Goal: Information Seeking & Learning: Learn about a topic

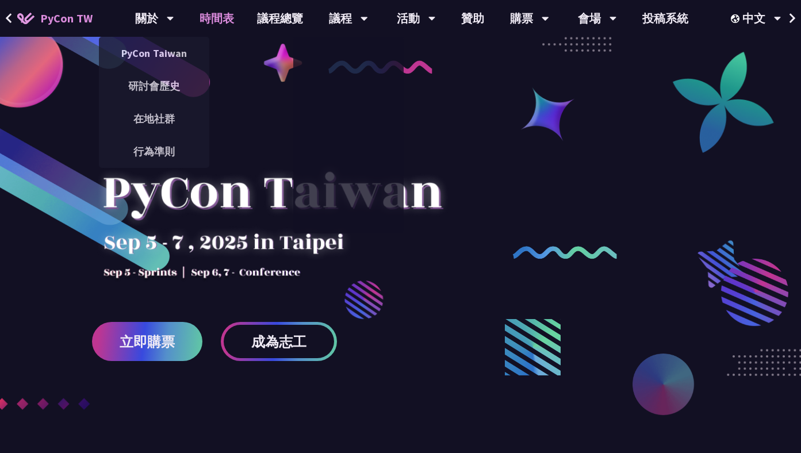
click at [206, 17] on link "時間表" at bounding box center [216, 18] width 57 height 37
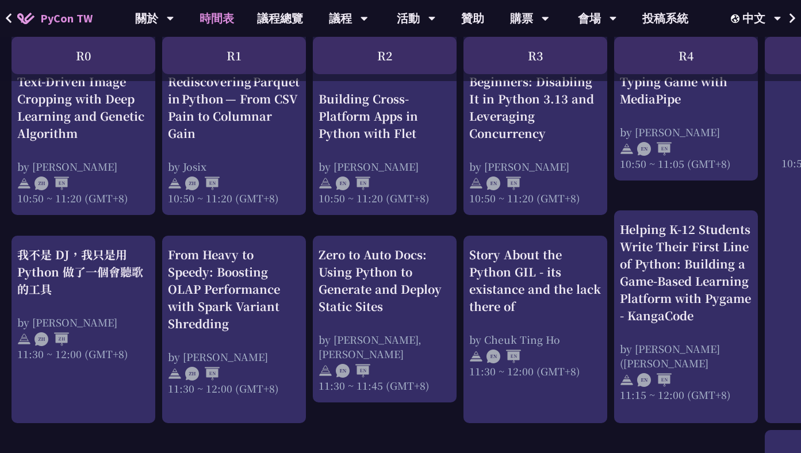
scroll to position [430, 0]
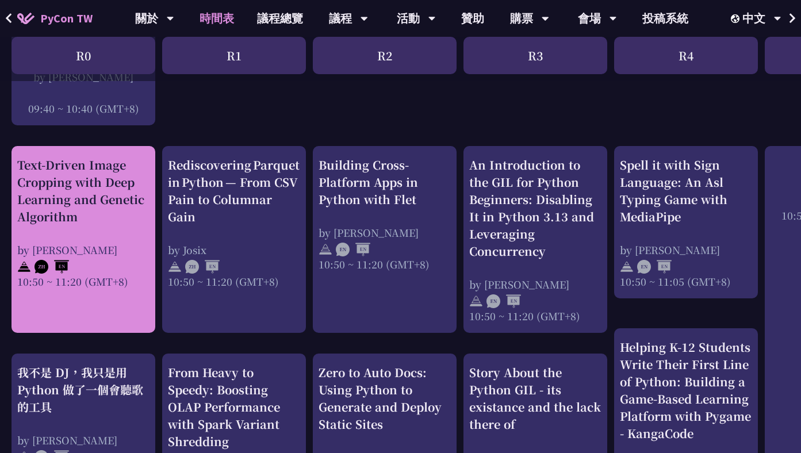
click at [111, 243] on div "by [PERSON_NAME]" at bounding box center [83, 250] width 132 height 14
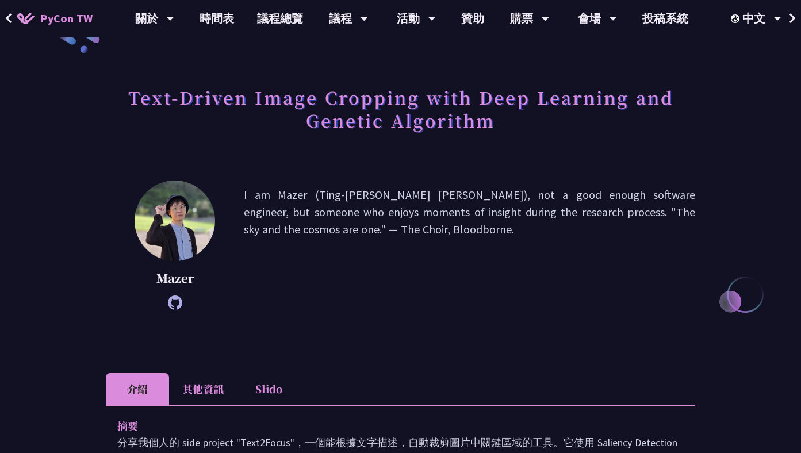
scroll to position [113, 0]
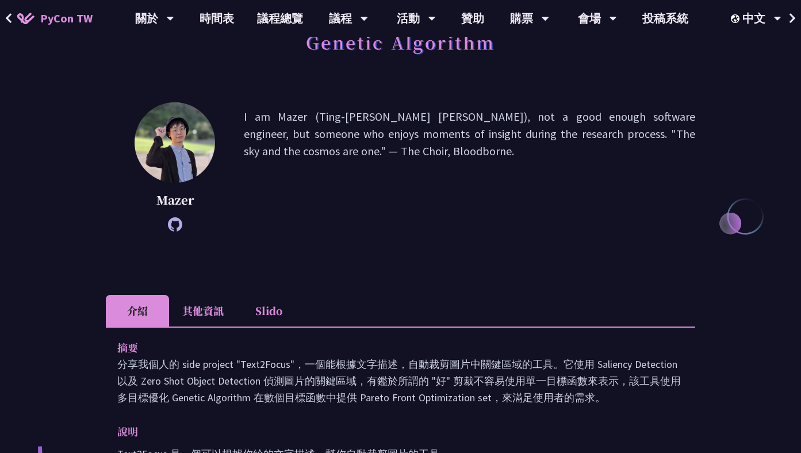
drag, startPoint x: 303, startPoint y: 114, endPoint x: 369, endPoint y: 116, distance: 65.5
click at [369, 116] on p "I am Mazer (Ting-[PERSON_NAME] [PERSON_NAME]), not a good enough software engin…" at bounding box center [469, 167] width 451 height 118
drag, startPoint x: 369, startPoint y: 116, endPoint x: 308, endPoint y: 113, distance: 61.6
click at [308, 113] on p "I am Mazer (Ting-[PERSON_NAME] [PERSON_NAME]), not a good enough software engin…" at bounding box center [469, 167] width 451 height 118
click at [410, 202] on p "I am Mazer (Ting-[PERSON_NAME] [PERSON_NAME]), not a good enough software engin…" at bounding box center [469, 167] width 451 height 118
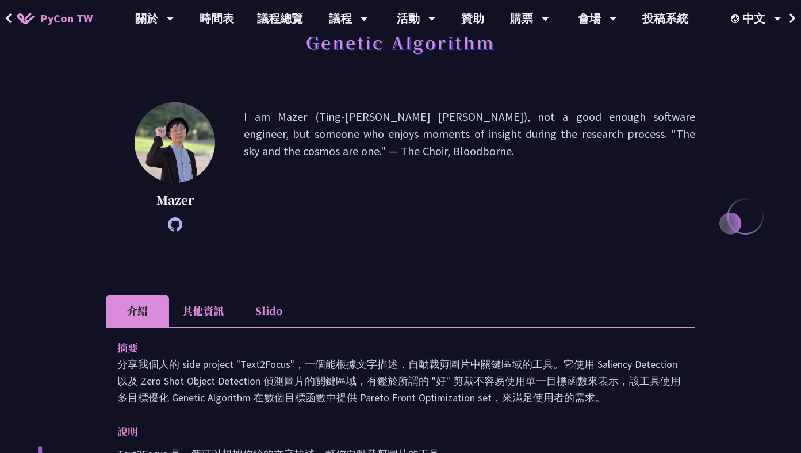
click at [178, 227] on icon at bounding box center [175, 224] width 14 height 14
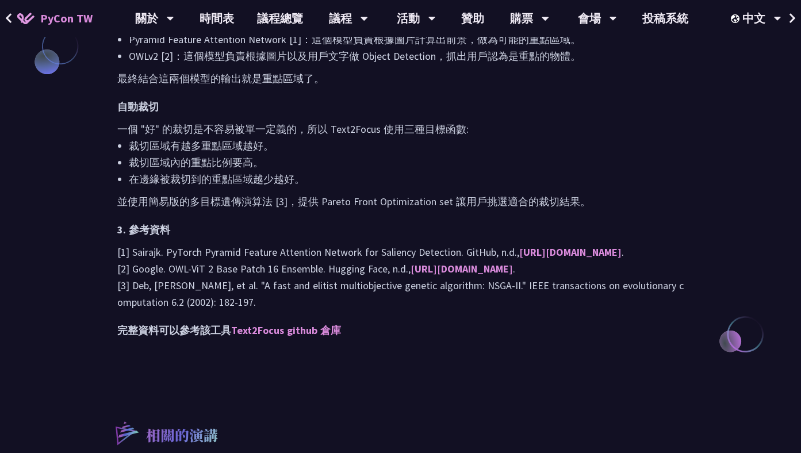
scroll to position [1028, 0]
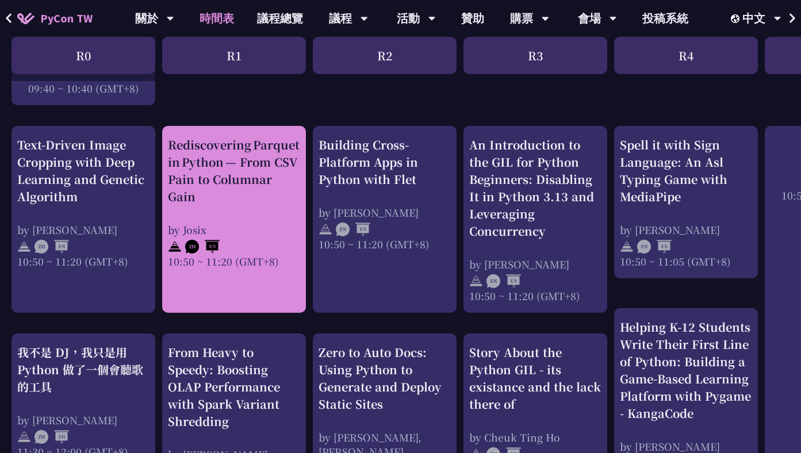
scroll to position [461, 0]
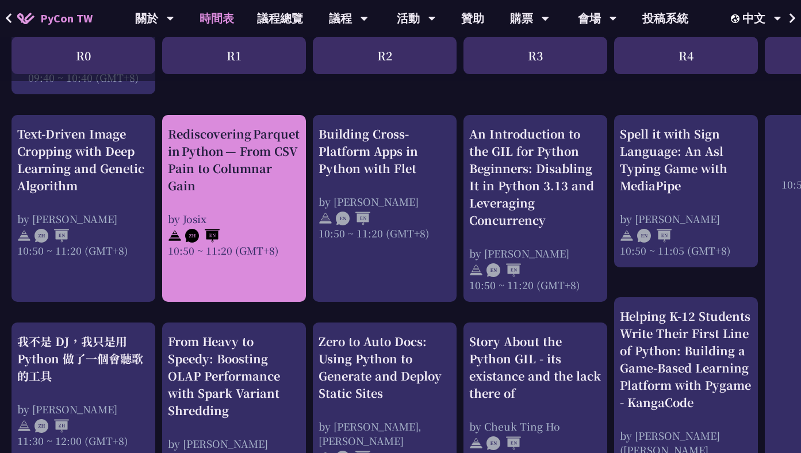
click at [258, 226] on div at bounding box center [234, 234] width 132 height 17
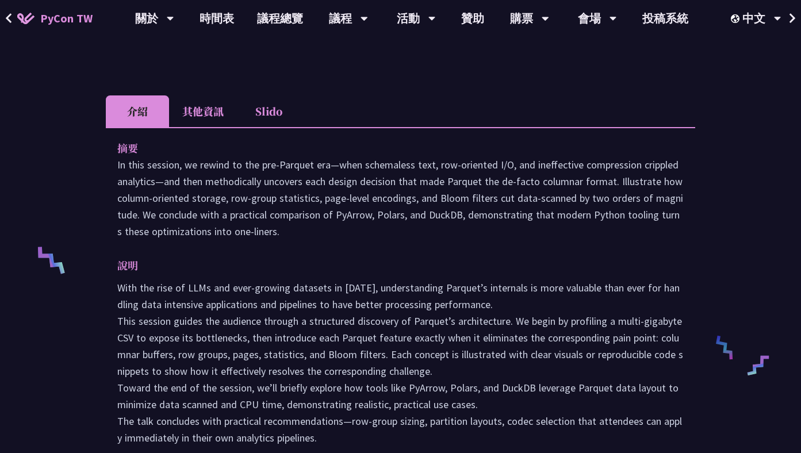
scroll to position [301, 0]
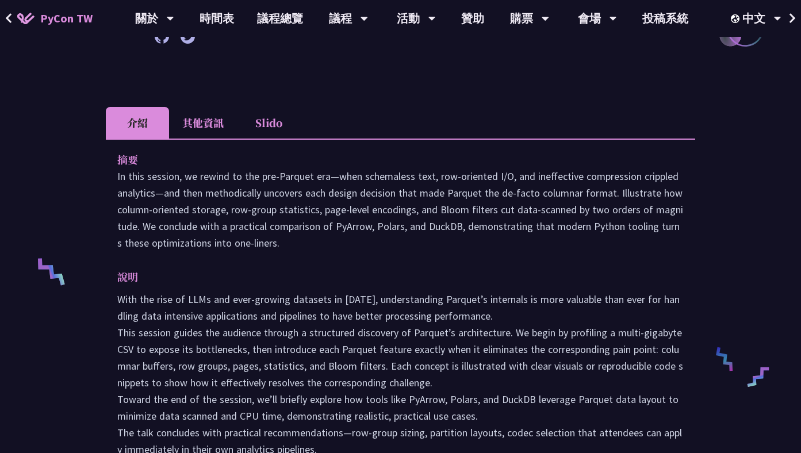
click at [192, 121] on li "其他資訊" at bounding box center [203, 123] width 68 height 32
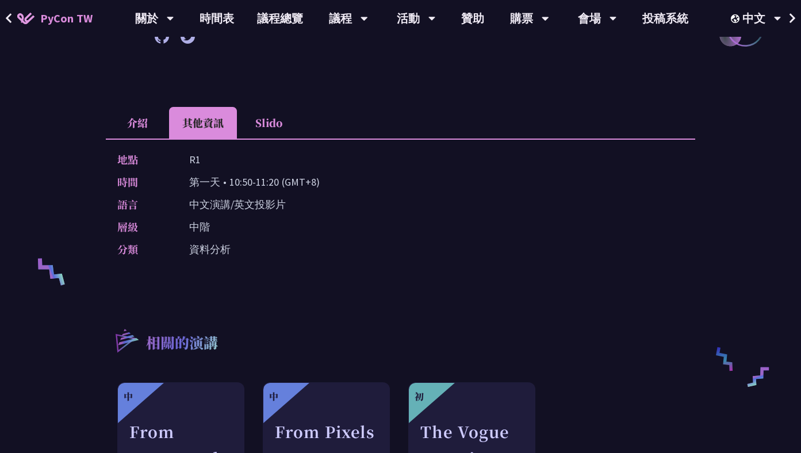
drag, startPoint x: 290, startPoint y: 205, endPoint x: 171, endPoint y: 207, distance: 119.0
click at [171, 207] on div "語言 中文演講/英文投影片" at bounding box center [397, 204] width 560 height 17
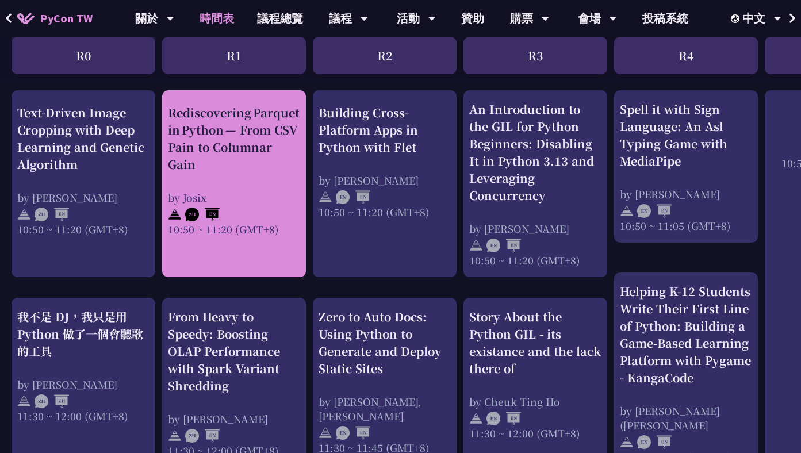
scroll to position [489, 0]
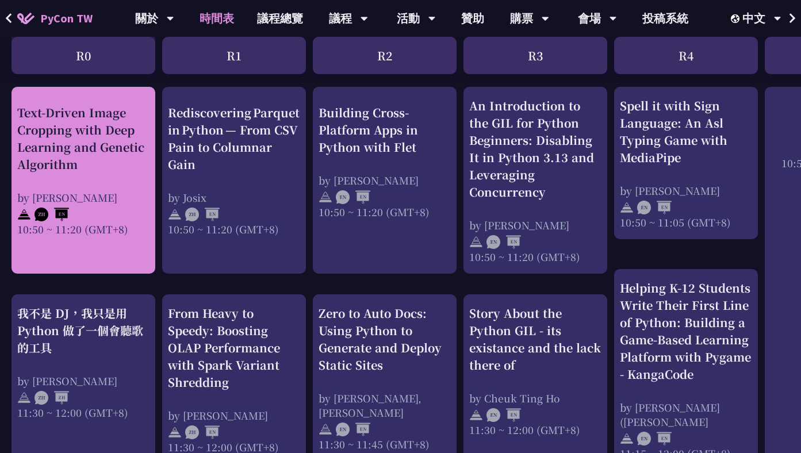
click at [101, 149] on div "Text-Driven Image Cropping with Deep Learning and Genetic Algorithm" at bounding box center [83, 137] width 132 height 69
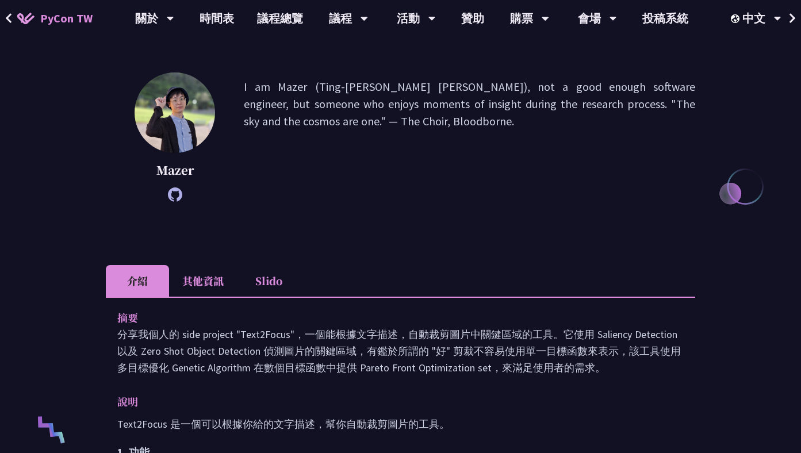
click at [201, 282] on li "其他資訊" at bounding box center [203, 281] width 68 height 32
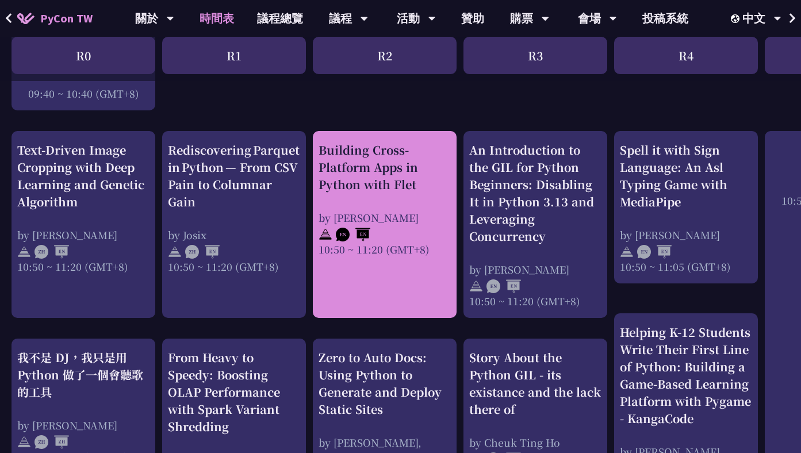
scroll to position [424, 0]
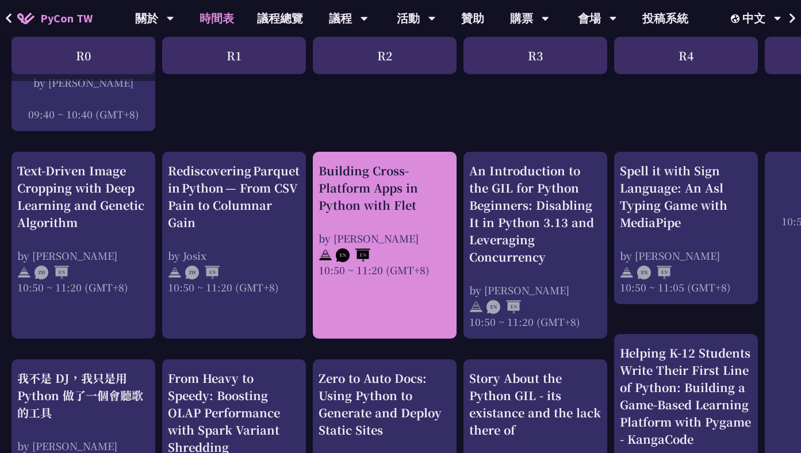
click at [348, 205] on div "Building Cross-Platform Apps in Python with Flet" at bounding box center [384, 188] width 132 height 52
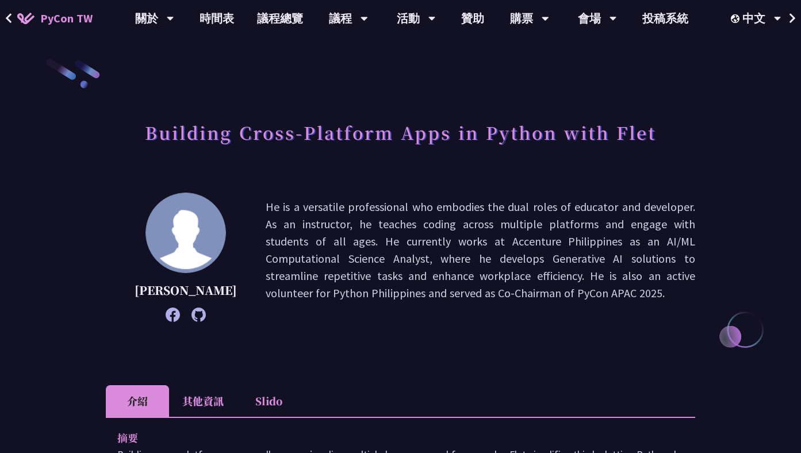
click at [207, 399] on li "其他資訊" at bounding box center [203, 401] width 68 height 32
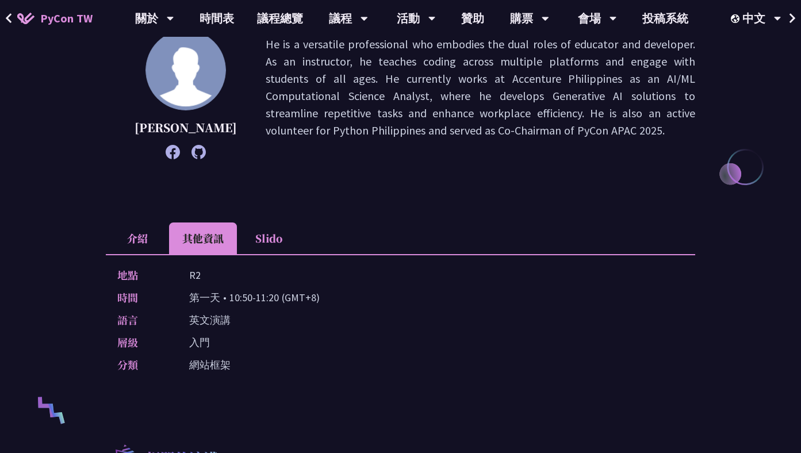
scroll to position [185, 0]
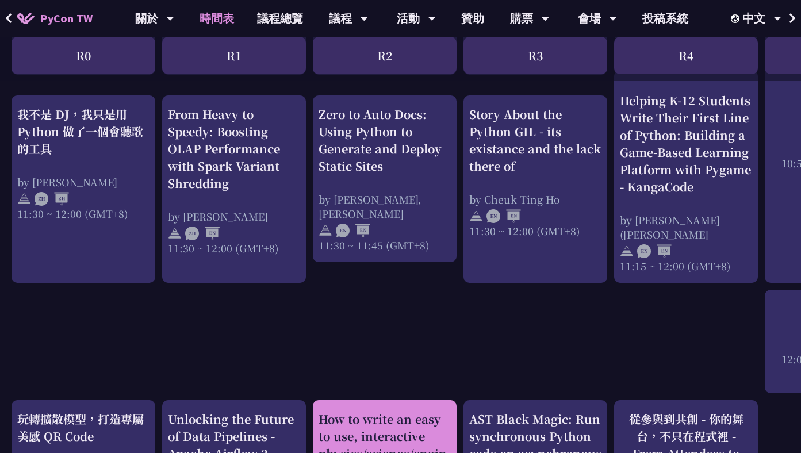
scroll to position [714, 0]
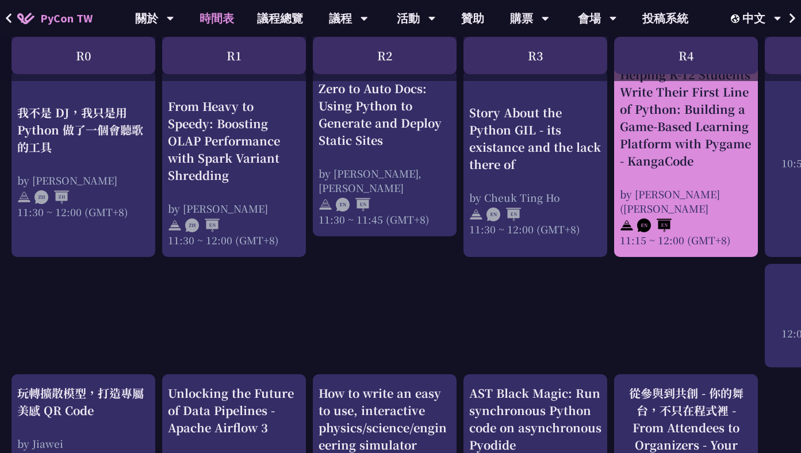
drag, startPoint x: 64, startPoint y: 205, endPoint x: 676, endPoint y: 249, distance: 613.1
click at [676, 249] on div "R0 R1 R2 R3 R4 Sprint / OST Tutorial Young / Post An Introduction to the GIL fo…" at bounding box center [610, 451] width 1221 height 1950
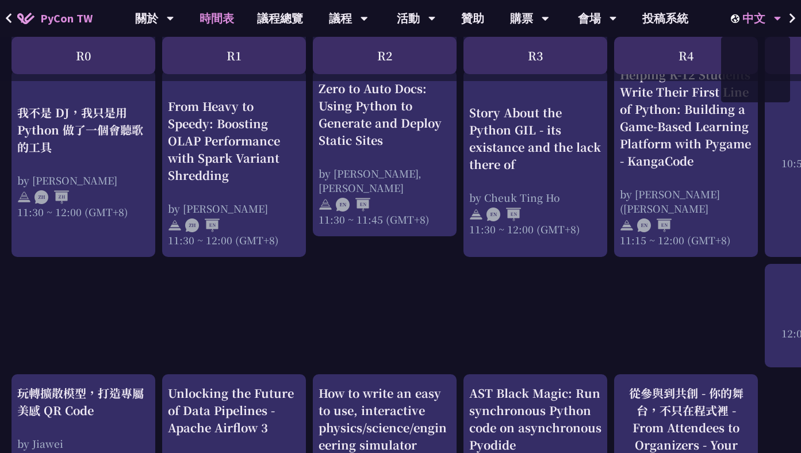
copy div "L4 I7 D0 S4 A2 Consec / ADI Elitsedd Eiusm / Temp In Utlaboreetdo ma ali ENI ad…"
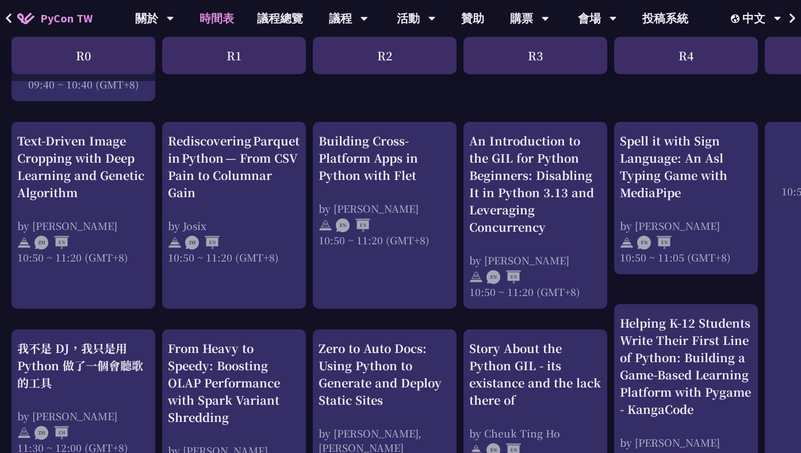
scroll to position [448, 0]
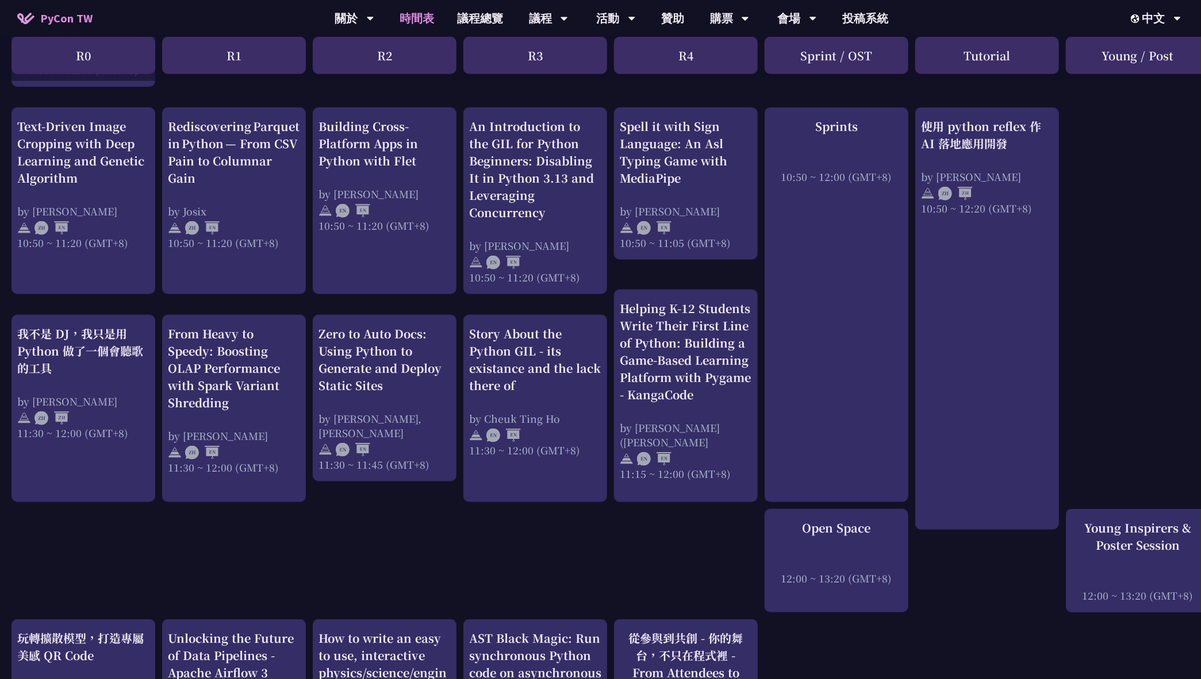
scroll to position [436, 0]
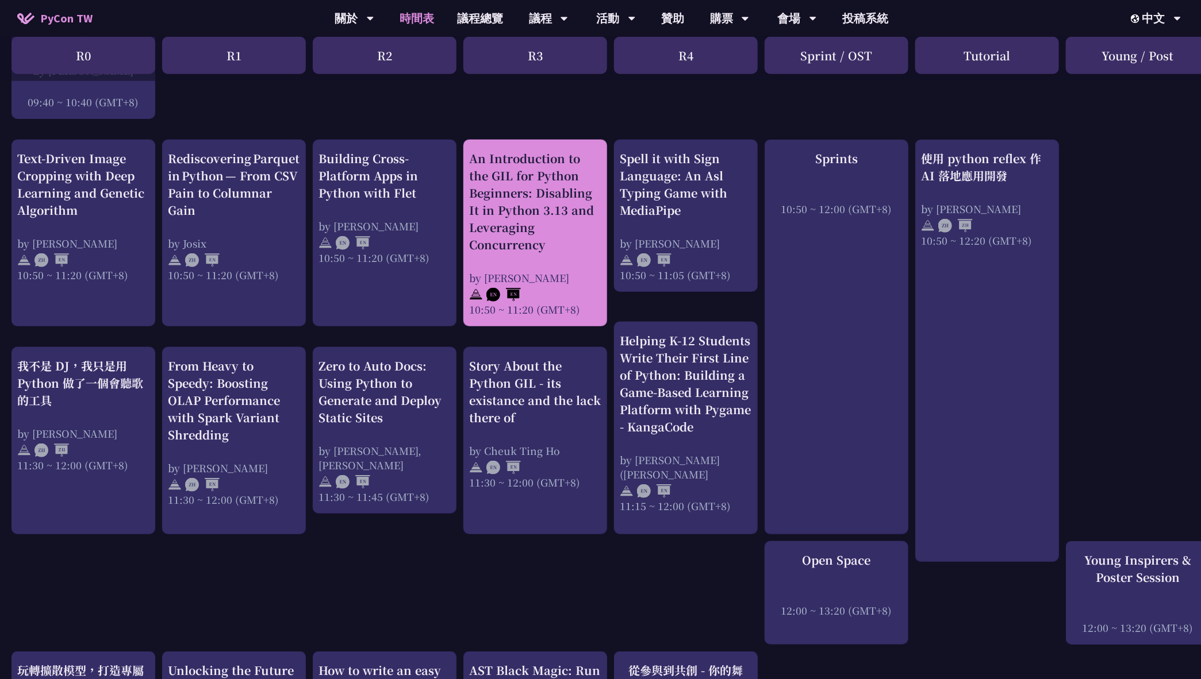
click at [535, 232] on div "An Introduction to the GIL for Python Beginners: Disabling It in Python 3.13 an…" at bounding box center [535, 201] width 132 height 103
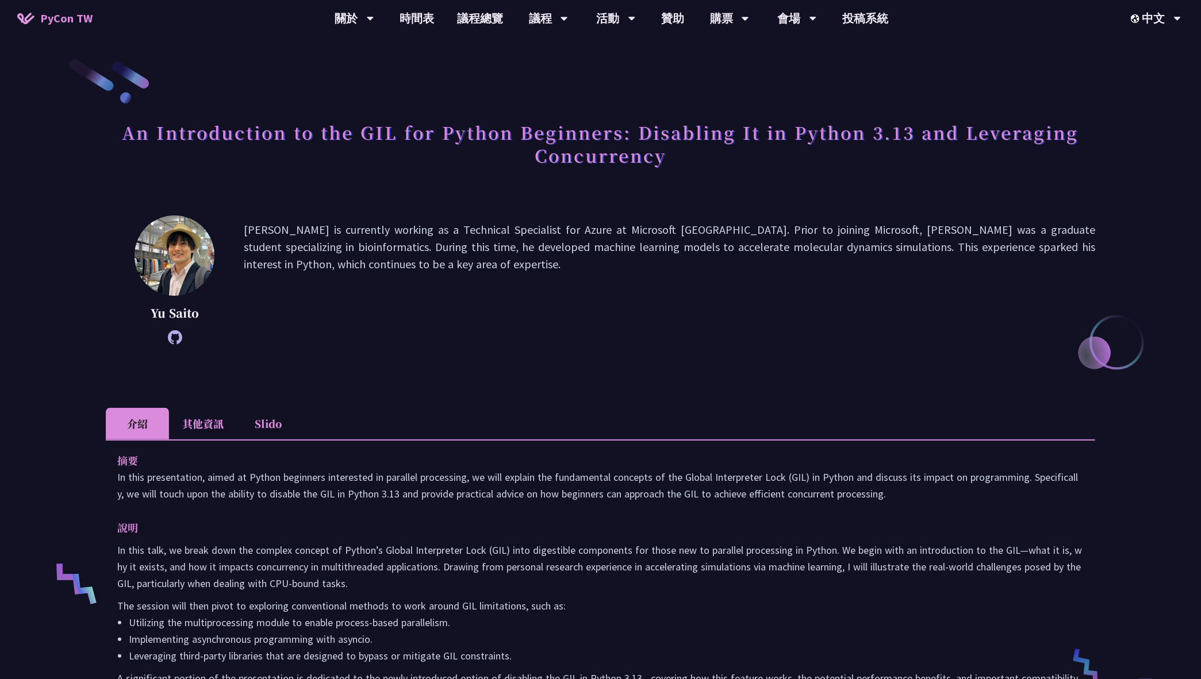
scroll to position [164, 0]
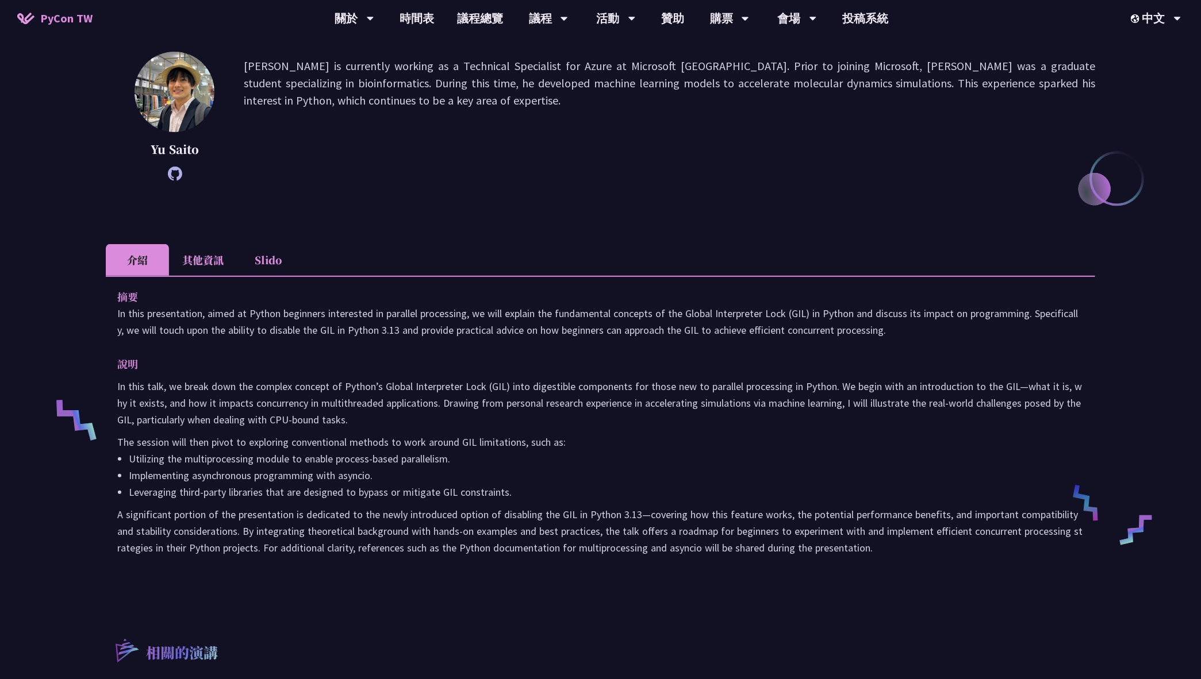
click at [211, 224] on div "An Introduction to the GIL for Python Beginners: Disabling It in Python 3.13 an…" at bounding box center [600, 415] width 989 height 1042
click at [211, 248] on li "其他資訊" at bounding box center [203, 260] width 68 height 32
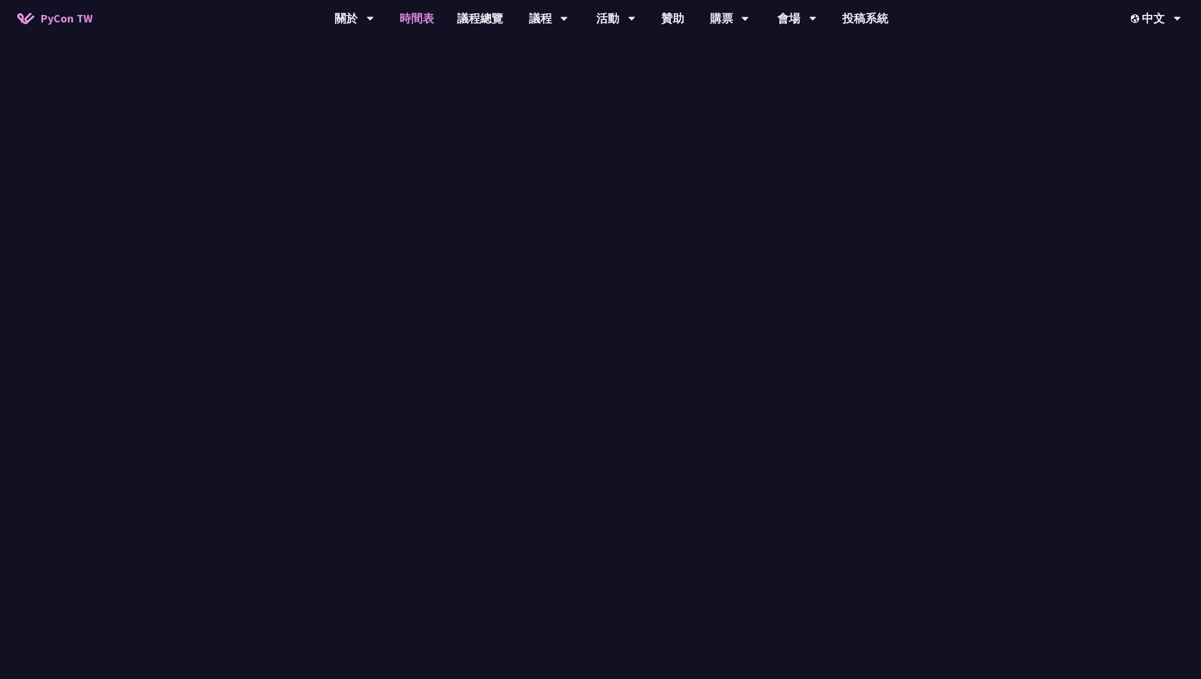
scroll to position [436, 0]
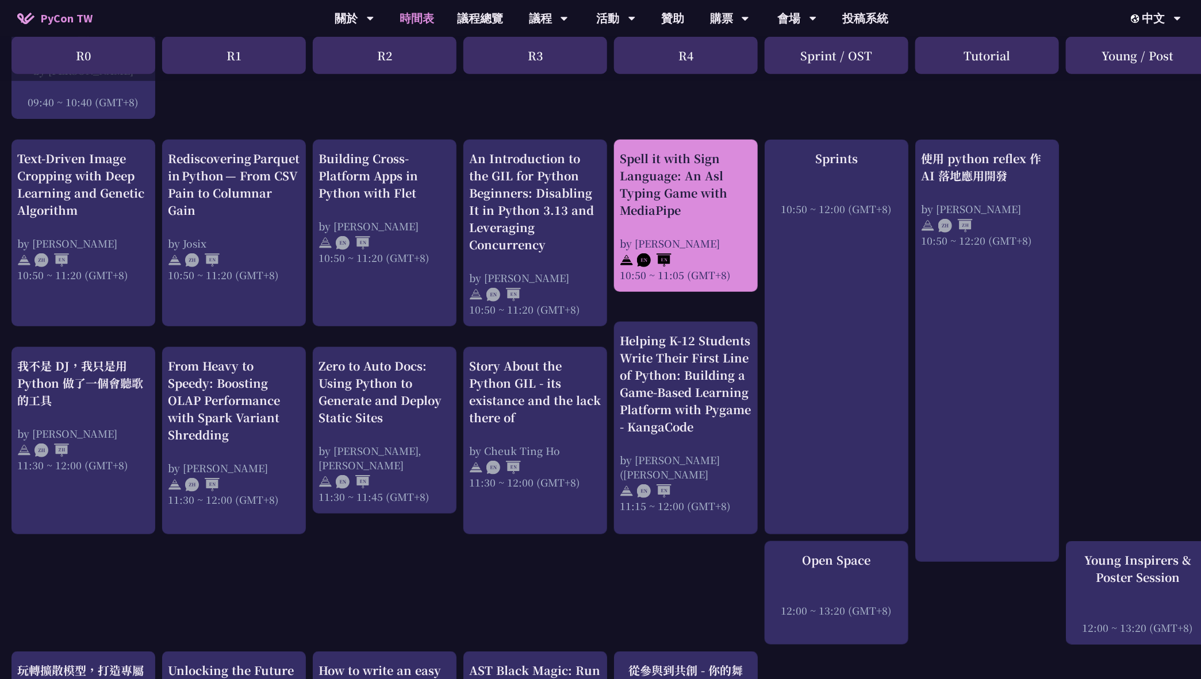
click at [640, 253] on img at bounding box center [654, 260] width 34 height 14
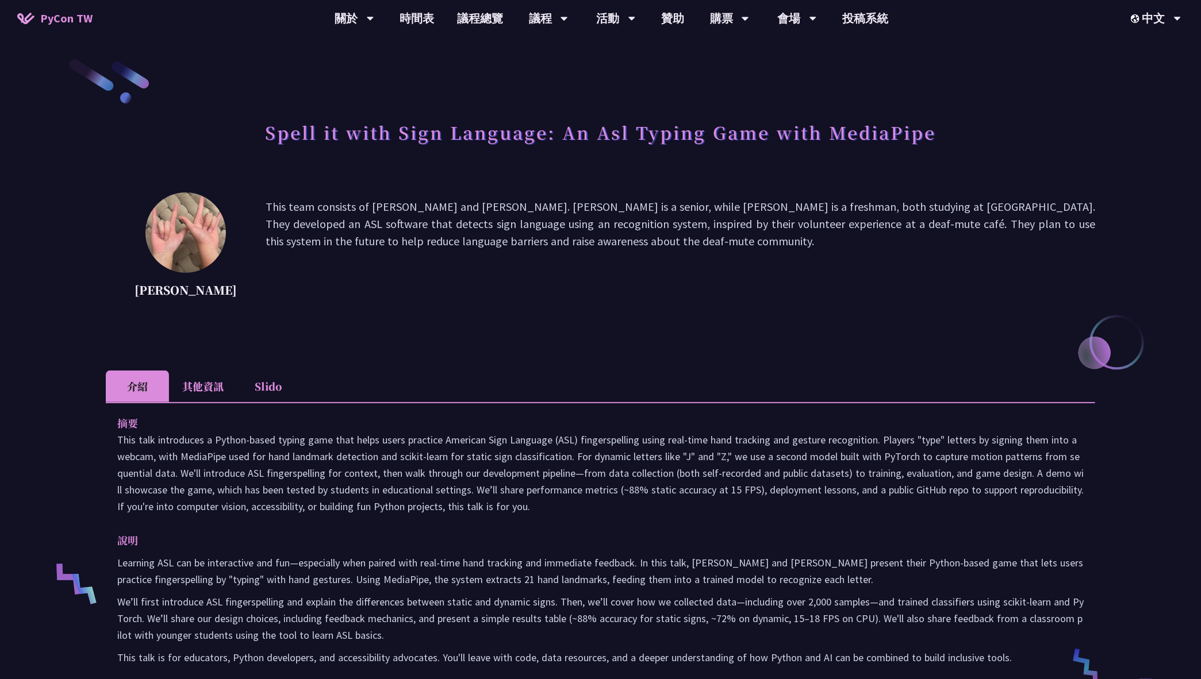
click at [206, 378] on li "其他資訊" at bounding box center [203, 387] width 68 height 32
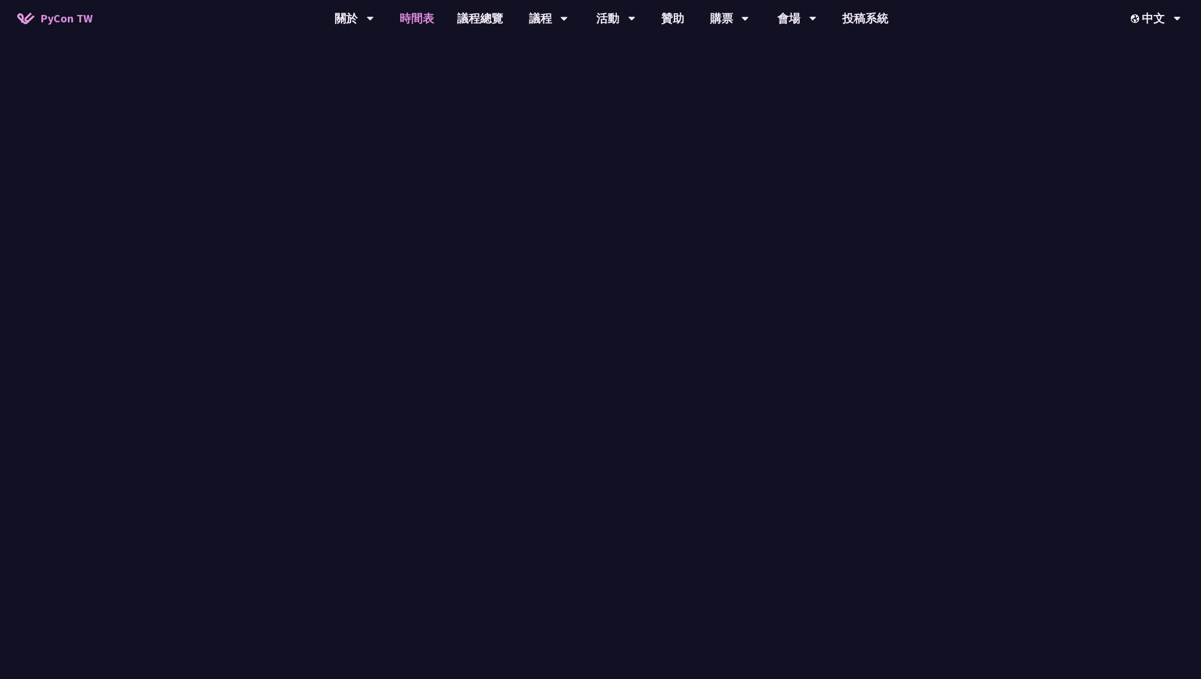
scroll to position [436, 0]
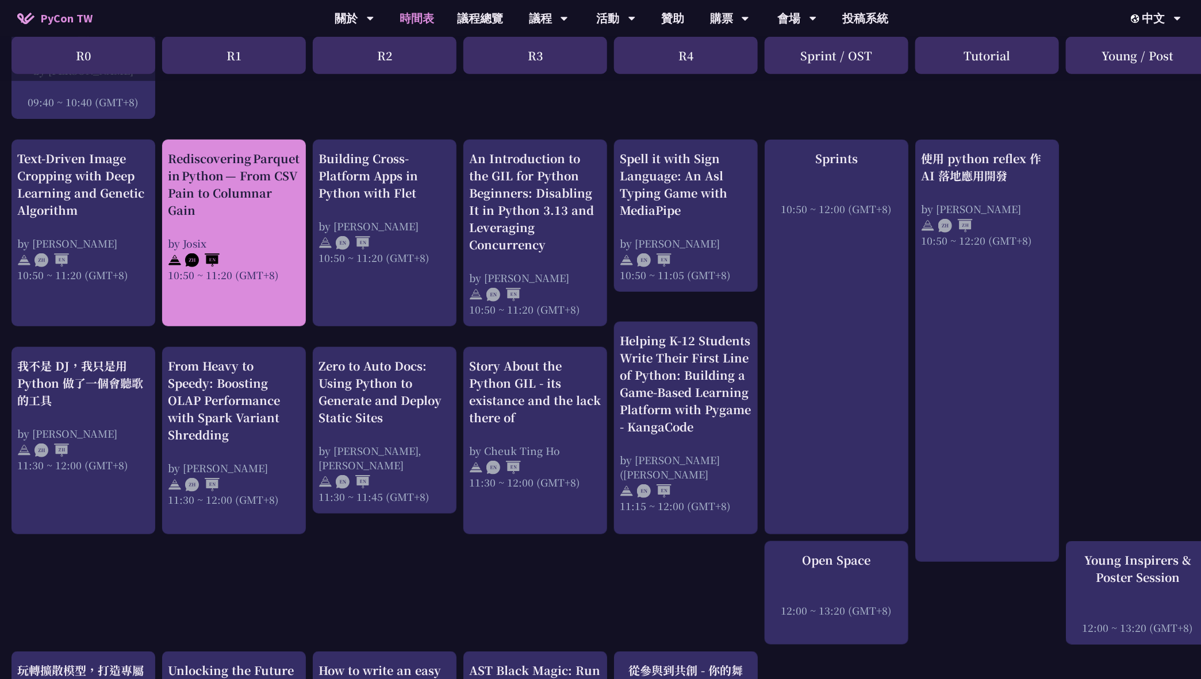
click at [193, 157] on div "Rediscovering Parquet in Python — From CSV Pain to Columnar Gain" at bounding box center [234, 184] width 132 height 69
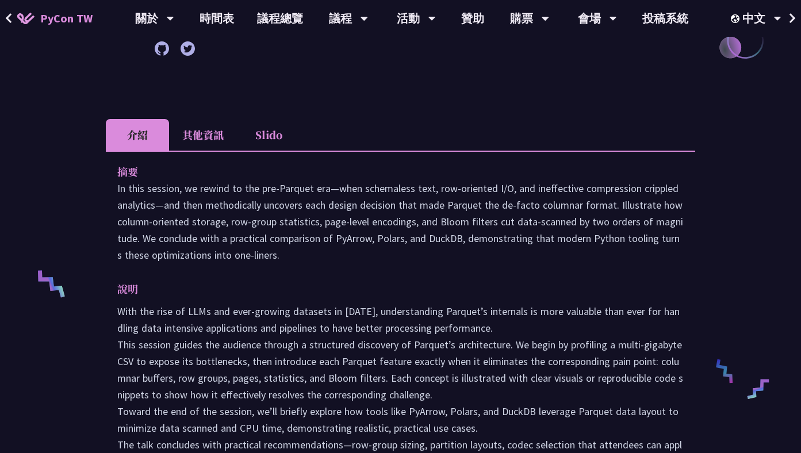
scroll to position [318, 0]
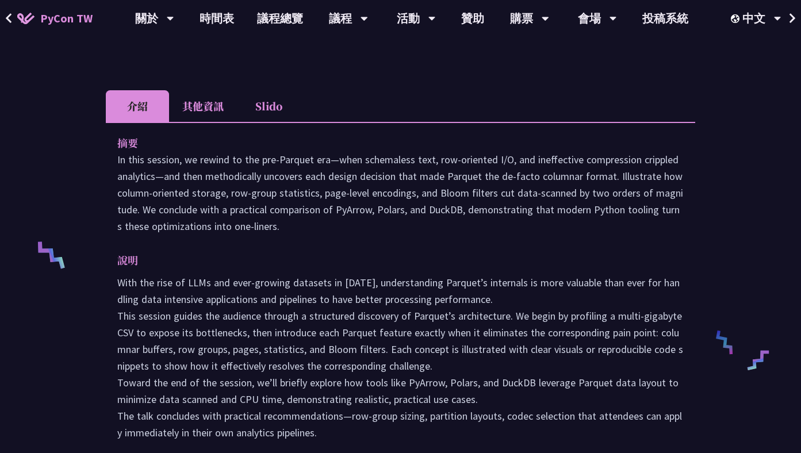
drag, startPoint x: 114, startPoint y: 141, endPoint x: 347, endPoint y: 437, distance: 376.6
click at [347, 437] on div "摘要 In this session, we rewind to the pre‑Parquet era—when schemaless text, row‑…" at bounding box center [400, 296] width 589 height 348
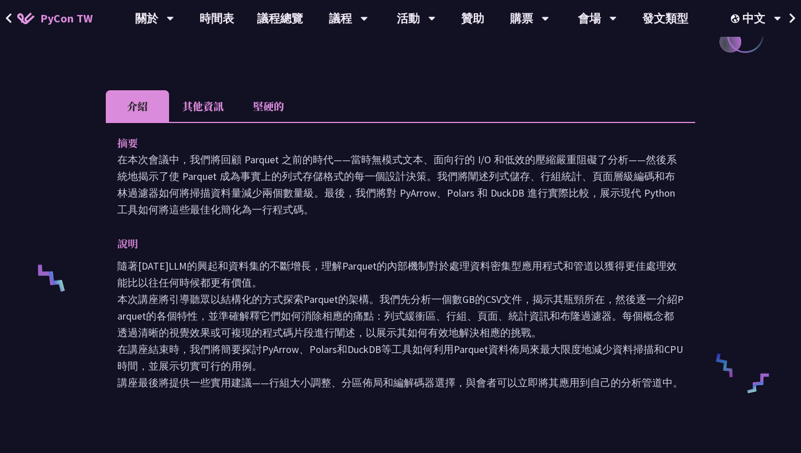
click at [649, 102] on ul "介紹 其他資訊 堅硬的" at bounding box center [400, 106] width 589 height 32
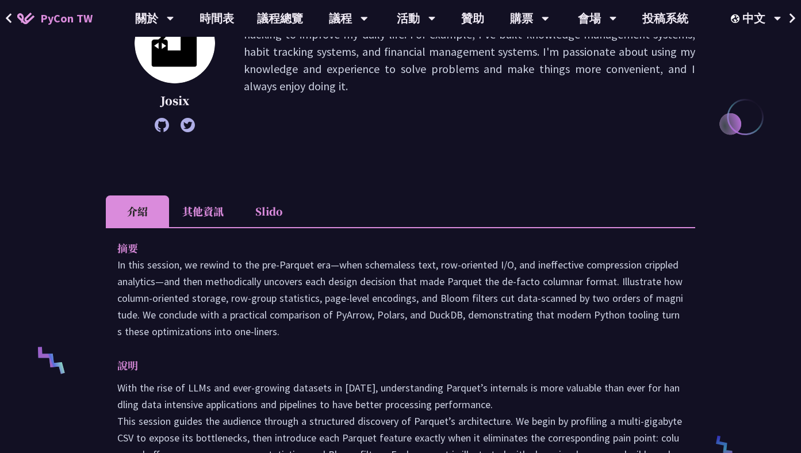
scroll to position [113, 0]
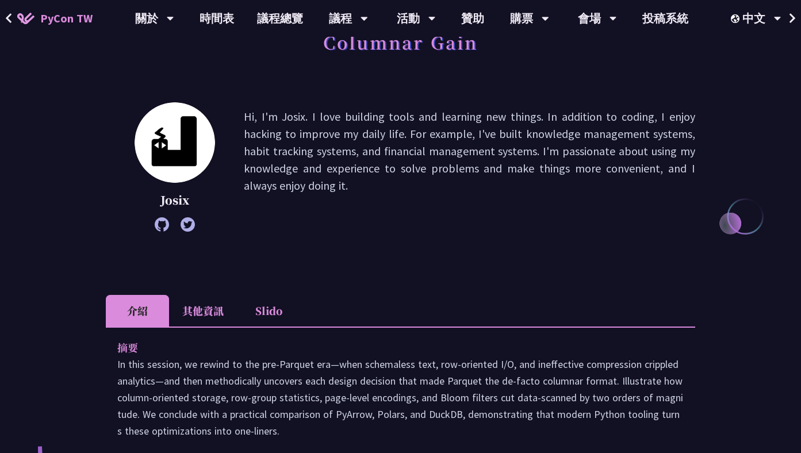
click at [512, 120] on p "Hi, I'm Josix. I love building tools and learning new things. In addition to co…" at bounding box center [469, 167] width 451 height 118
click at [217, 295] on li "其他資訊" at bounding box center [203, 311] width 68 height 32
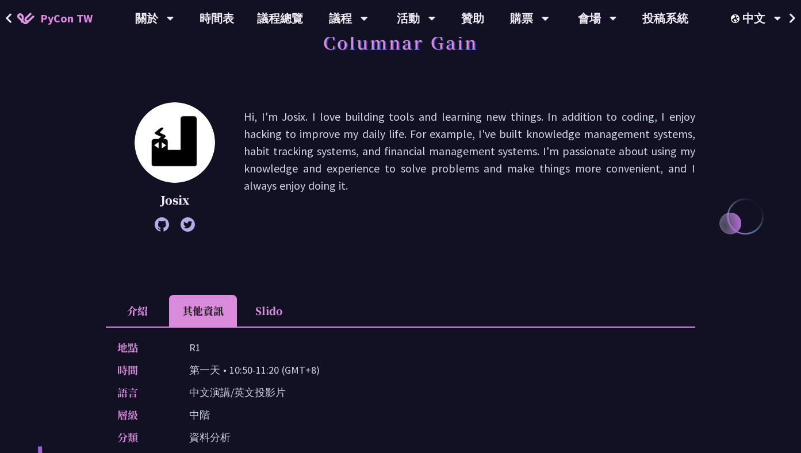
click at [258, 306] on li "Slido" at bounding box center [268, 311] width 63 height 32
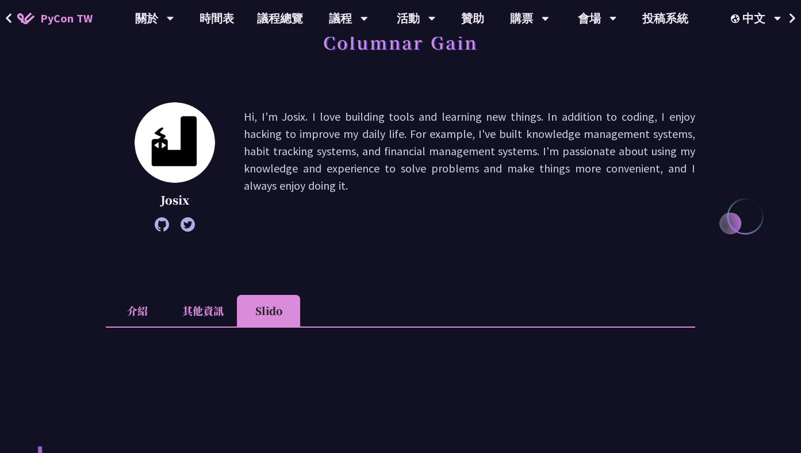
click at [207, 309] on li "其他資訊" at bounding box center [203, 311] width 68 height 32
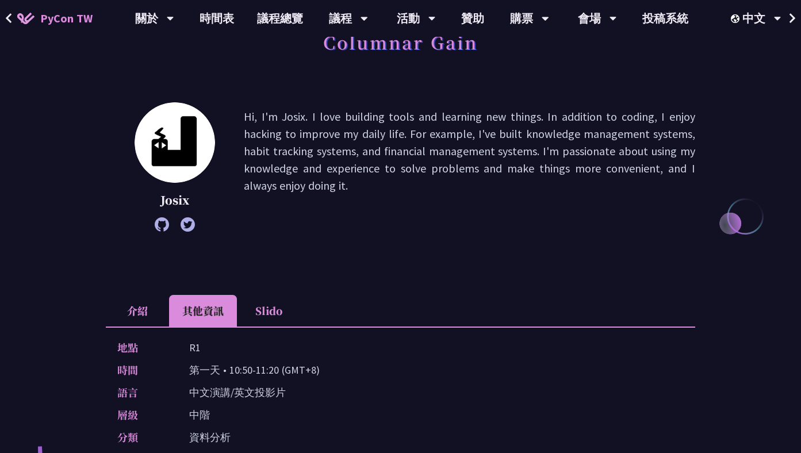
click at [252, 301] on li "Slido" at bounding box center [268, 311] width 63 height 32
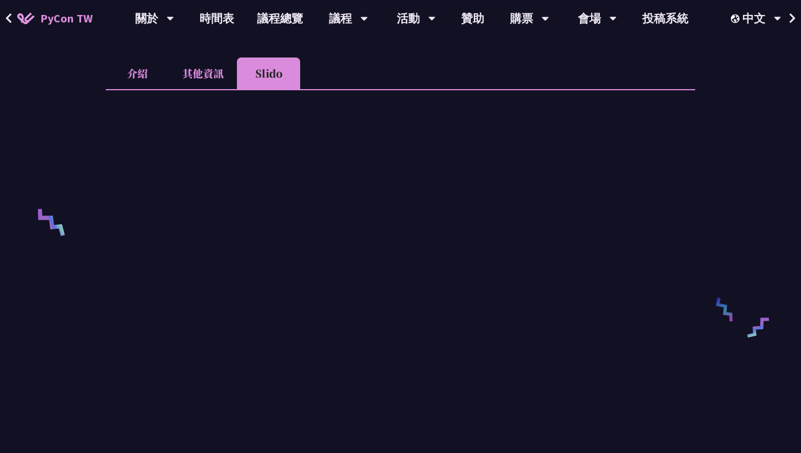
scroll to position [291, 0]
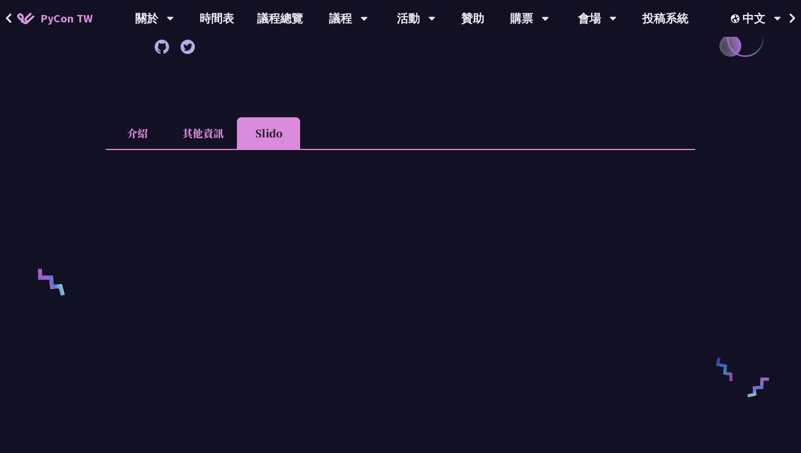
click at [151, 126] on li "介紹" at bounding box center [137, 133] width 63 height 32
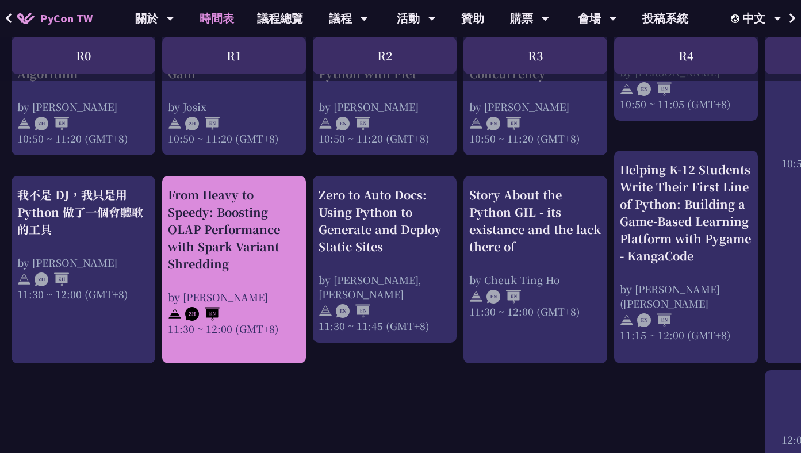
scroll to position [607, 0]
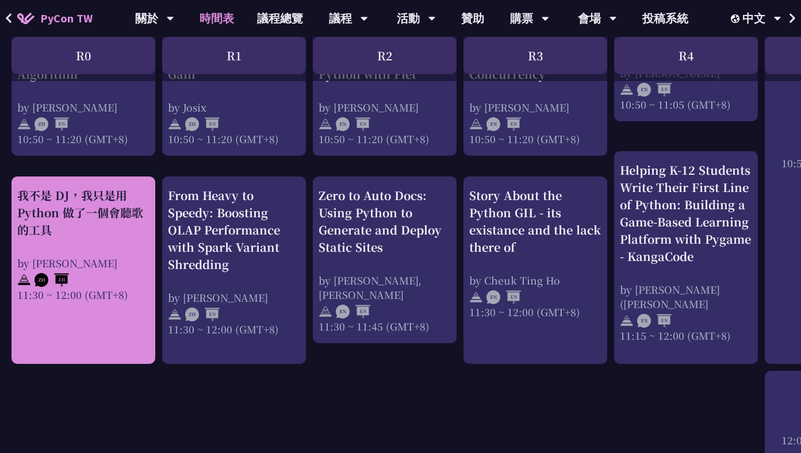
click at [53, 279] on img at bounding box center [51, 280] width 34 height 14
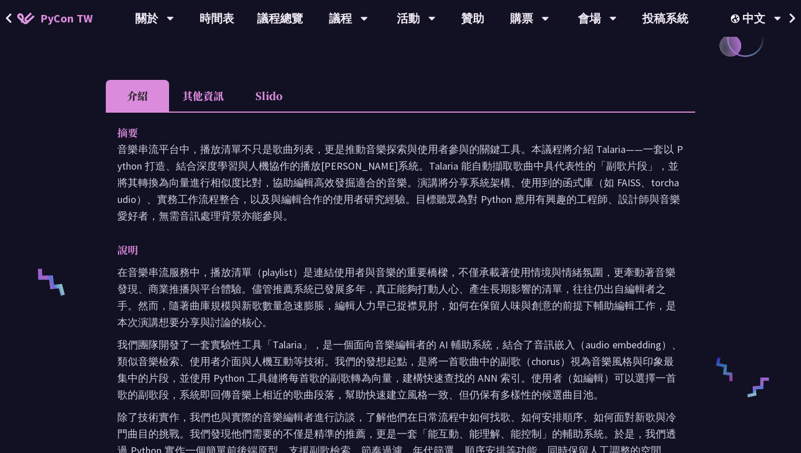
scroll to position [312, 0]
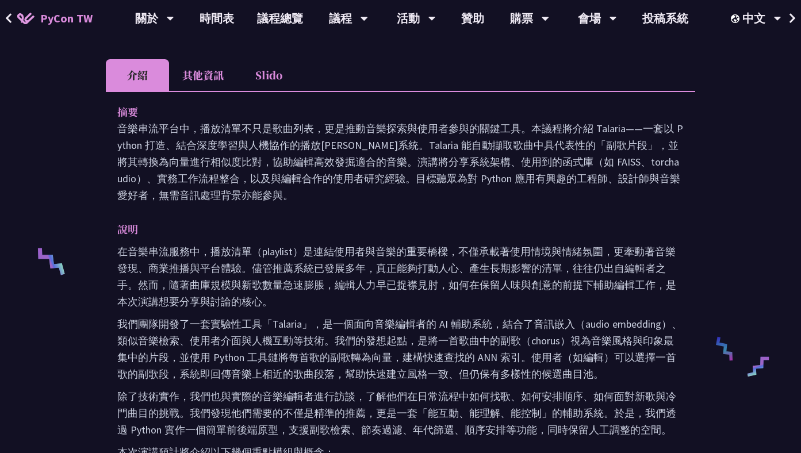
click at [206, 71] on li "其他資訊" at bounding box center [203, 75] width 68 height 32
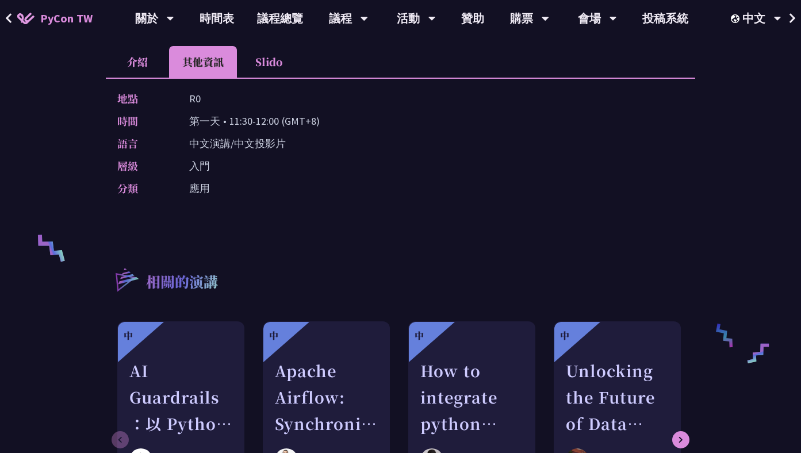
scroll to position [328, 0]
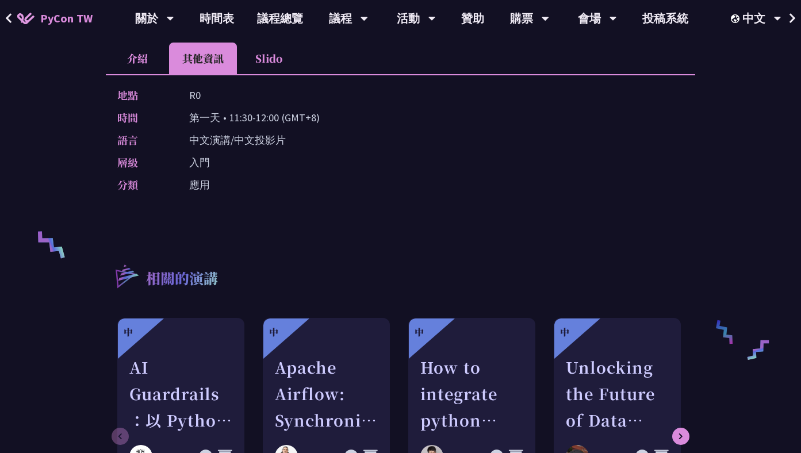
click at [133, 60] on li "介紹" at bounding box center [137, 59] width 63 height 32
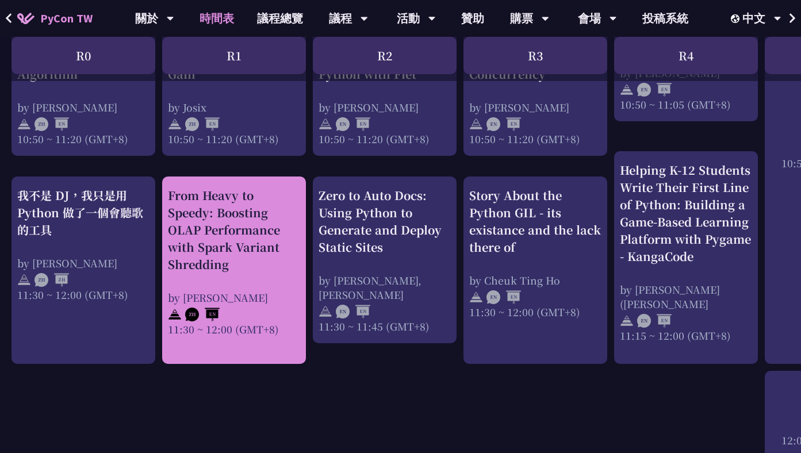
scroll to position [609, 0]
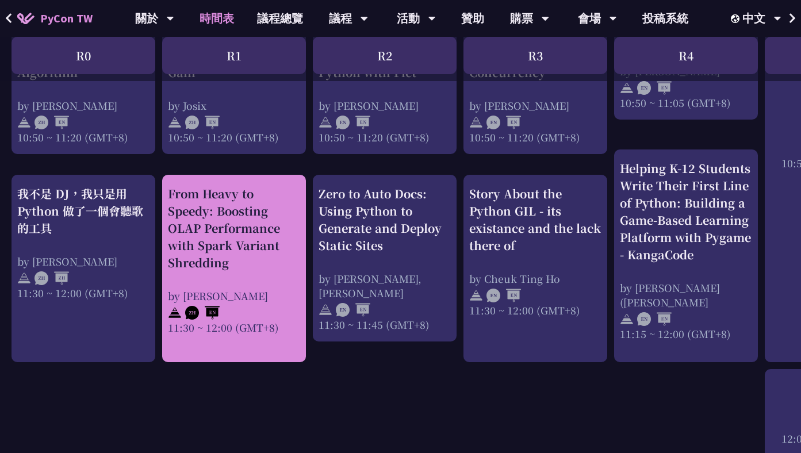
click at [217, 221] on div "From Heavy to Speedy: Boosting OLAP Performance with Spark Variant Shredding" at bounding box center [234, 228] width 132 height 86
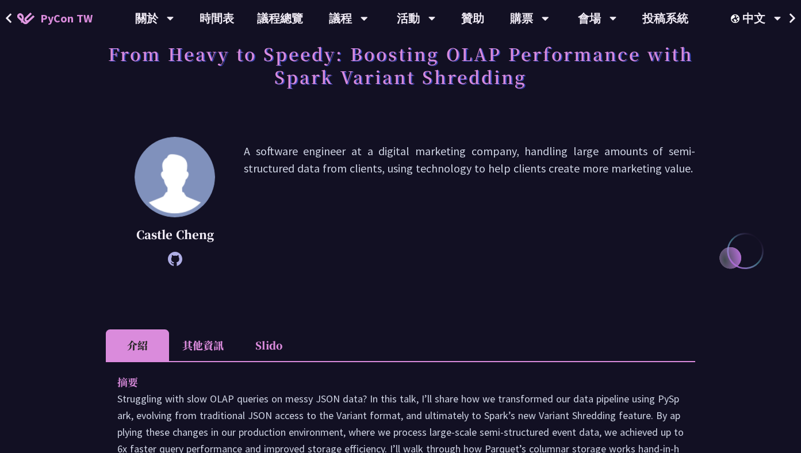
scroll to position [106, 0]
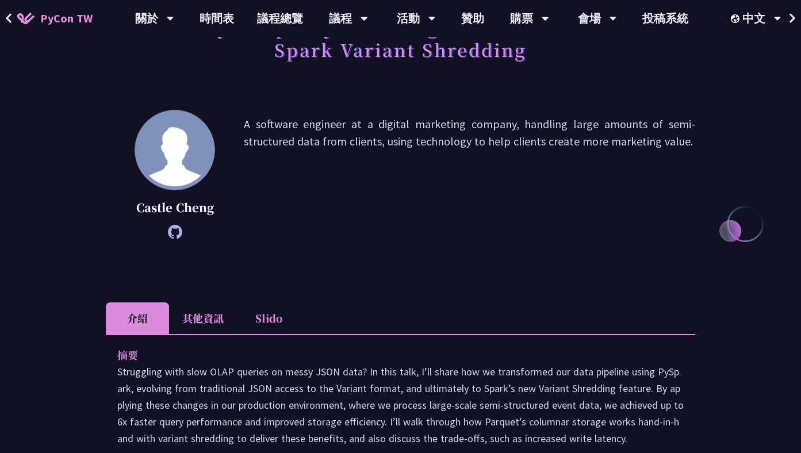
click at [208, 311] on li "其他資訊" at bounding box center [203, 318] width 68 height 32
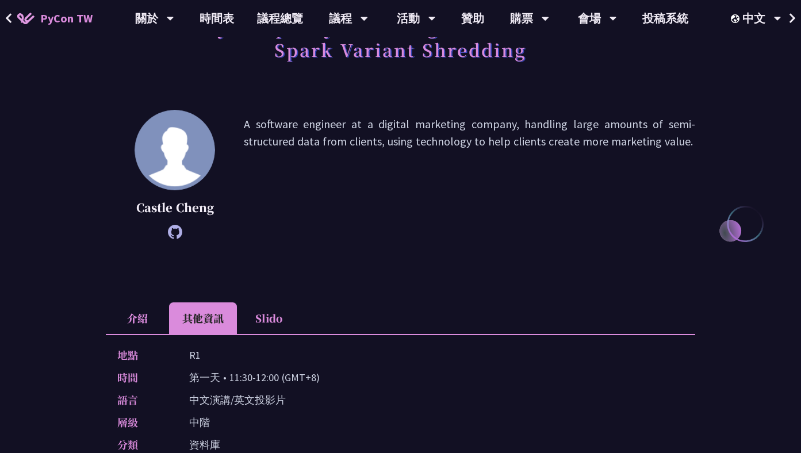
scroll to position [264, 0]
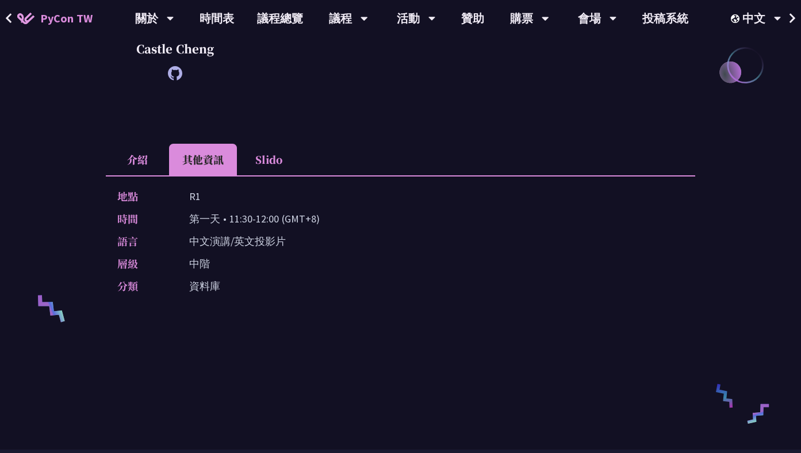
scroll to position [609, 0]
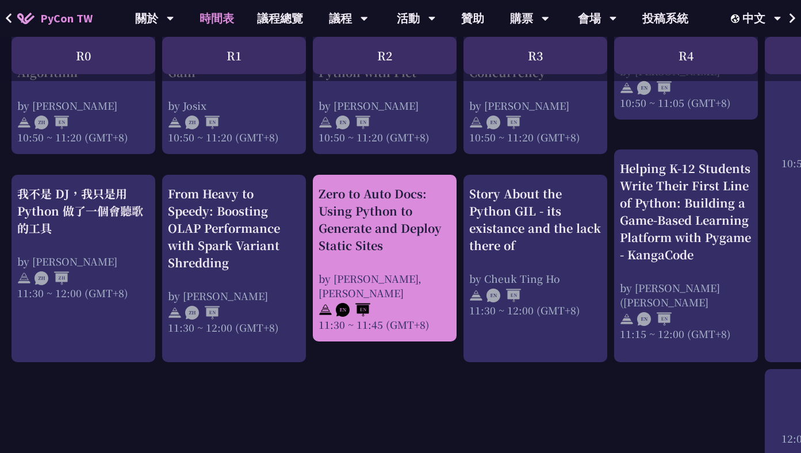
click at [412, 226] on div "Zero to Auto Docs: Using Python to Generate and Deploy Static Sites" at bounding box center [384, 219] width 132 height 69
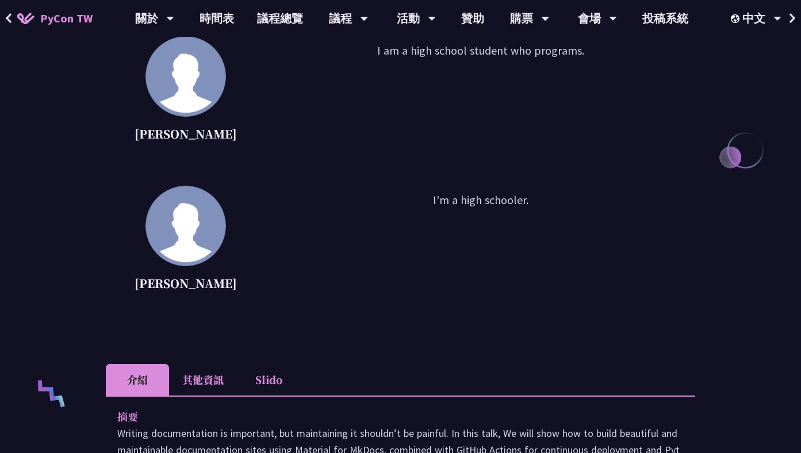
scroll to position [144, 0]
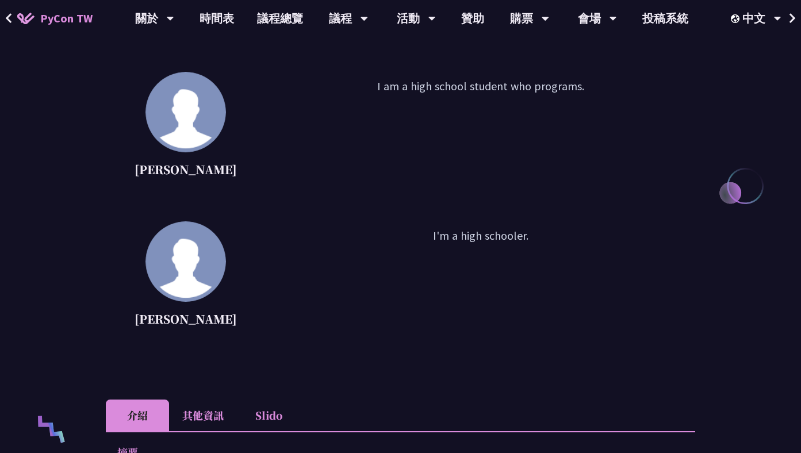
click at [466, 82] on p "I am a high school student who programs." at bounding box center [480, 129] width 429 height 103
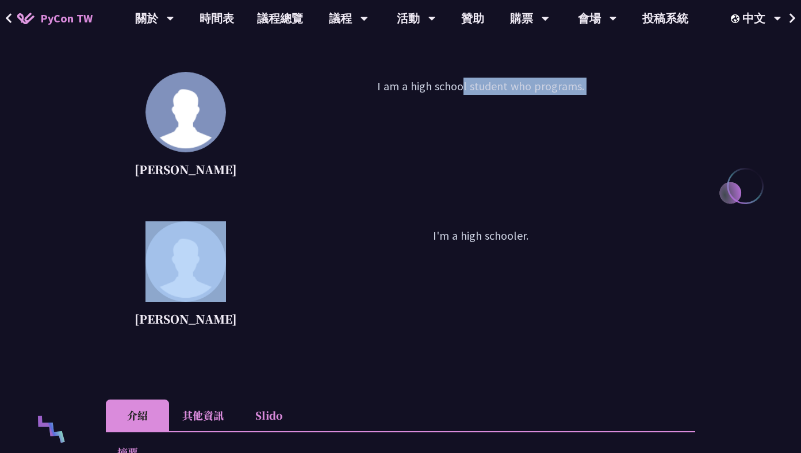
click at [466, 82] on p "I am a high school student who programs." at bounding box center [480, 129] width 429 height 103
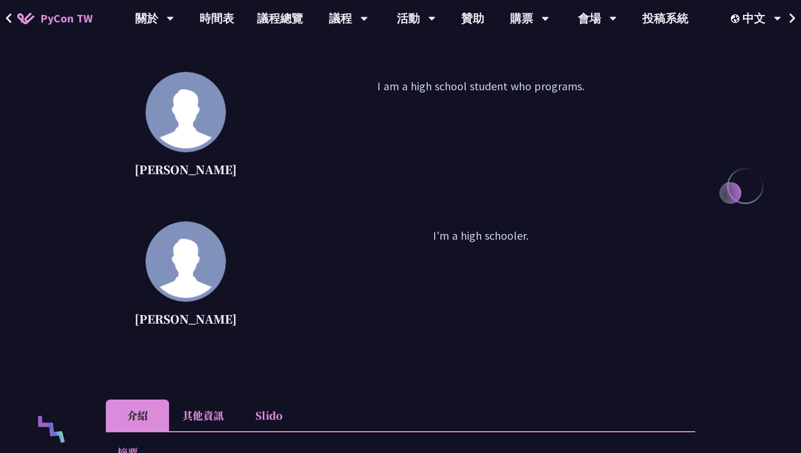
click at [335, 275] on p "I'm a high schooler." at bounding box center [480, 278] width 429 height 103
click at [211, 410] on li "其他資訊" at bounding box center [203, 415] width 68 height 32
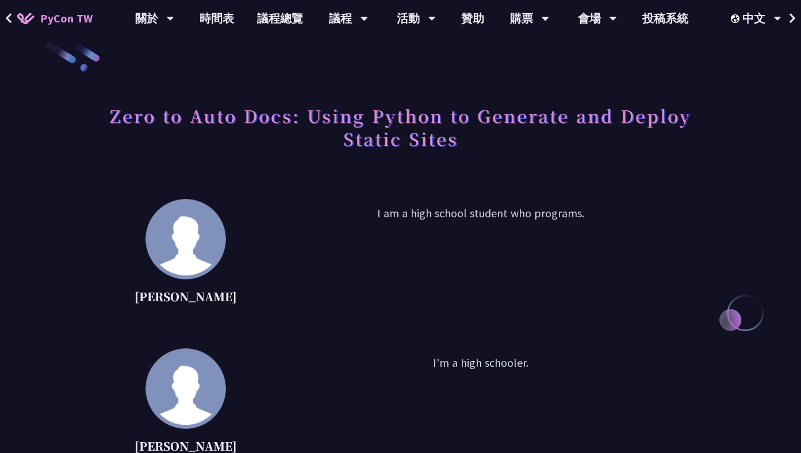
scroll to position [0, 0]
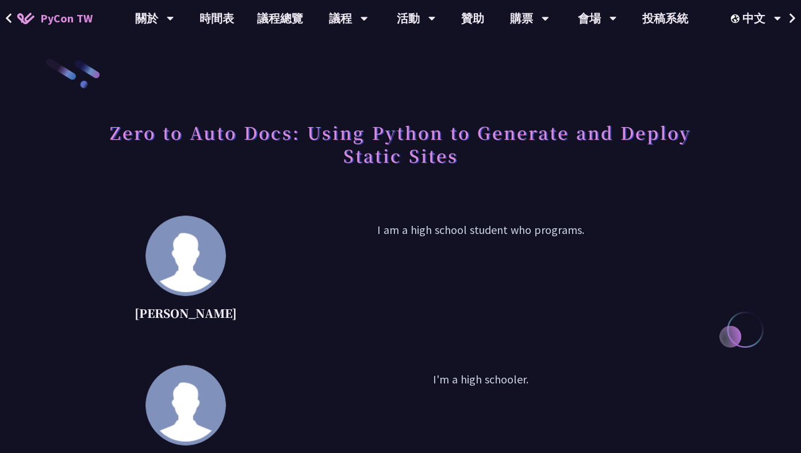
click at [323, 134] on h1 "Zero to Auto Docs: Using Python to Generate and Deploy Static Sites" at bounding box center [400, 143] width 589 height 57
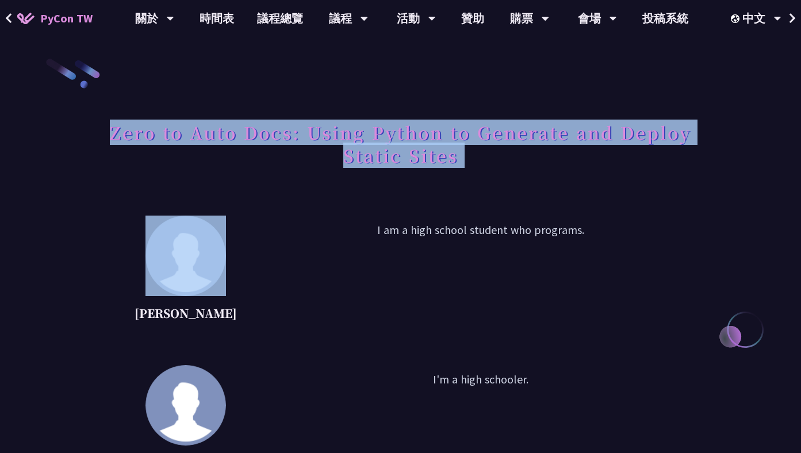
click at [323, 134] on h1 "Zero to Auto Docs: Using Python to Generate and Deploy Static Sites" at bounding box center [400, 143] width 589 height 57
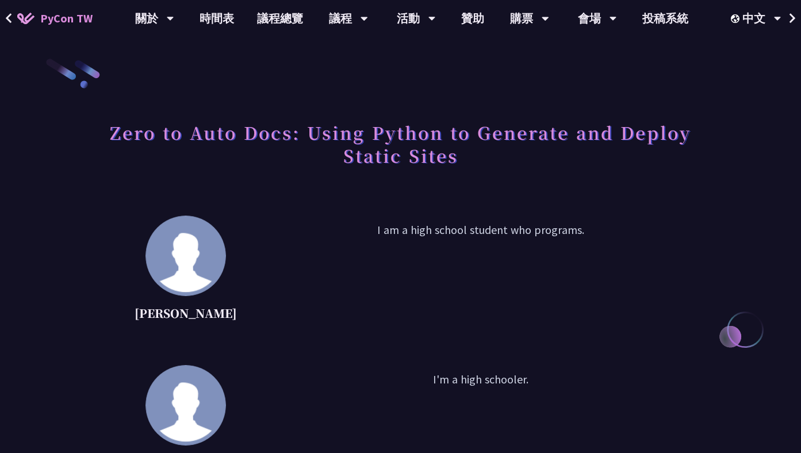
click at [449, 151] on h1 "Zero to Auto Docs: Using Python to Generate and Deploy Static Sites" at bounding box center [400, 143] width 589 height 57
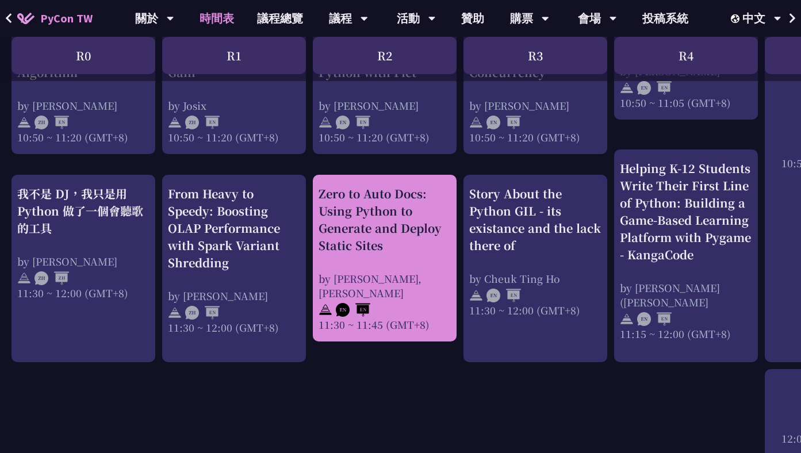
scroll to position [622, 0]
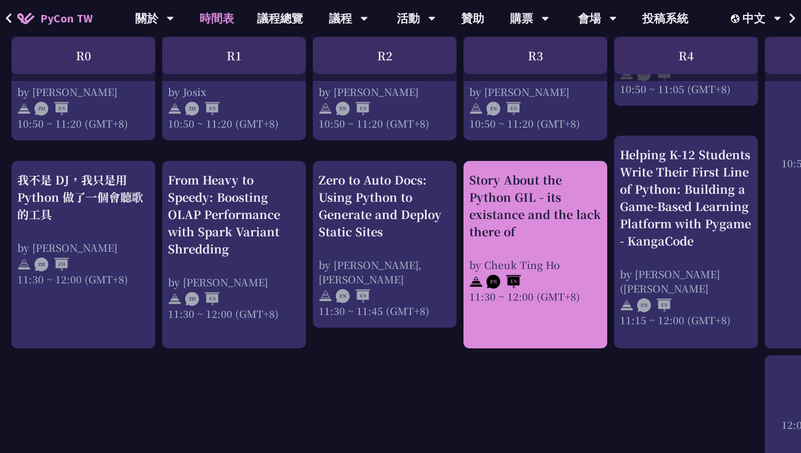
click at [496, 223] on div "Story About the Python GIL - its existance and the lack there of" at bounding box center [535, 205] width 132 height 69
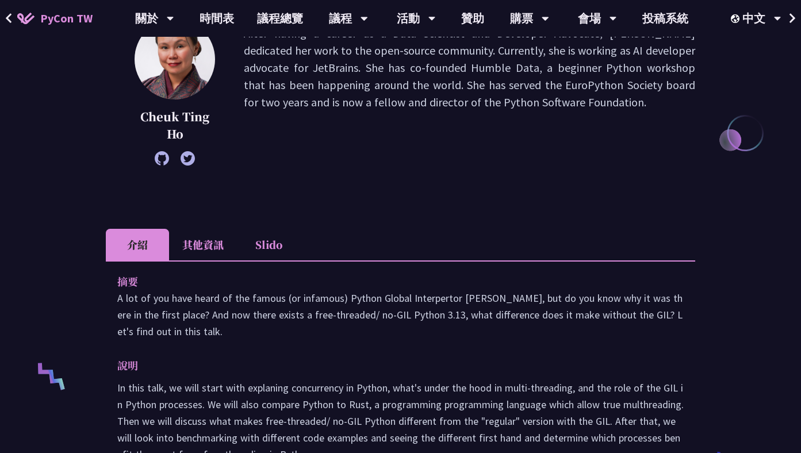
scroll to position [291, 0]
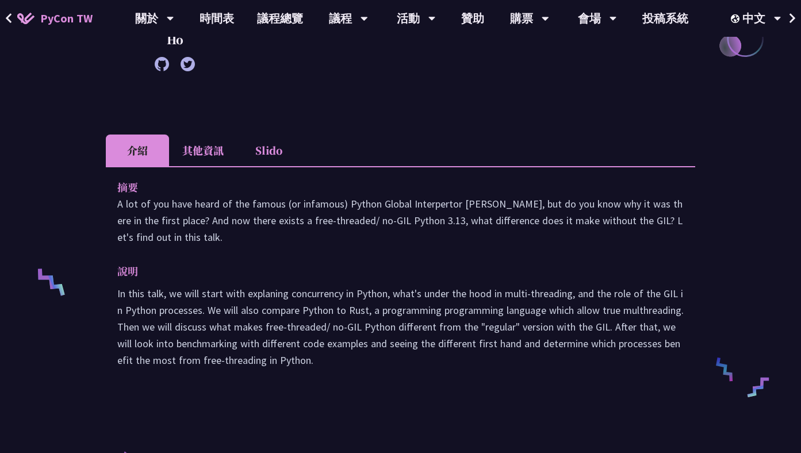
click at [186, 155] on li "其他資訊" at bounding box center [203, 150] width 68 height 32
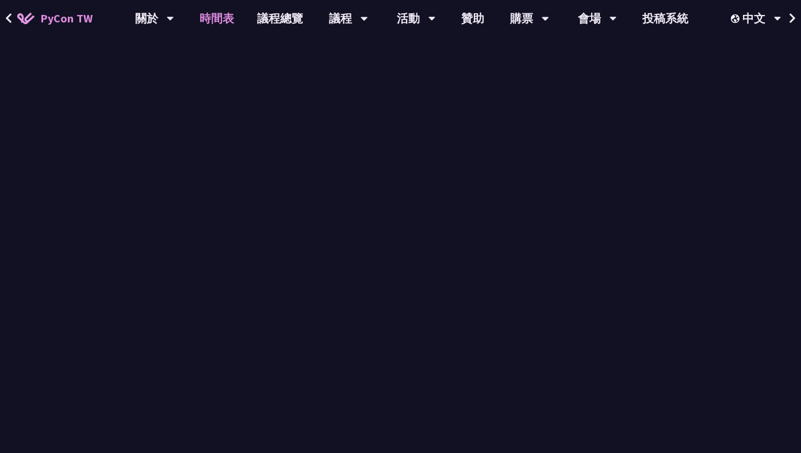
scroll to position [622, 0]
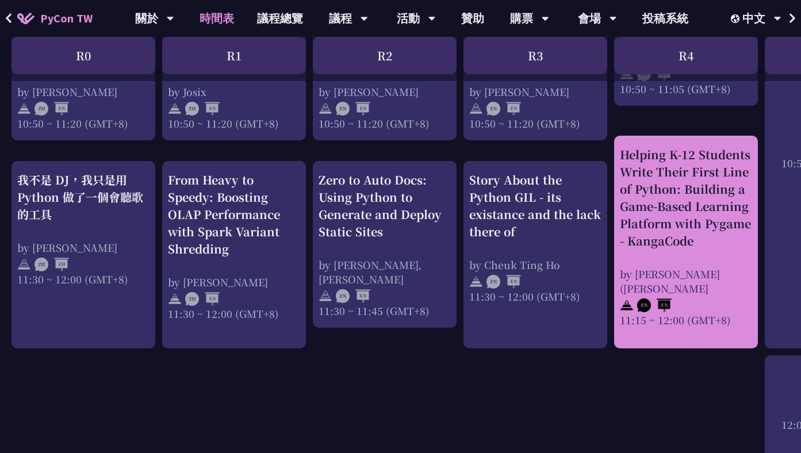
click at [695, 212] on div "Helping K-12 Students Write Their First Line of Python: Building a Game-Based L…" at bounding box center [686, 197] width 132 height 103
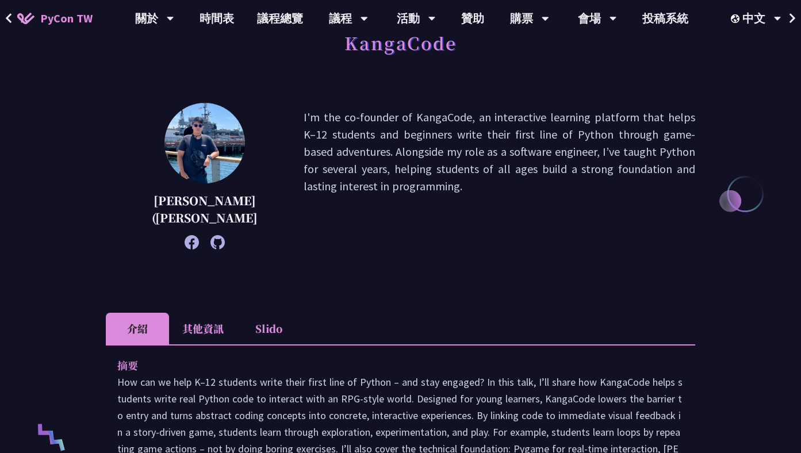
click at [195, 339] on li "其他資訊" at bounding box center [203, 329] width 68 height 32
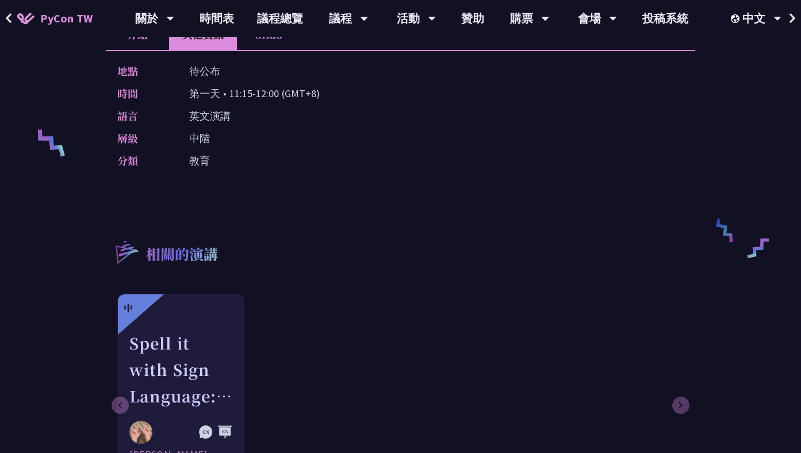
scroll to position [216, 0]
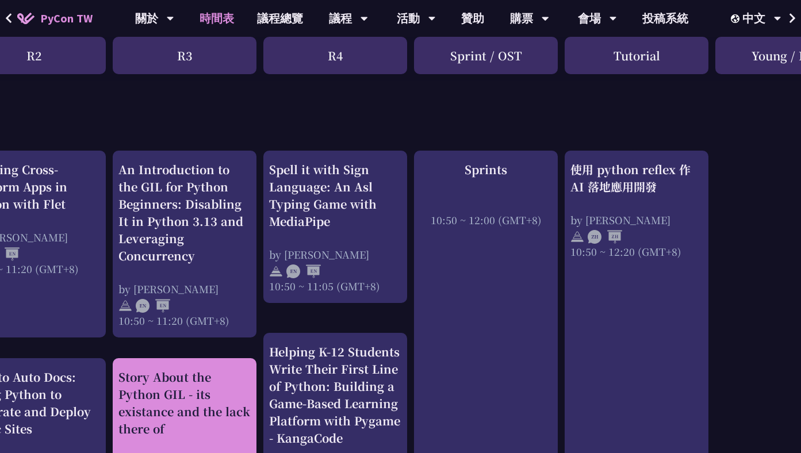
scroll to position [425, 420]
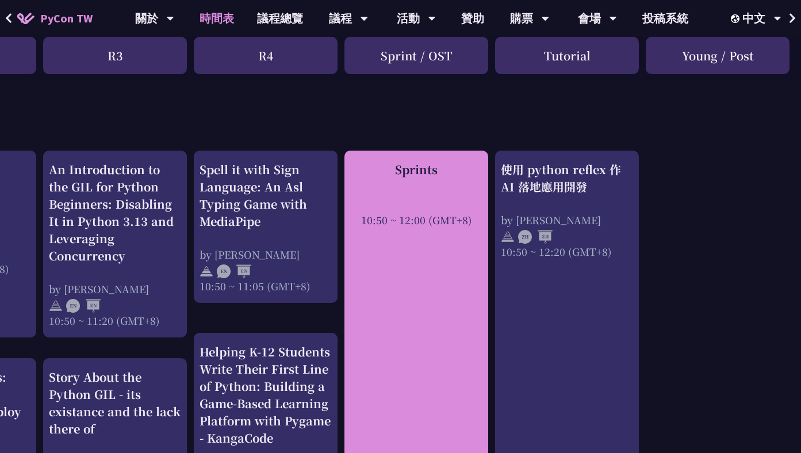
click at [432, 191] on div "Sprints 10:50 ~ 12:00 (GMT+8)" at bounding box center [416, 194] width 132 height 66
click at [429, 179] on div "Sprints 10:50 ~ 12:00 (GMT+8)" at bounding box center [416, 194] width 132 height 66
click at [421, 164] on div "Sprints" at bounding box center [416, 169] width 132 height 17
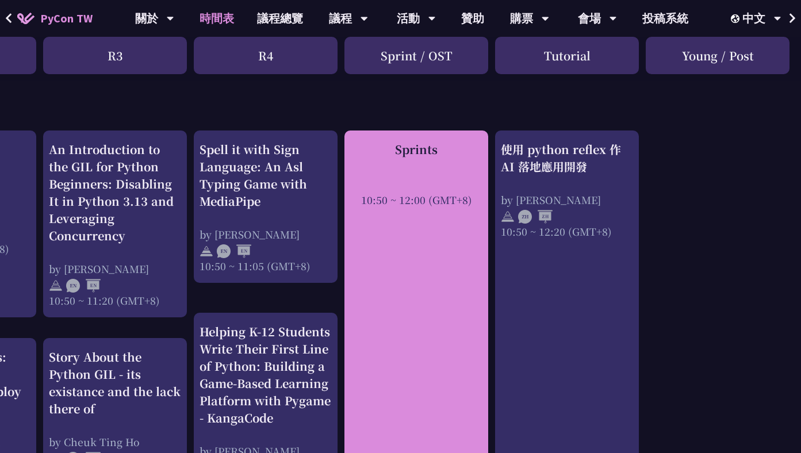
scroll to position [440, 420]
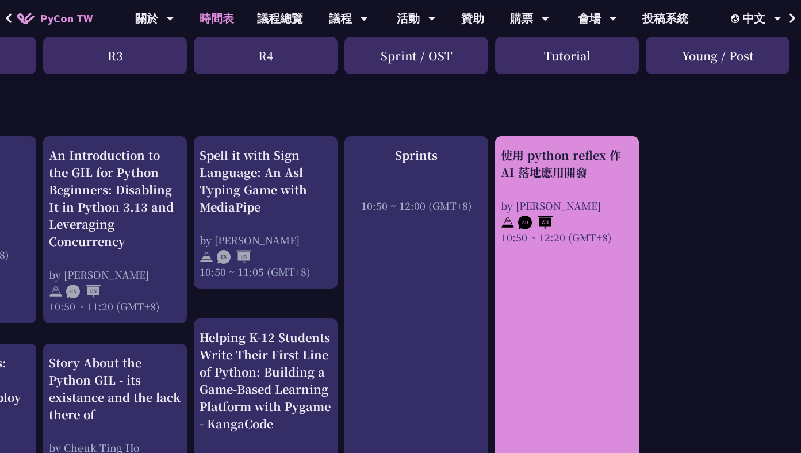
click at [554, 162] on div "使用 python reflex 作 AI 落地應用開發" at bounding box center [567, 164] width 132 height 34
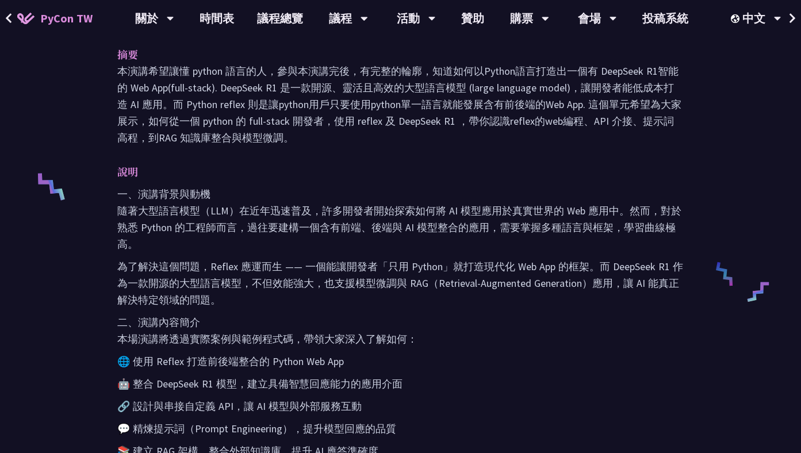
scroll to position [387, 0]
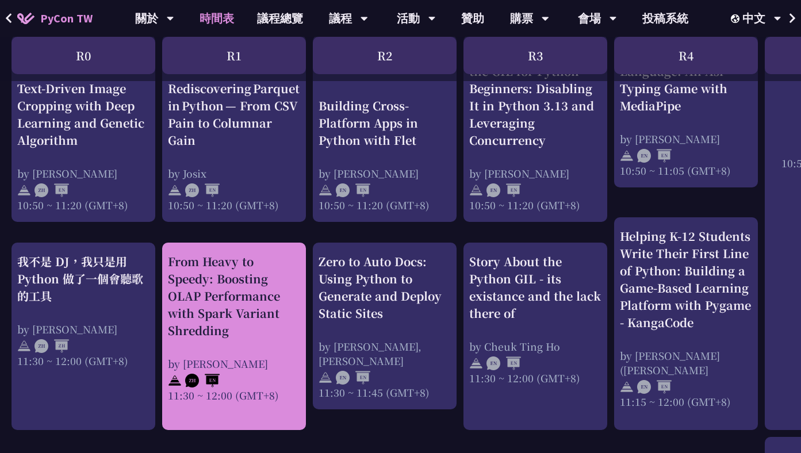
scroll to position [545, 0]
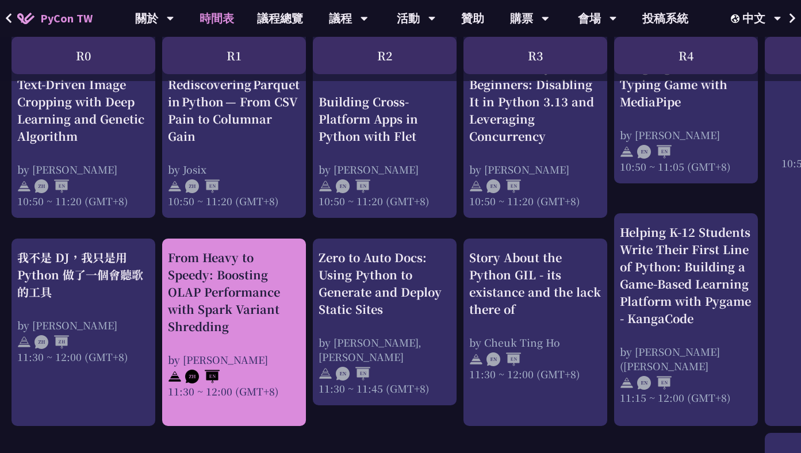
click at [274, 280] on div "From Heavy to Speedy: Boosting OLAP Performance with Spark Variant Shredding" at bounding box center [234, 292] width 132 height 86
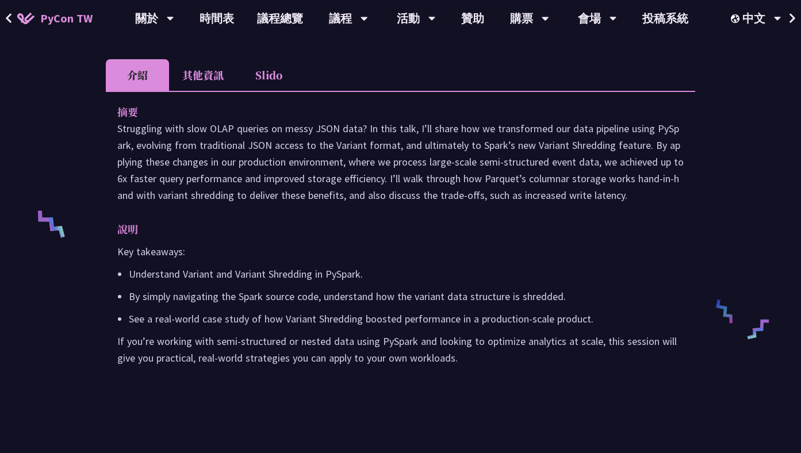
scroll to position [330, 0]
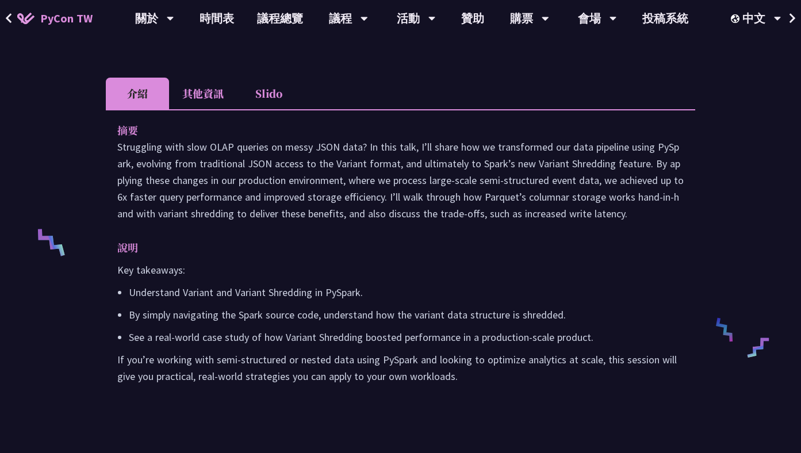
click at [210, 87] on li "其他資訊" at bounding box center [203, 94] width 68 height 32
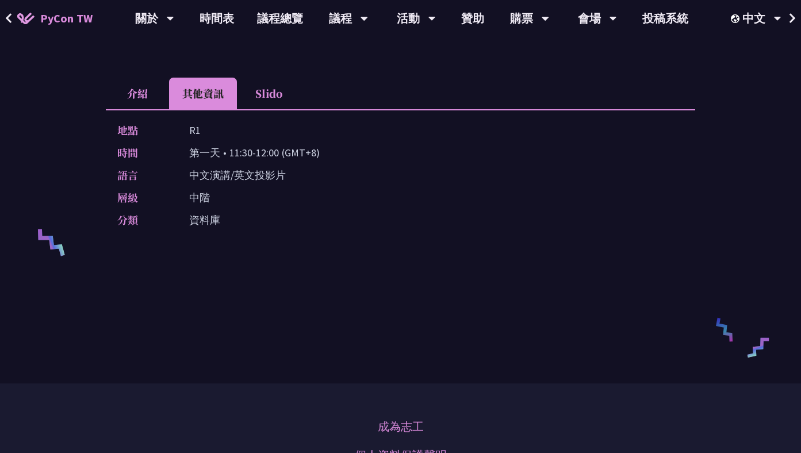
click at [260, 102] on li "Slido" at bounding box center [268, 94] width 63 height 32
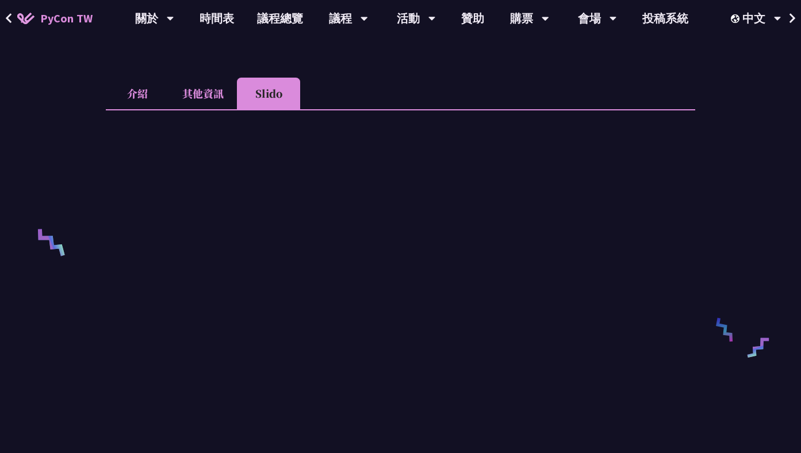
click at [153, 100] on li "介紹" at bounding box center [137, 94] width 63 height 32
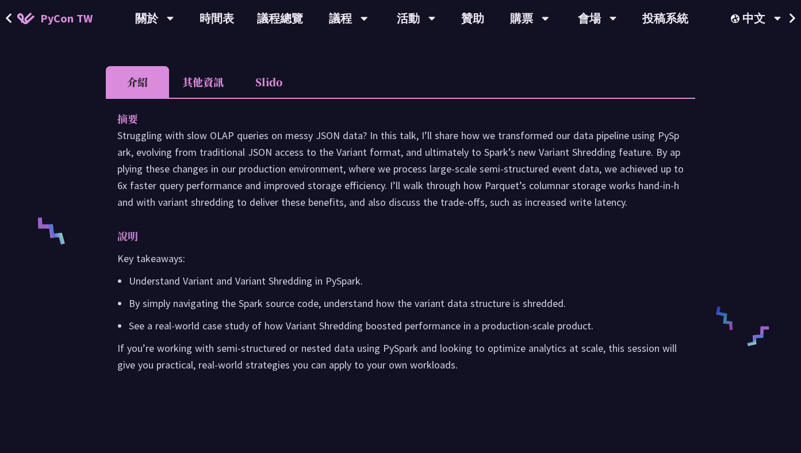
scroll to position [387, 0]
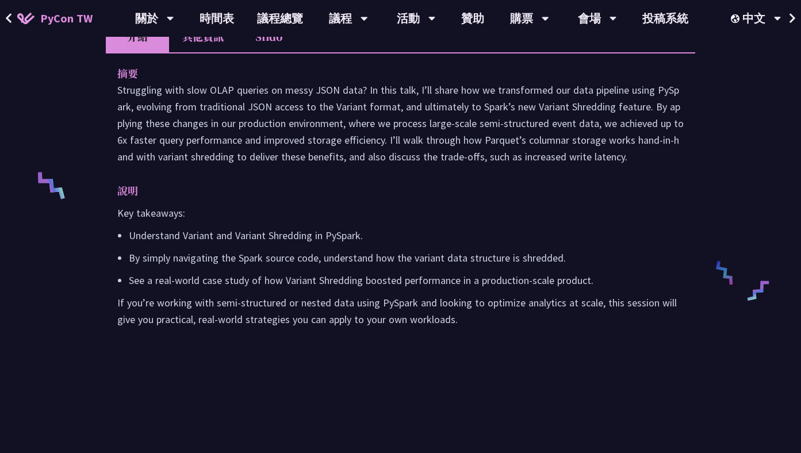
drag, startPoint x: 94, startPoint y: 76, endPoint x: 478, endPoint y: 332, distance: 460.9
click at [478, 332] on div "From Heavy to Speedy: Boosting OLAP Performance with Spark Variant Shredding Ca…" at bounding box center [400, 54] width 801 height 882
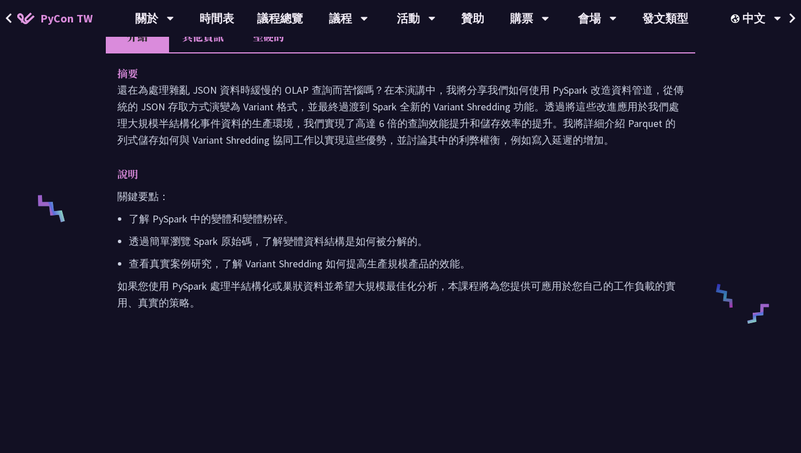
click at [607, 114] on p "還在為處理雜亂 JSON 資料時緩慢的 OLAP 查詢而苦惱嗎？在本演講中，我將分享我們如何使用 PySpark 改造資料管道，從傳統的 JSON 存取方式演…" at bounding box center [400, 115] width 566 height 67
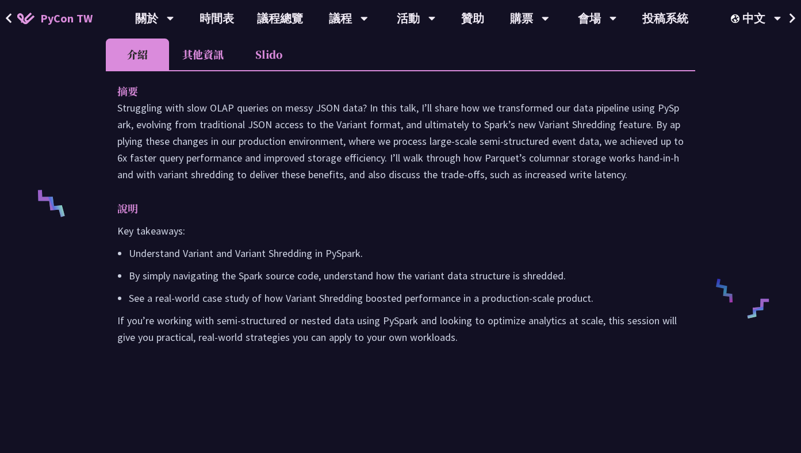
scroll to position [122, 0]
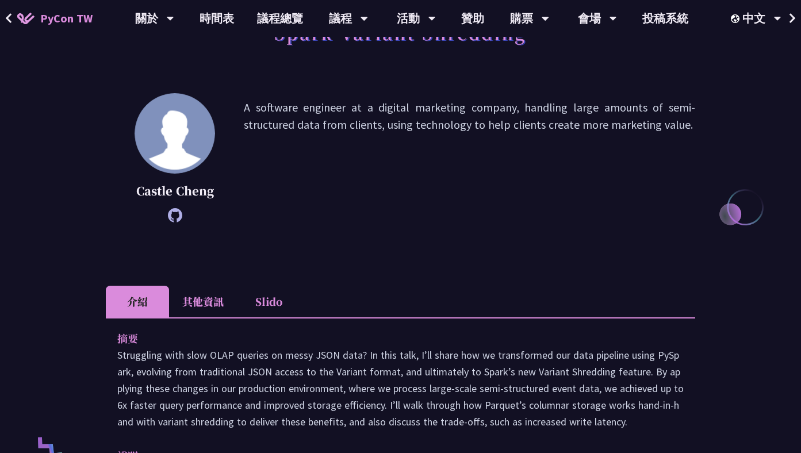
click at [530, 157] on p "A software engineer at a digital marketing company, handling large amounts of s…" at bounding box center [469, 158] width 451 height 118
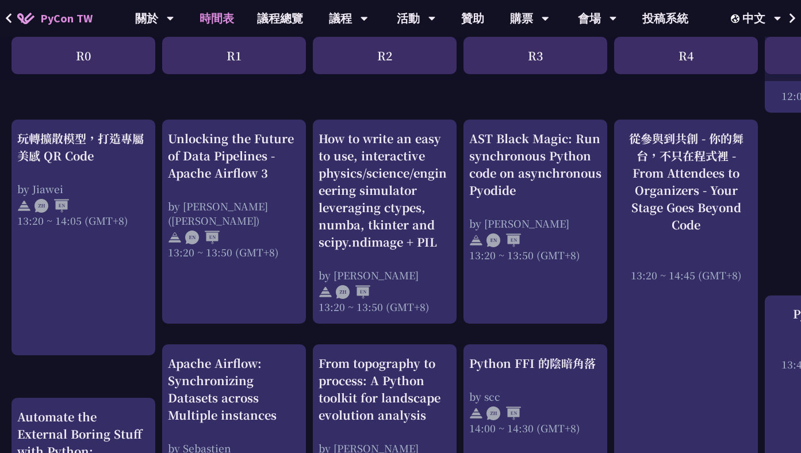
scroll to position [987, 0]
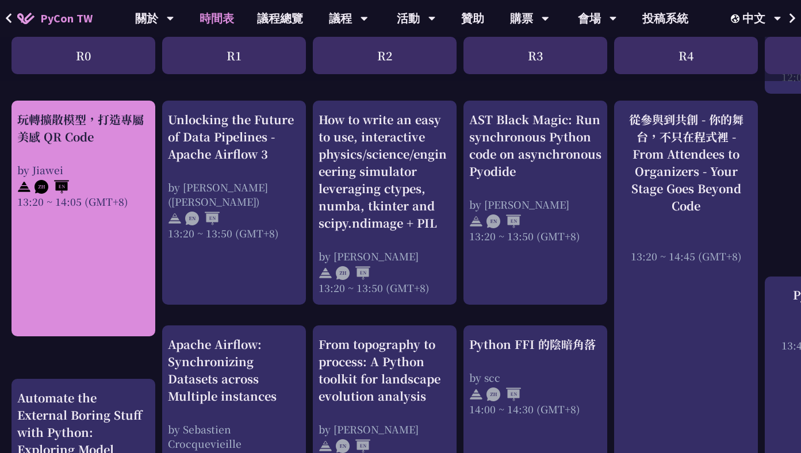
click at [132, 167] on div "by Jiawei" at bounding box center [83, 170] width 132 height 14
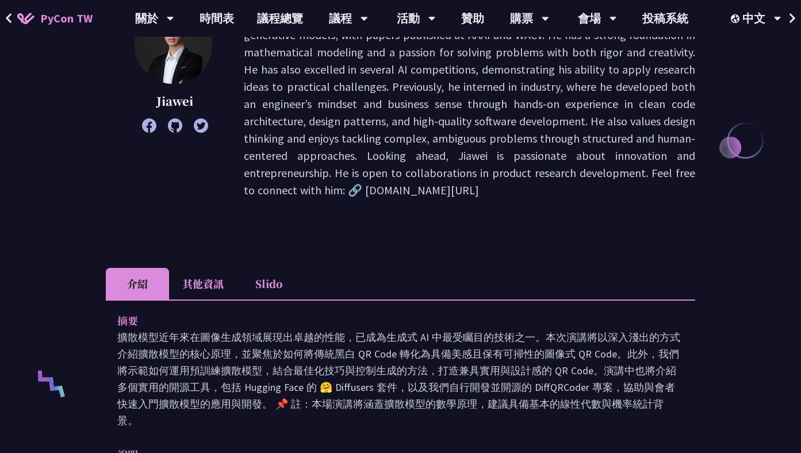
scroll to position [195, 0]
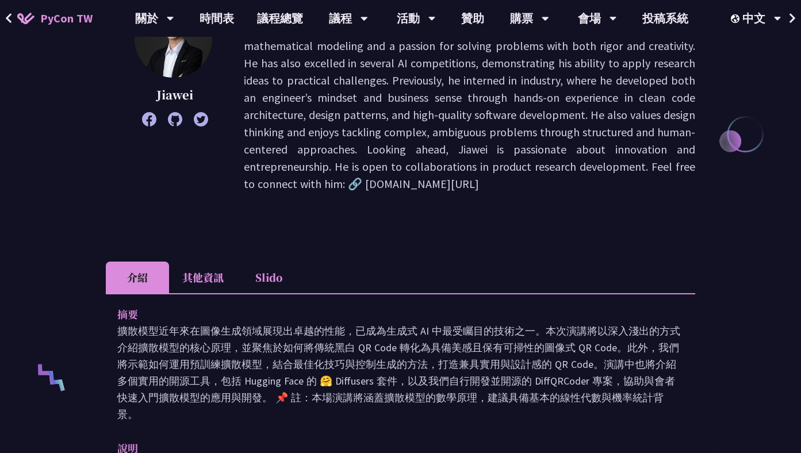
drag, startPoint x: 348, startPoint y: 186, endPoint x: 502, endPoint y: 191, distance: 154.1
click at [502, 191] on p "Jiawei is a CS PhD Candidate at [GEOGRAPHIC_DATA]. His research focuses on the …" at bounding box center [469, 98] width 451 height 190
click at [598, 174] on p "Jiawei is a CS PhD Candidate at [GEOGRAPHIC_DATA]. His research focuses on the …" at bounding box center [469, 98] width 451 height 190
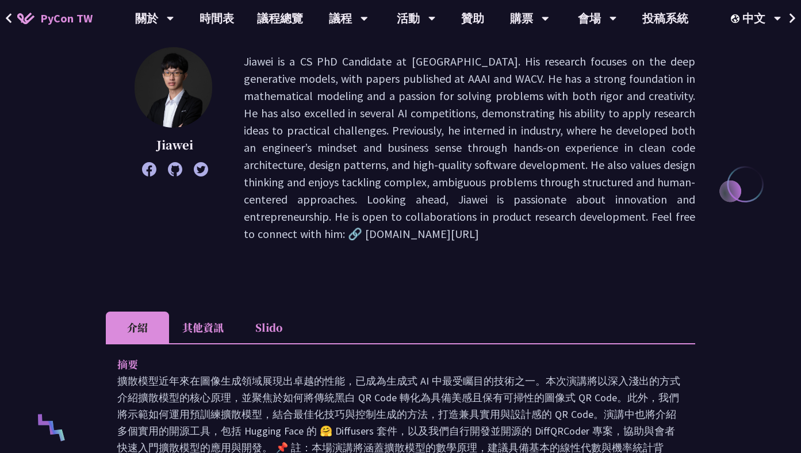
scroll to position [0, 0]
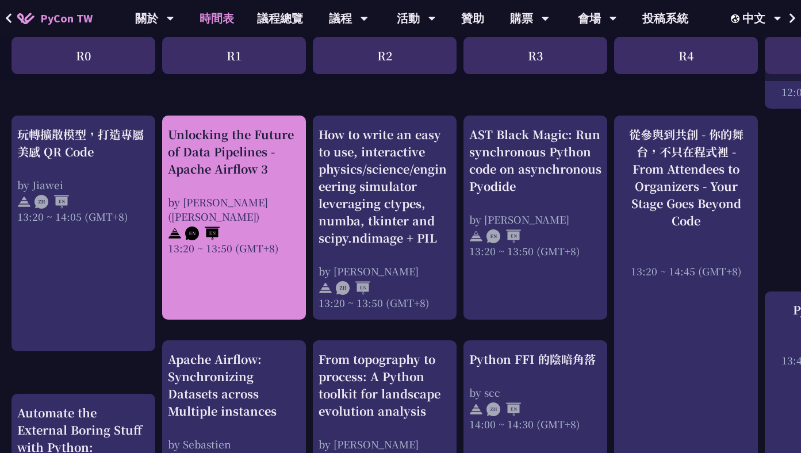
scroll to position [968, 0]
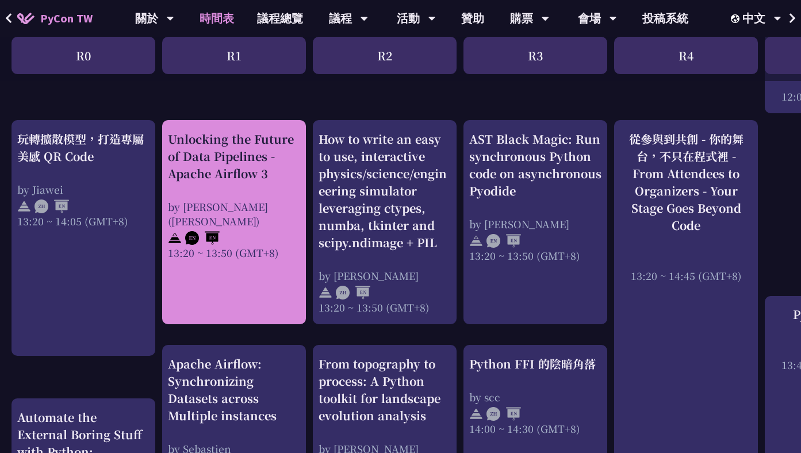
click at [271, 191] on div "Unlocking the Future of Data Pipelines - Apache Airflow 3 by [PERSON_NAME] ([PE…" at bounding box center [234, 194] width 132 height 129
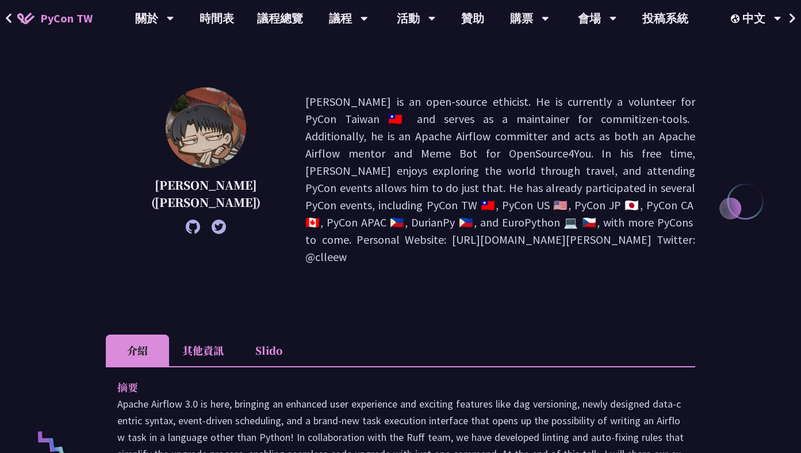
scroll to position [251, 0]
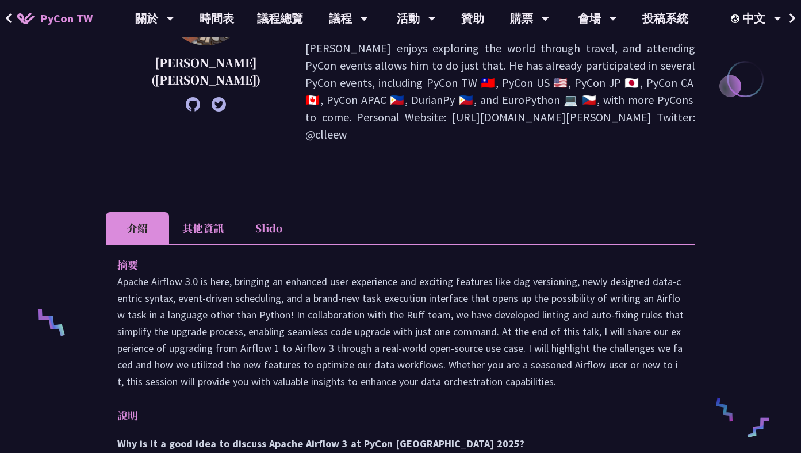
click at [215, 212] on li "其他資訊" at bounding box center [203, 228] width 68 height 32
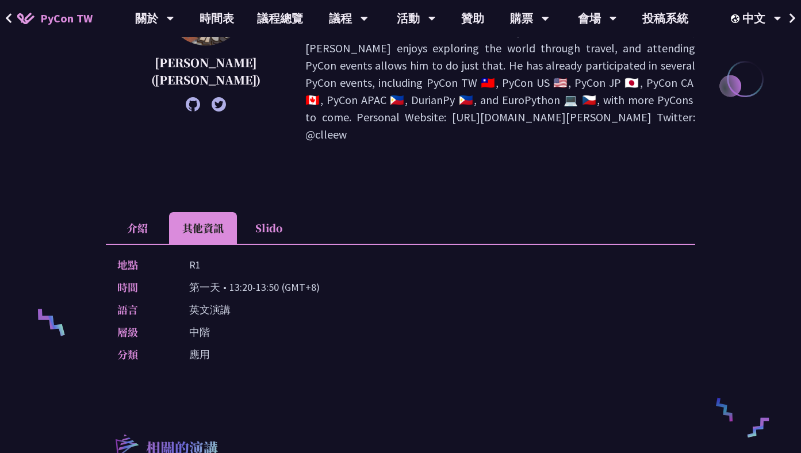
scroll to position [268, 0]
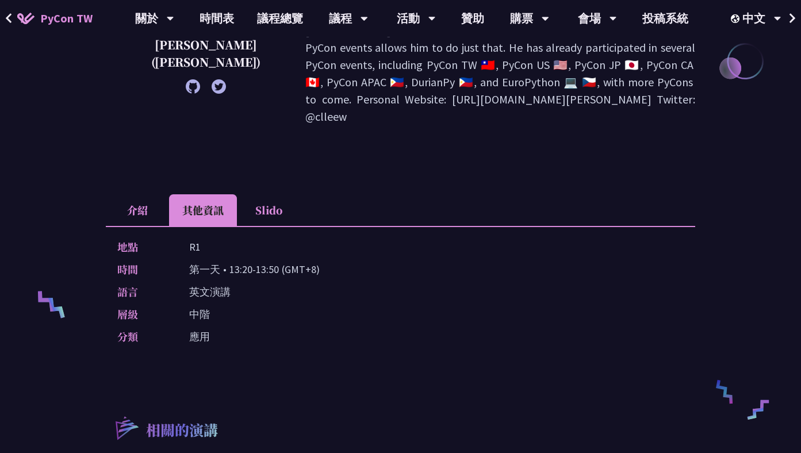
click at [147, 194] on li "介紹" at bounding box center [137, 210] width 63 height 32
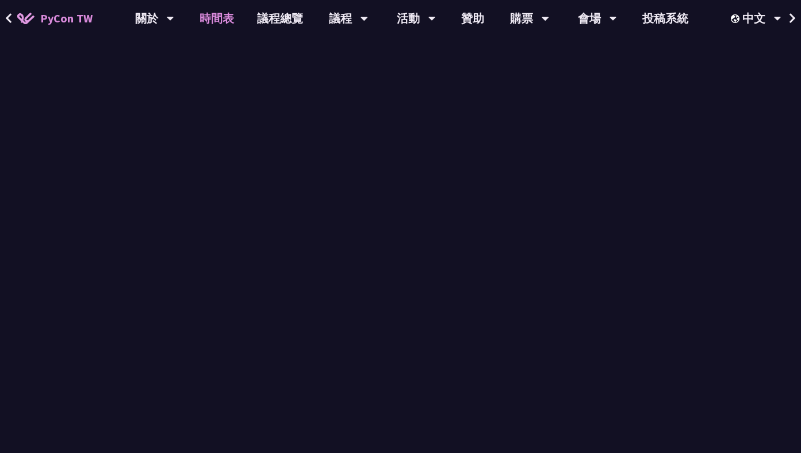
scroll to position [968, 0]
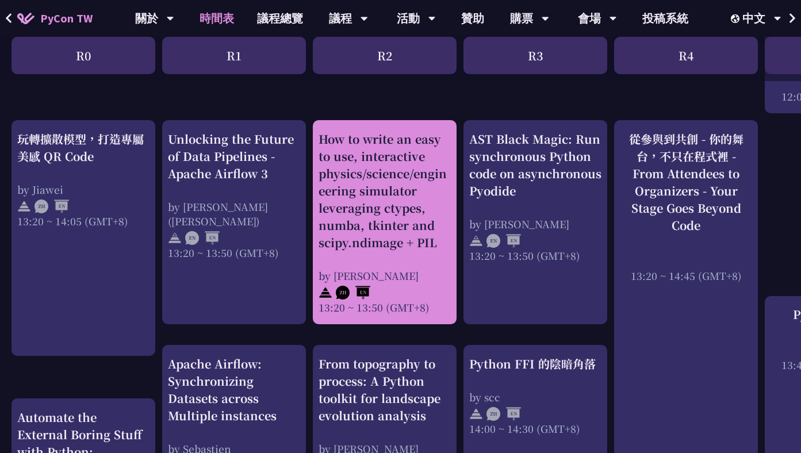
click at [386, 232] on div "How to write an easy to use, interactive physics/science/engineering simulator …" at bounding box center [384, 190] width 132 height 121
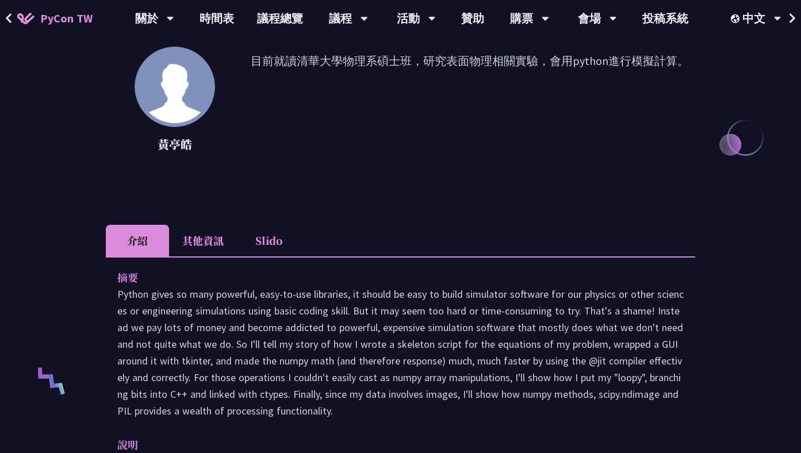
click at [197, 240] on li "其他資訊" at bounding box center [203, 241] width 68 height 32
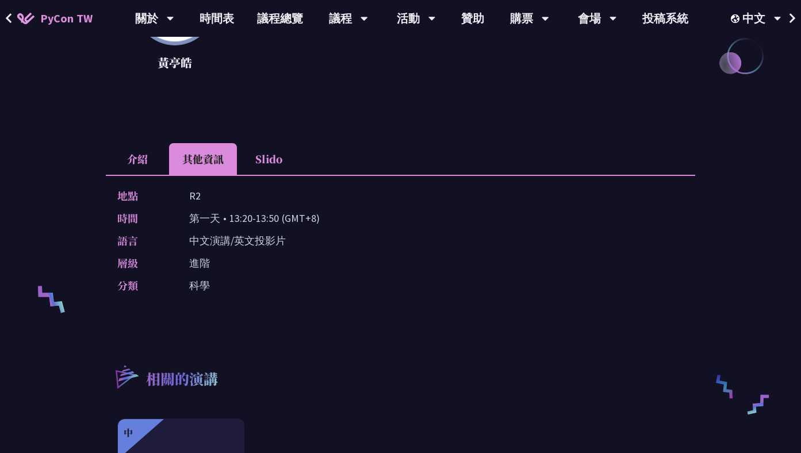
scroll to position [275, 0]
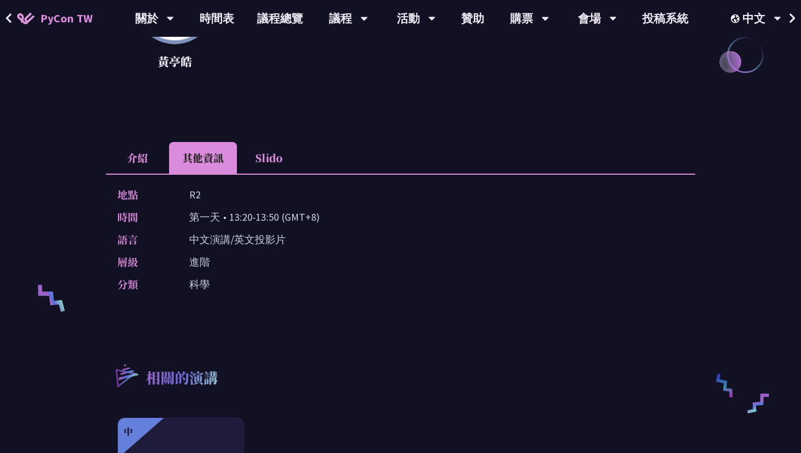
click at [136, 151] on li "介紹" at bounding box center [137, 158] width 63 height 32
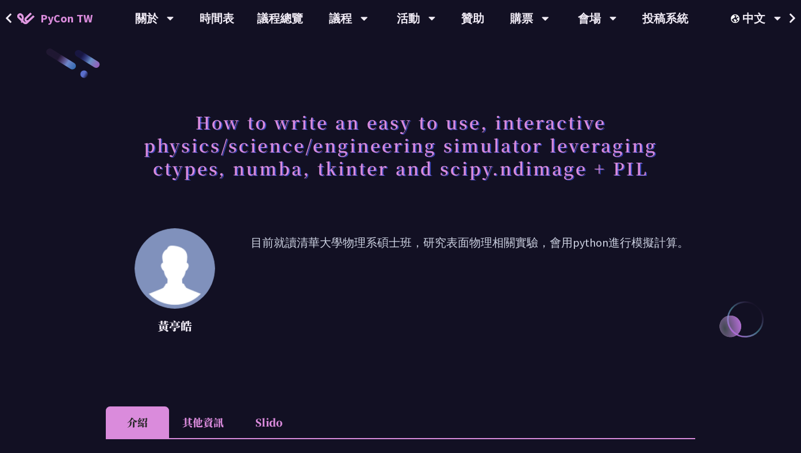
scroll to position [0, 0]
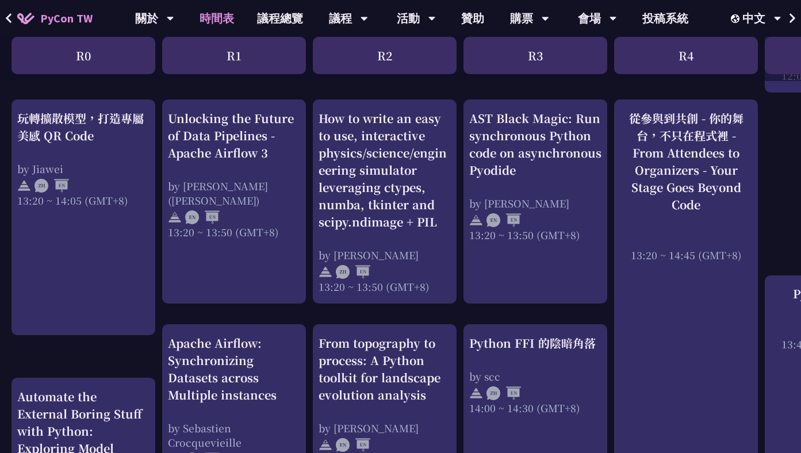
scroll to position [990, 0]
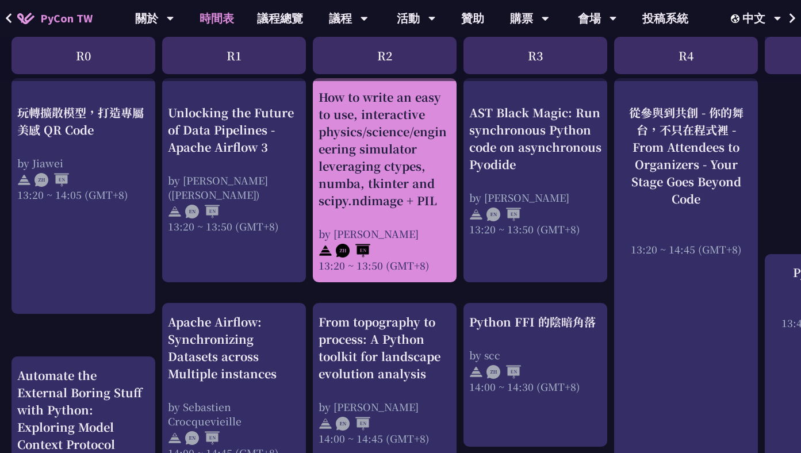
scroll to position [1015, 0]
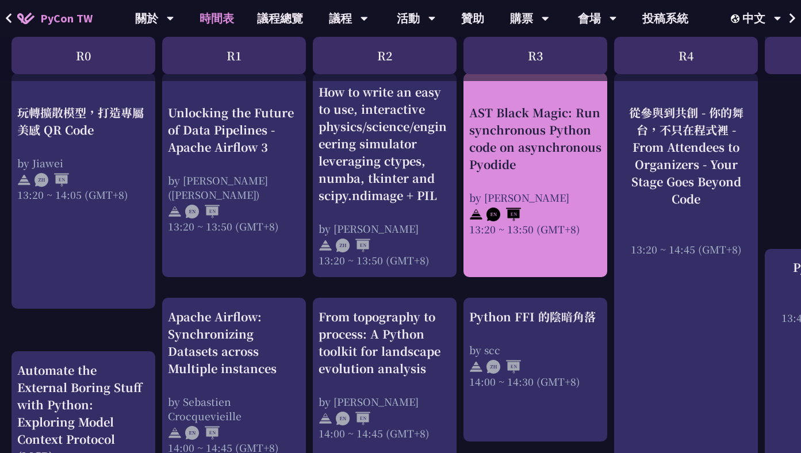
click at [554, 209] on div at bounding box center [535, 212] width 132 height 17
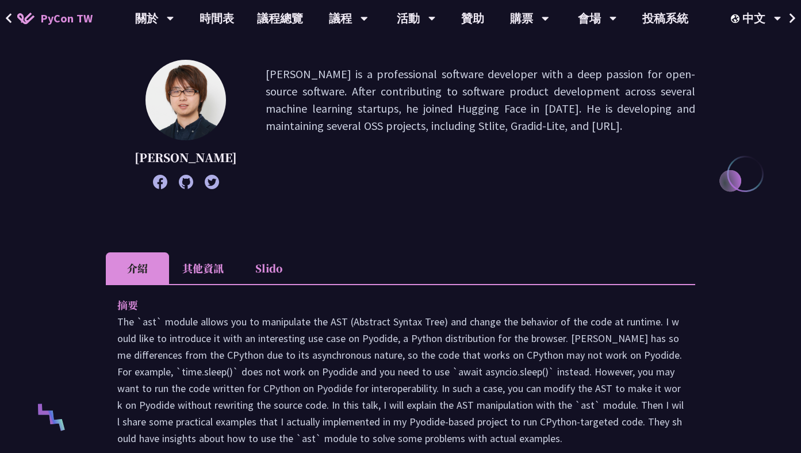
click at [207, 274] on li "其他資訊" at bounding box center [203, 268] width 68 height 32
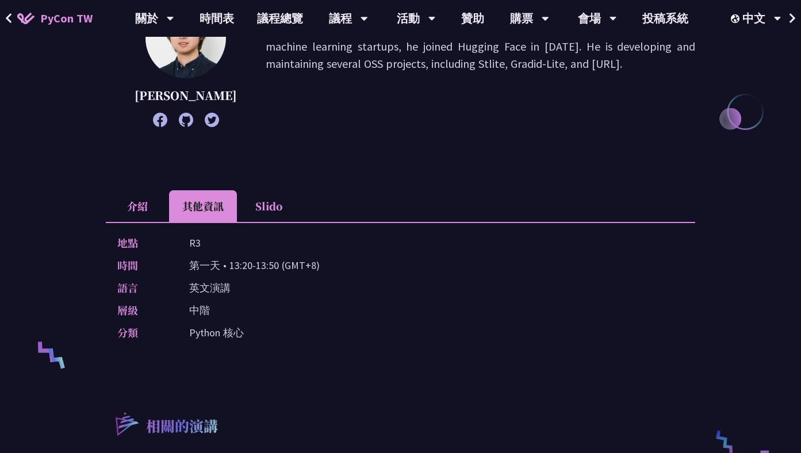
scroll to position [286, 0]
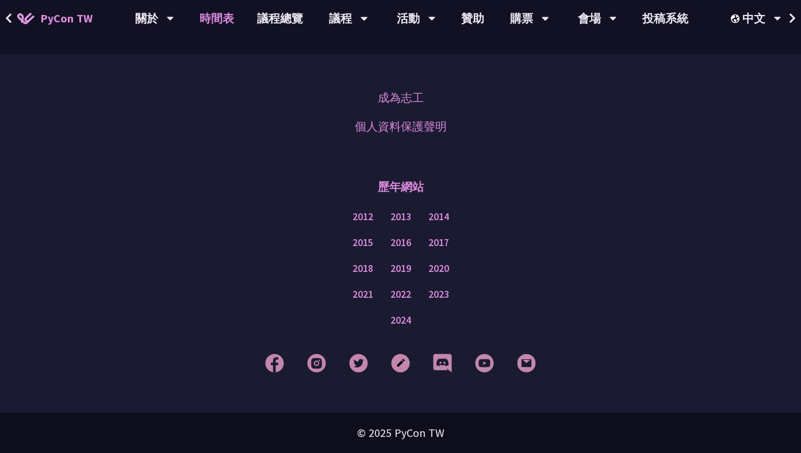
scroll to position [1015, 0]
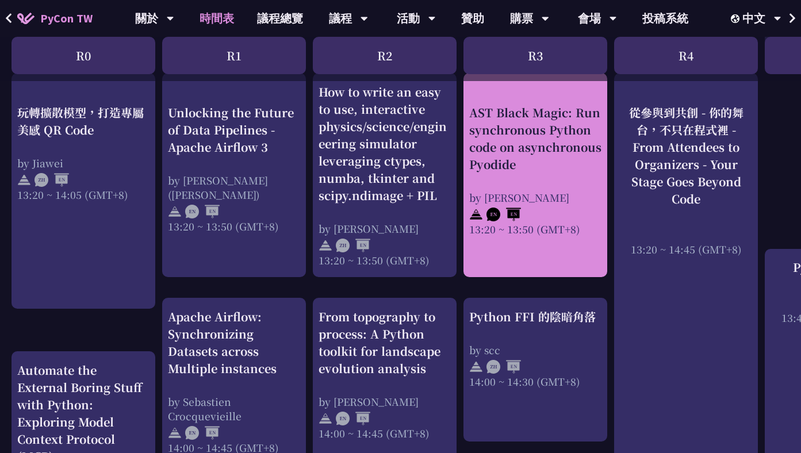
click at [560, 209] on div at bounding box center [535, 212] width 132 height 17
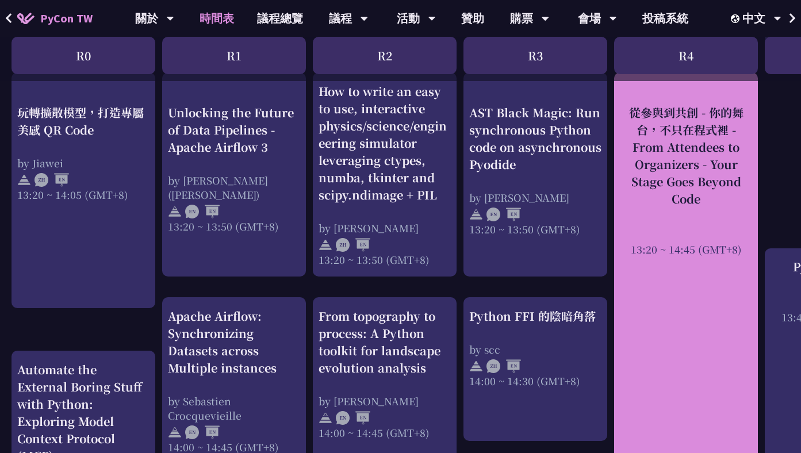
scroll to position [1037, 0]
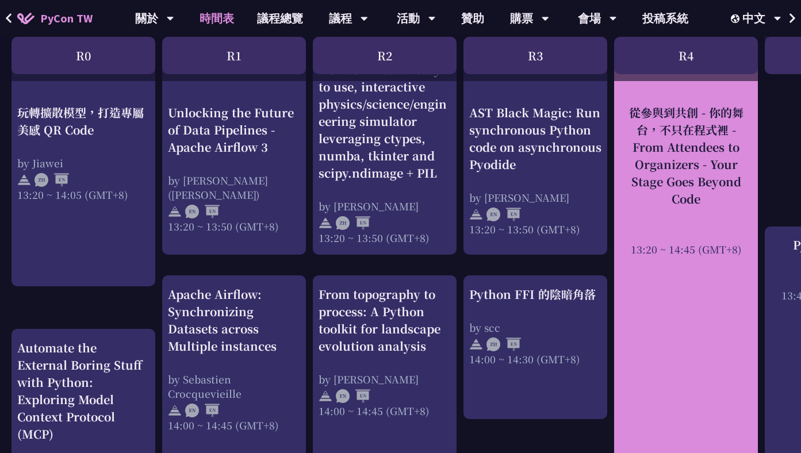
click at [679, 200] on div "從參與到共創 - 你的舞台，不只在程式裡 - From Attendees to Organizers - Your Stage Goes Beyond Co…" at bounding box center [686, 154] width 132 height 103
click at [677, 201] on div "從參與到共創 - 你的舞台，不只在程式裡 - From Attendees to Organizers - Your Stage Goes Beyond Co…" at bounding box center [686, 154] width 132 height 103
click at [638, 207] on div "從參與到共創 - 你的舞台，不只在程式裡 - From Attendees to Organizers - Your Stage Goes Beyond Co…" at bounding box center [686, 179] width 132 height 152
click at [652, 103] on div "從參與到共創 - 你的舞台，不只在程式裡 - From Attendees to Organizers - Your Stage Goes Beyond Co…" at bounding box center [686, 283] width 144 height 465
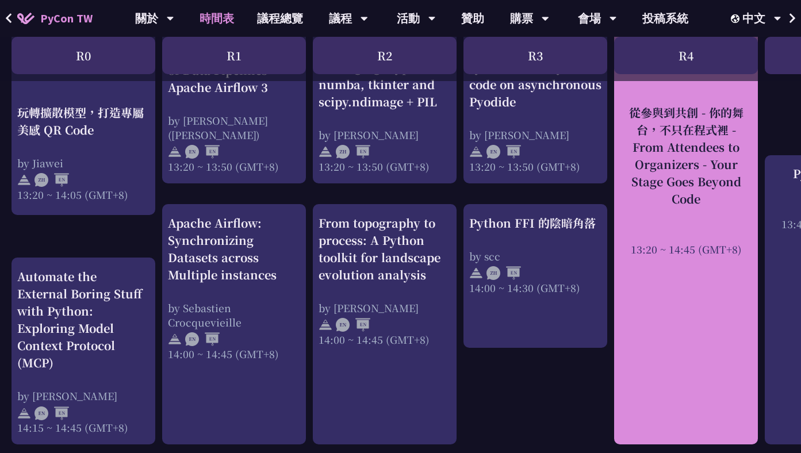
scroll to position [1137, 0]
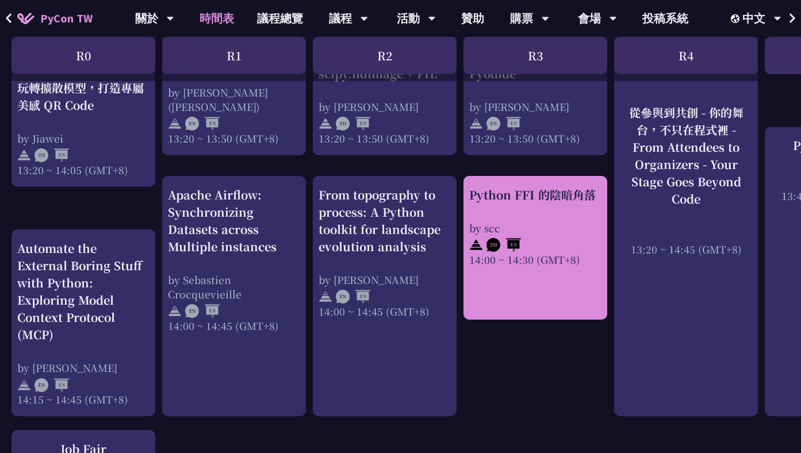
click at [545, 207] on div "Python FFI 的陰暗角落 by scc 14:00 ~ 14:30 (GMT+8)" at bounding box center [535, 226] width 132 height 80
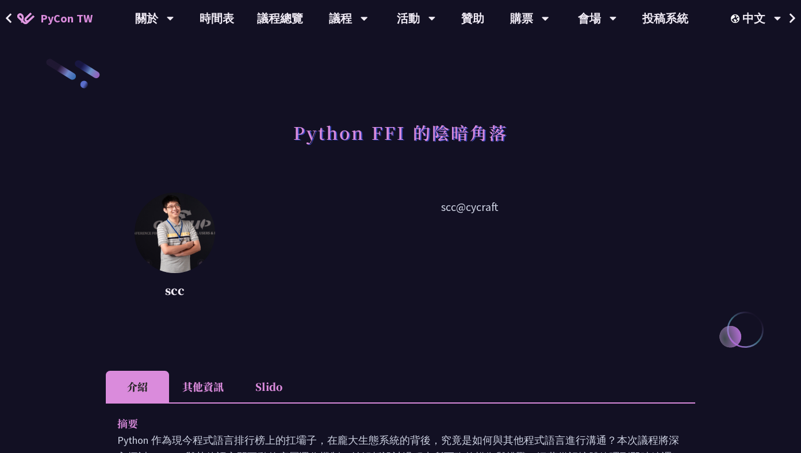
scroll to position [82, 0]
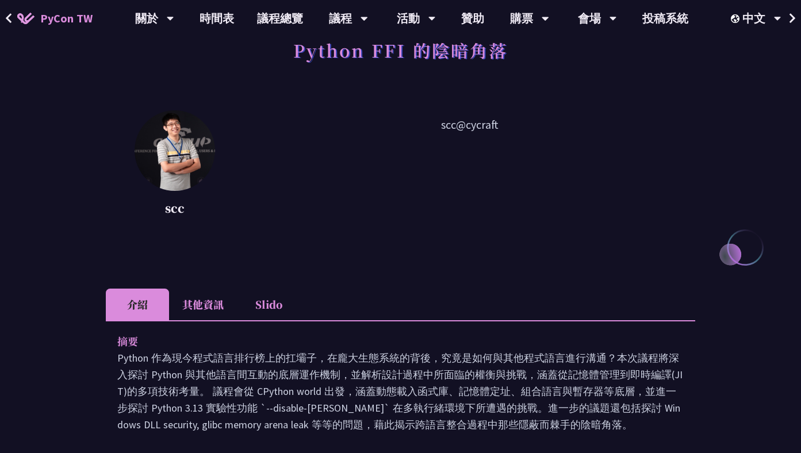
click at [221, 302] on li "其他資訊" at bounding box center [203, 305] width 68 height 32
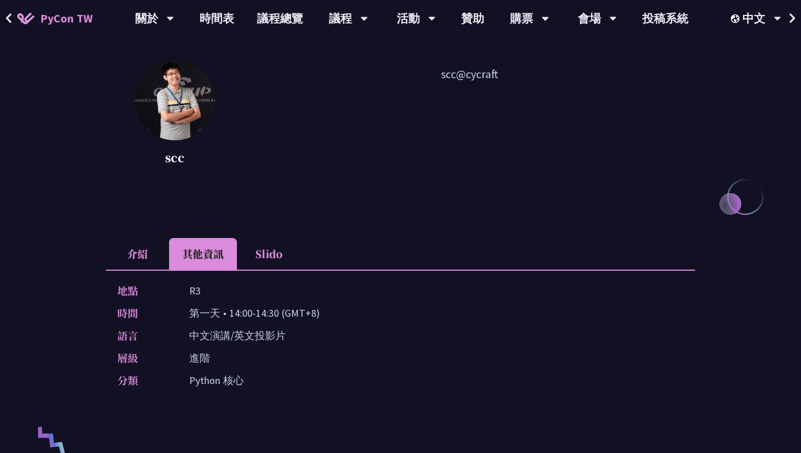
scroll to position [150, 0]
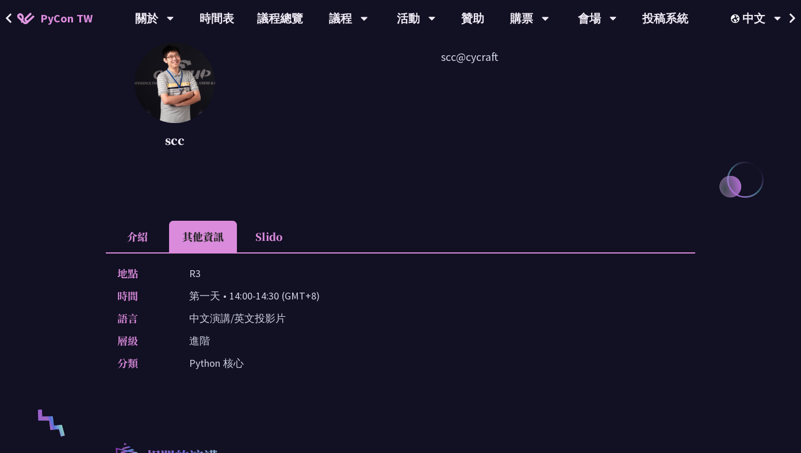
click at [159, 239] on li "介紹" at bounding box center [137, 237] width 63 height 32
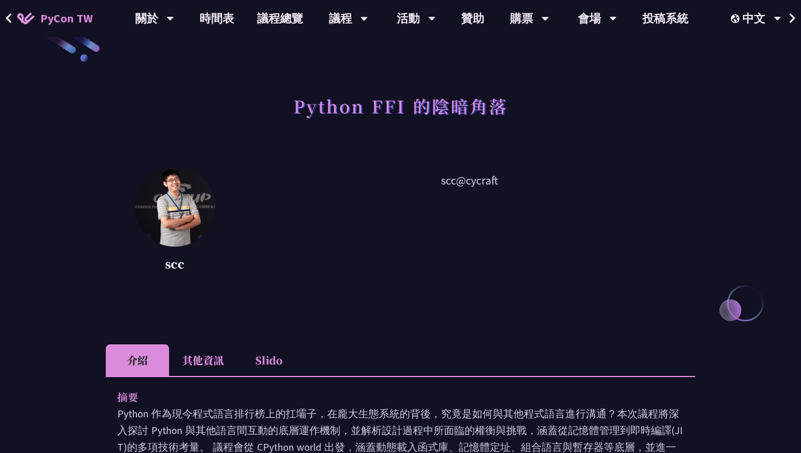
scroll to position [0, 0]
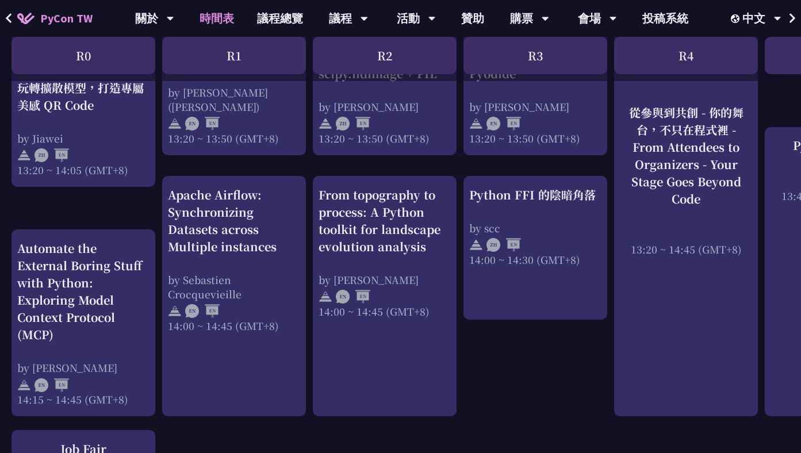
scroll to position [1185, 0]
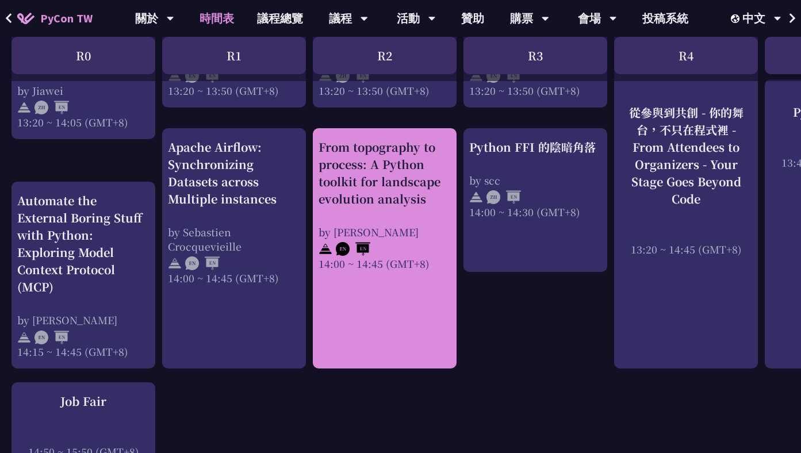
click at [318, 241] on div at bounding box center [384, 247] width 132 height 17
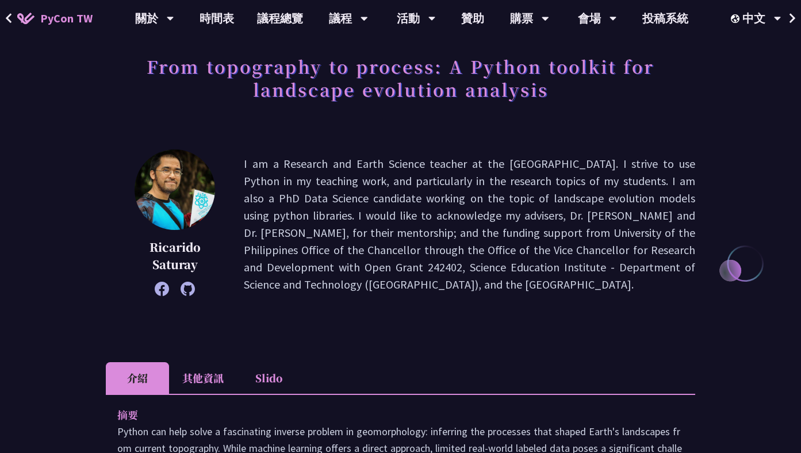
click at [206, 363] on li "其他資訊" at bounding box center [203, 378] width 68 height 32
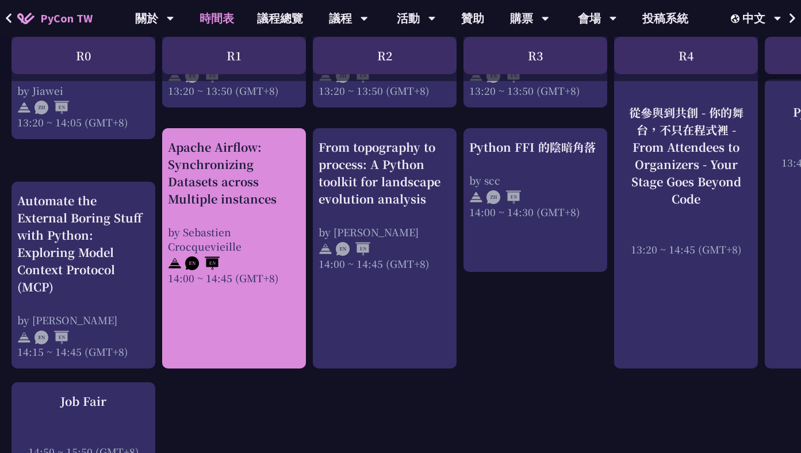
click at [247, 267] on div at bounding box center [234, 261] width 132 height 17
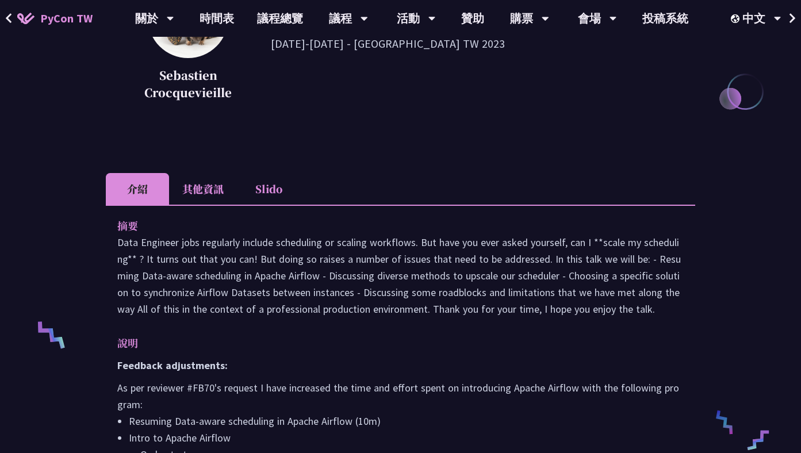
click at [206, 175] on li "其他資訊" at bounding box center [203, 189] width 68 height 32
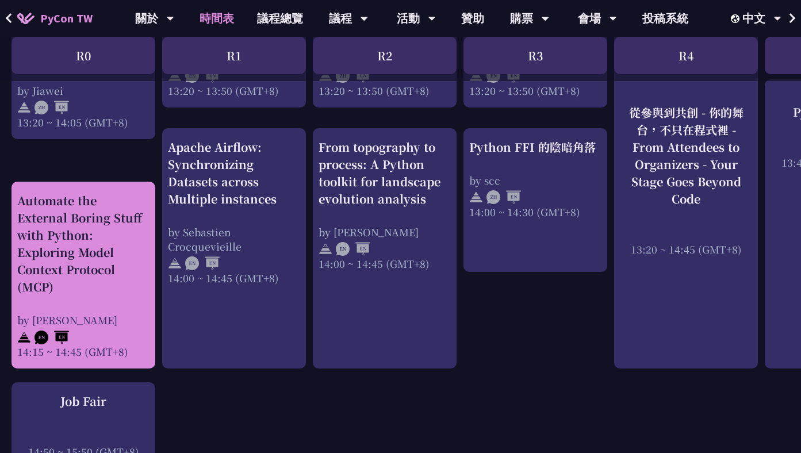
click at [106, 253] on div "Automate the External Boring Stuff with Python: Exploring Model Context Protoco…" at bounding box center [83, 243] width 132 height 103
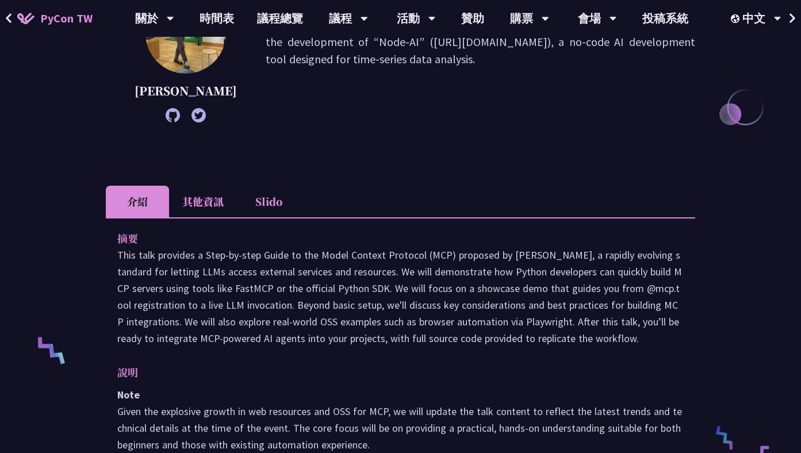
click at [198, 216] on li "其他資訊" at bounding box center [203, 202] width 68 height 32
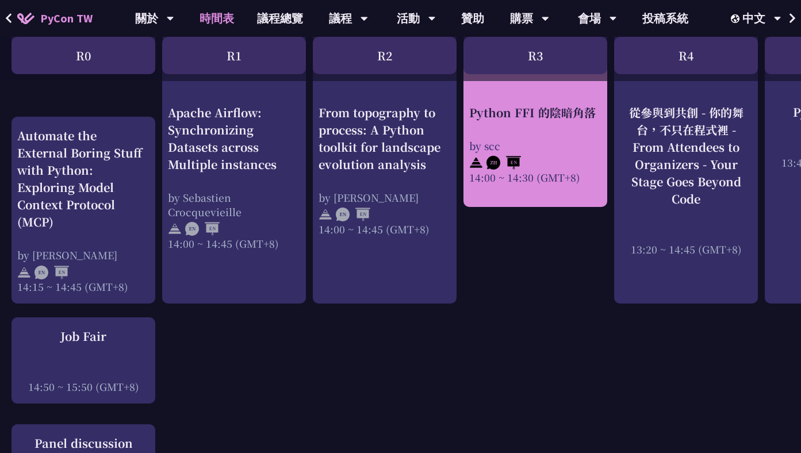
click at [521, 121] on div "Python FFI 的陰暗角落 by scc 14:00 ~ 14:30 (GMT+8)" at bounding box center [535, 143] width 132 height 80
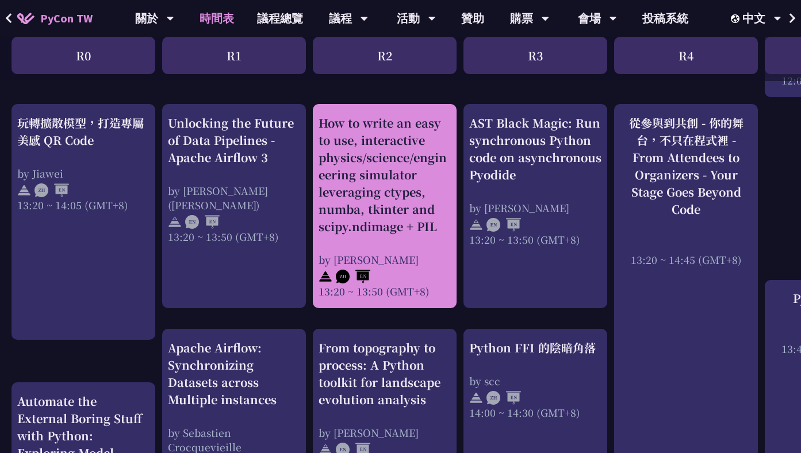
click at [395, 155] on div "How to write an easy to use, interactive physics/science/engineering simulator …" at bounding box center [384, 174] width 132 height 121
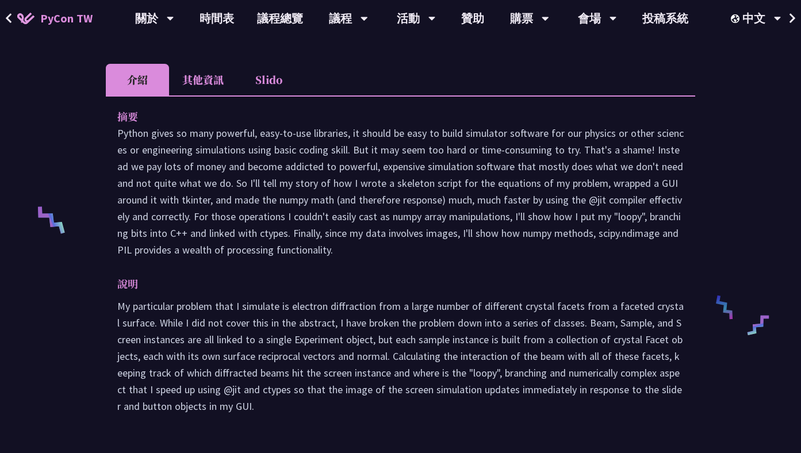
scroll to position [349, 0]
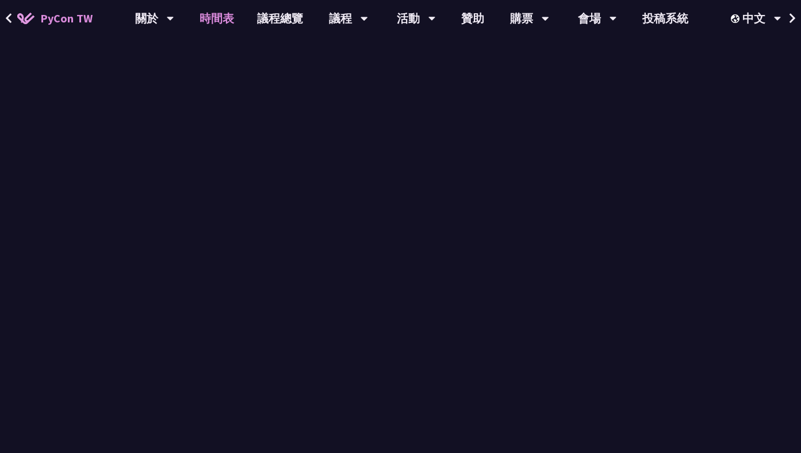
scroll to position [984, 0]
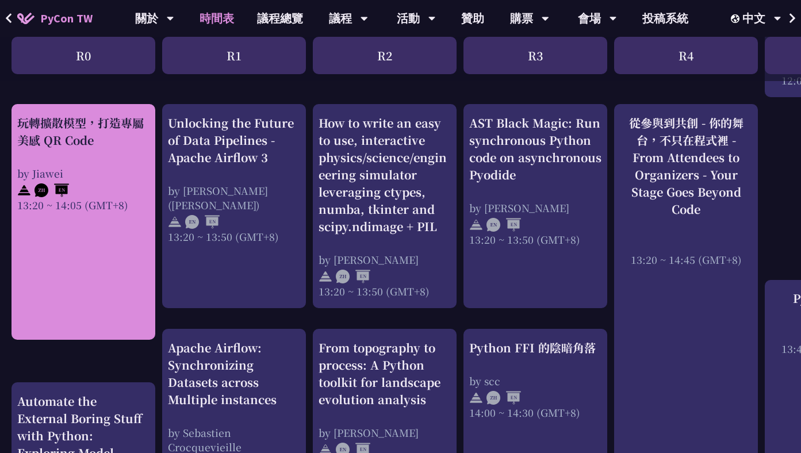
click at [149, 247] on div "玩轉擴散模型，打造專屬美感 QR Code by Jiawei 13:20 ~ 14:05 (GMT+8)" at bounding box center [83, 222] width 144 height 236
click at [115, 191] on div at bounding box center [83, 188] width 132 height 17
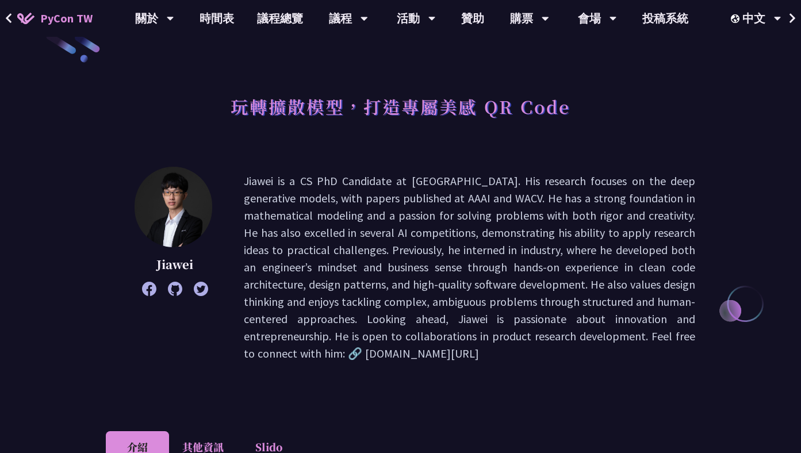
scroll to position [28, 0]
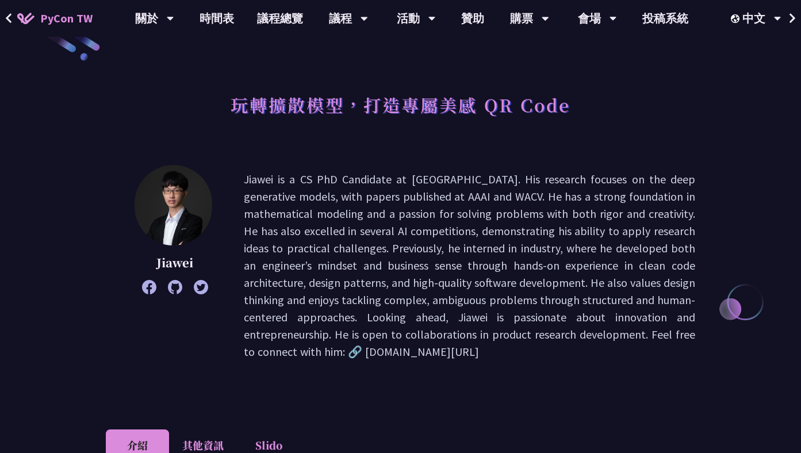
scroll to position [984, 0]
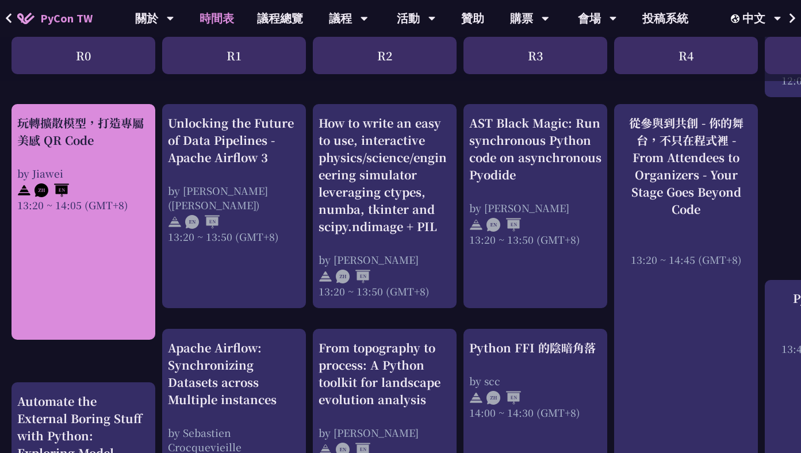
click at [24, 189] on img at bounding box center [24, 190] width 14 height 14
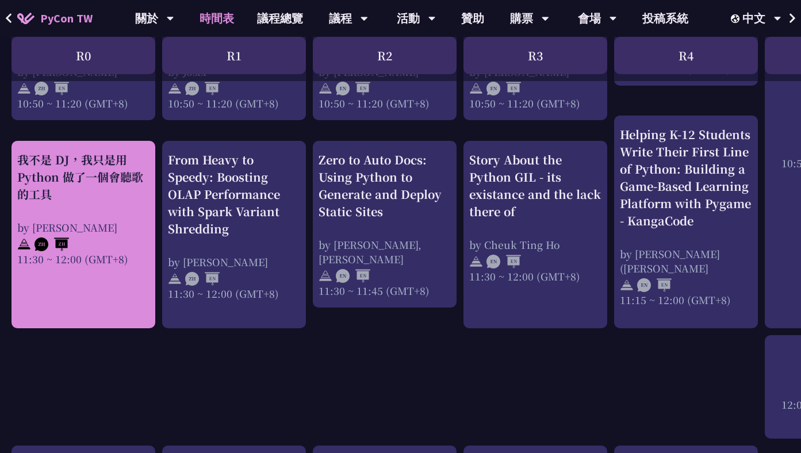
scroll to position [637, 0]
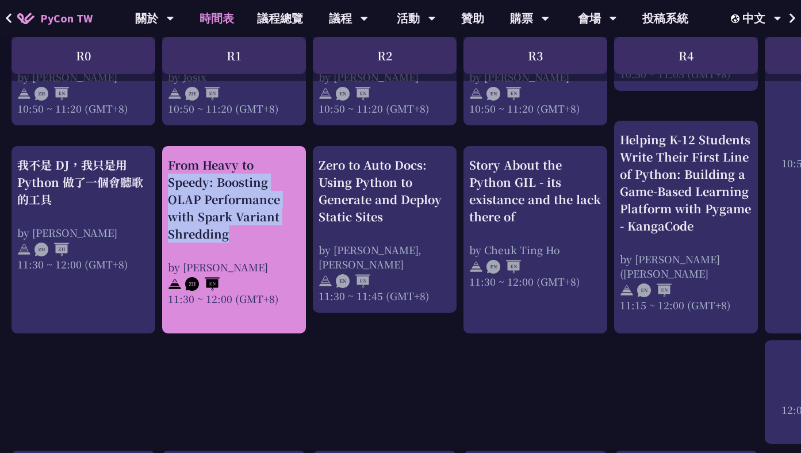
drag, startPoint x: 165, startPoint y: 166, endPoint x: 244, endPoint y: 248, distance: 114.2
click at [244, 248] on div "From Heavy to Speedy: Boosting OLAP Performance with Spark Variant Shredding by…" at bounding box center [234, 239] width 144 height 187
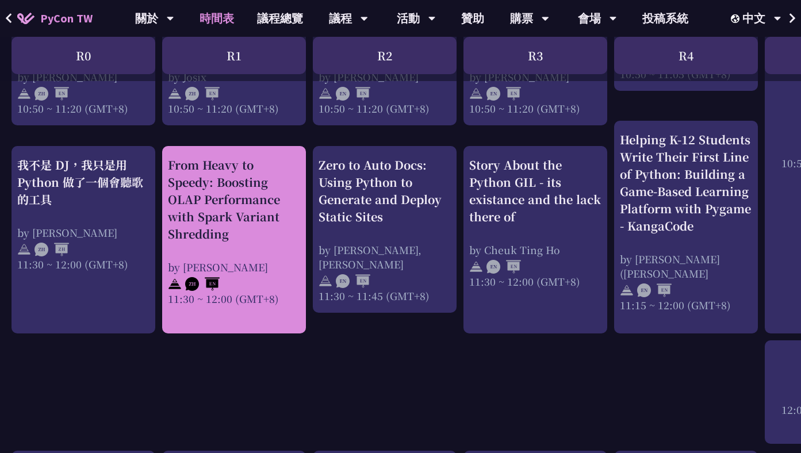
click at [168, 198] on div "From Heavy to Speedy: Boosting OLAP Performance with Spark Variant Shredding" at bounding box center [234, 199] width 132 height 86
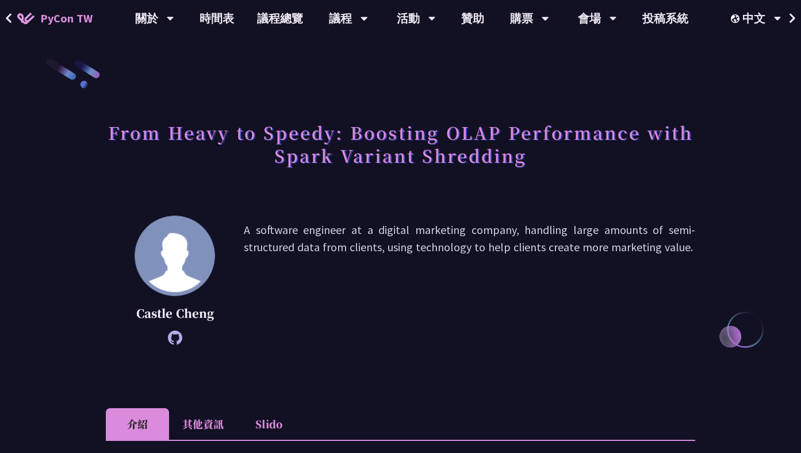
scroll to position [144, 0]
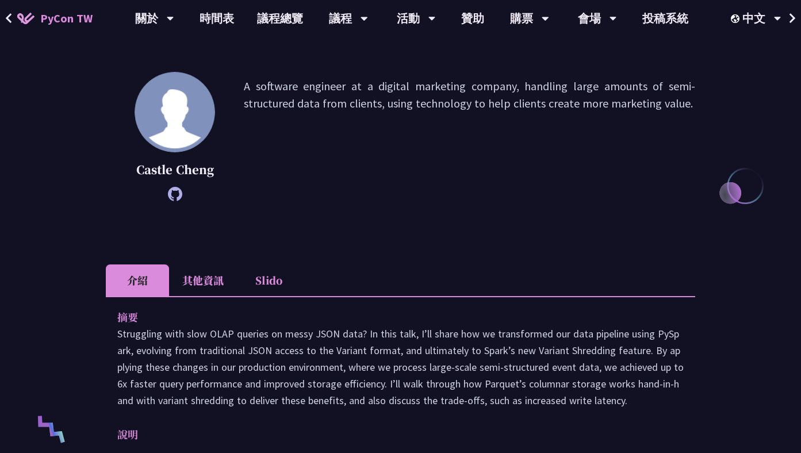
click at [211, 282] on li "其他資訊" at bounding box center [203, 280] width 68 height 32
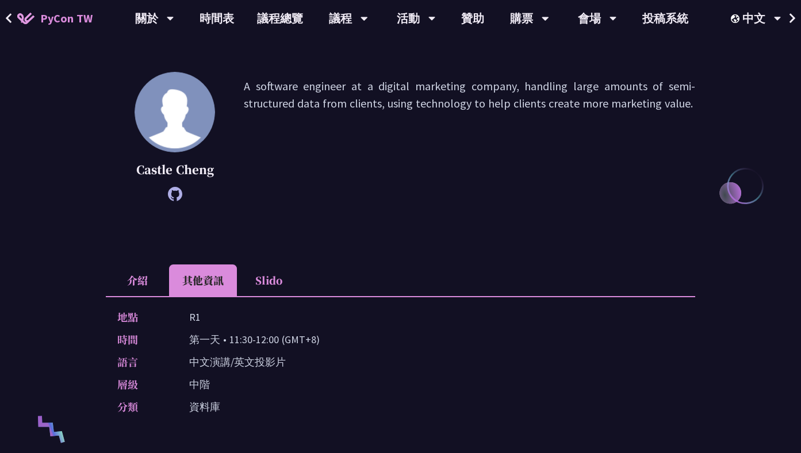
click at [211, 282] on li "其他資訊" at bounding box center [203, 280] width 68 height 32
click at [170, 282] on li "其他資訊" at bounding box center [203, 280] width 68 height 32
click at [143, 280] on li "介紹" at bounding box center [137, 280] width 63 height 32
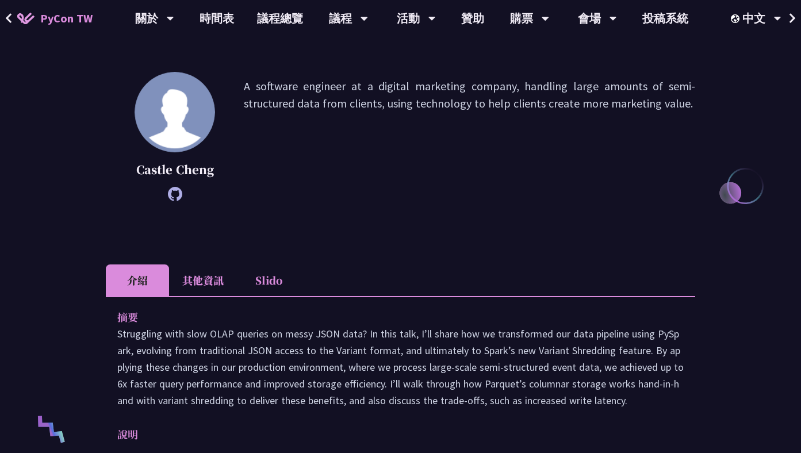
scroll to position [55, 0]
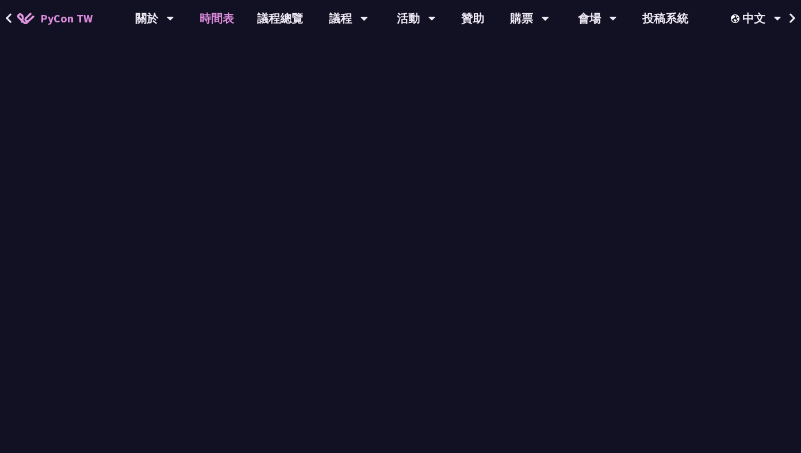
scroll to position [637, 0]
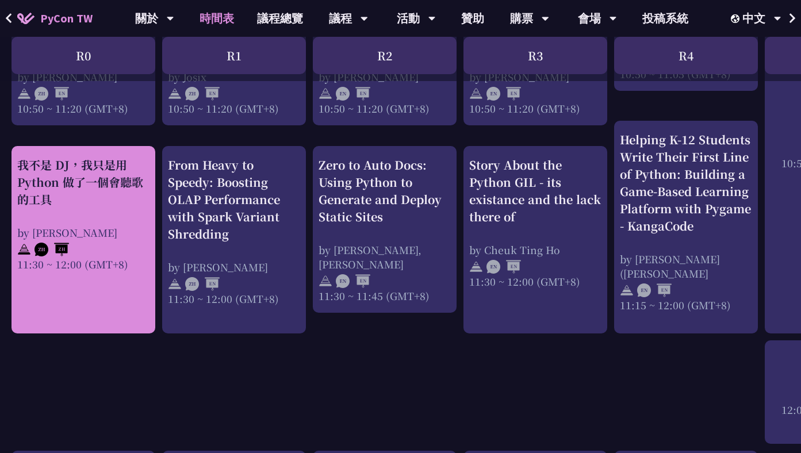
click at [88, 190] on div "我不是 DJ，我只是用 Python 做了一個會聽歌的工具" at bounding box center [83, 182] width 132 height 52
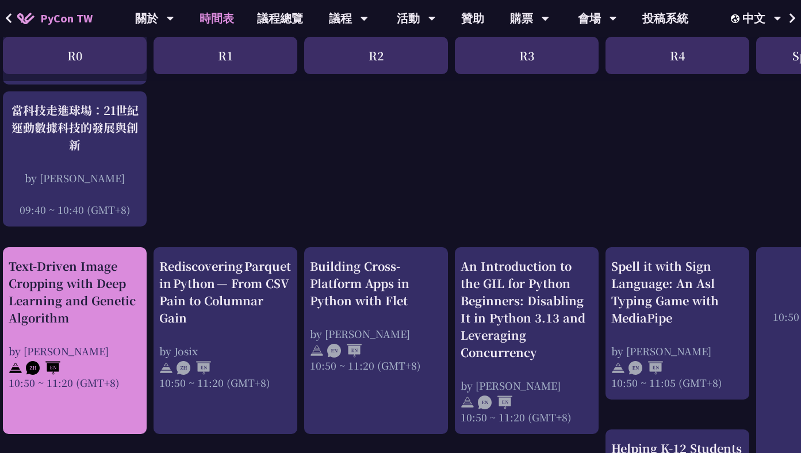
scroll to position [329, 9]
click at [117, 267] on div "Text-Driven Image Cropping with Deep Learning and Genetic Algorithm" at bounding box center [75, 291] width 132 height 69
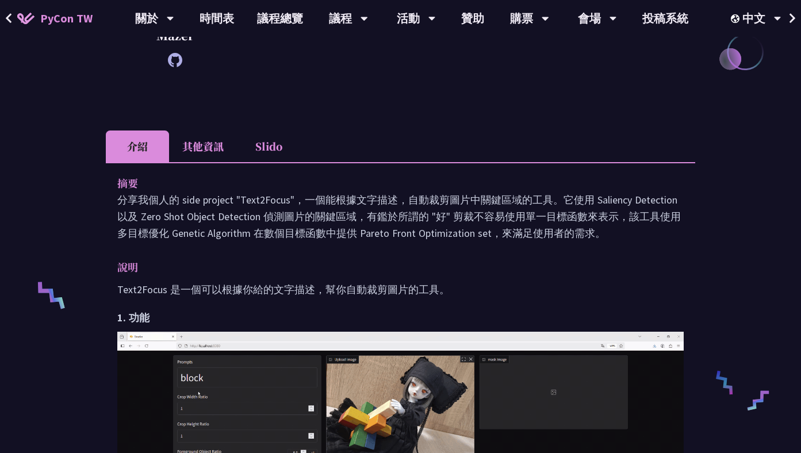
scroll to position [140, 0]
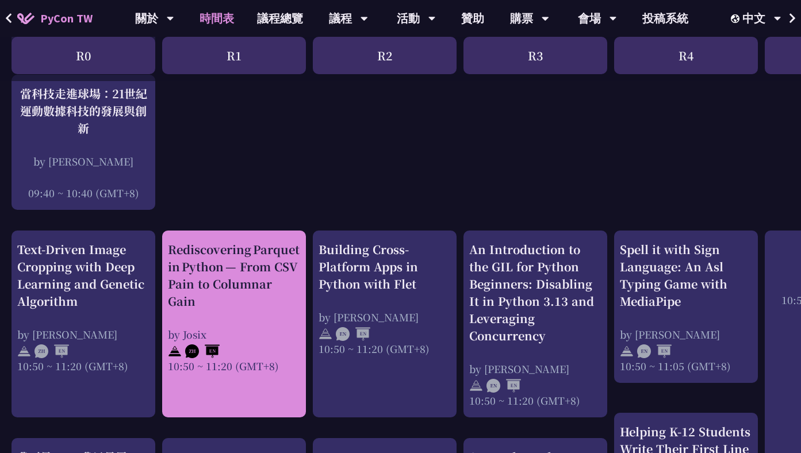
scroll to position [366, 0]
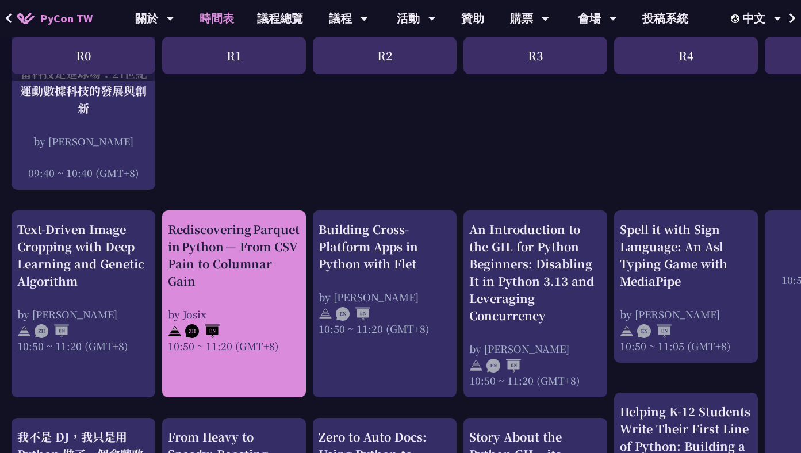
click at [255, 289] on div "Rediscovering Parquet in Python — From CSV Pain to Columnar Gain" at bounding box center [234, 255] width 132 height 69
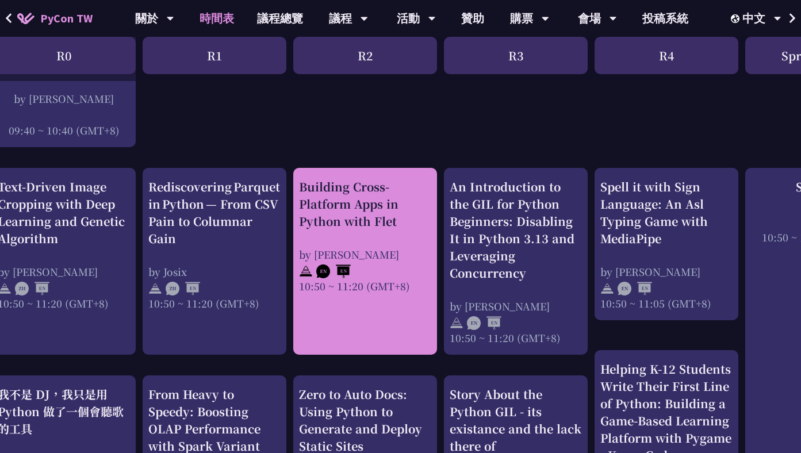
scroll to position [408, 0]
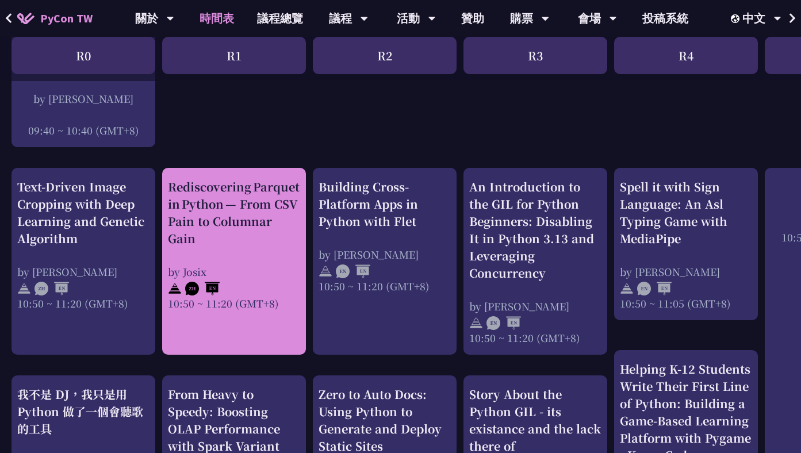
click at [226, 206] on div "Rediscovering Parquet in Python — From CSV Pain to Columnar Gain" at bounding box center [234, 212] width 132 height 69
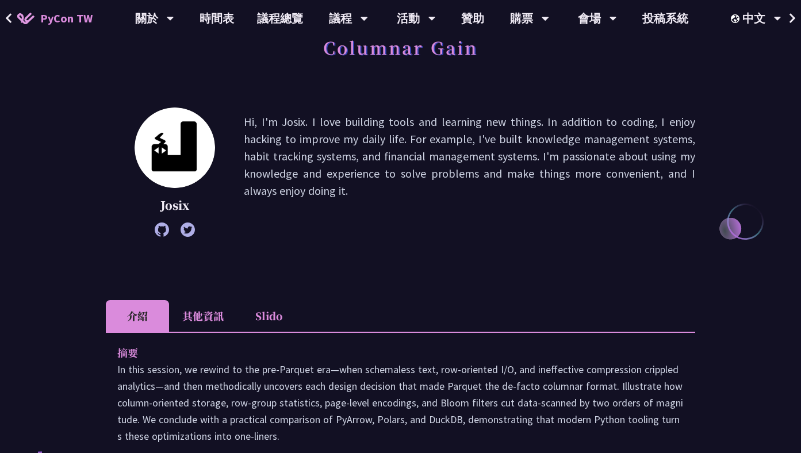
scroll to position [133, 0]
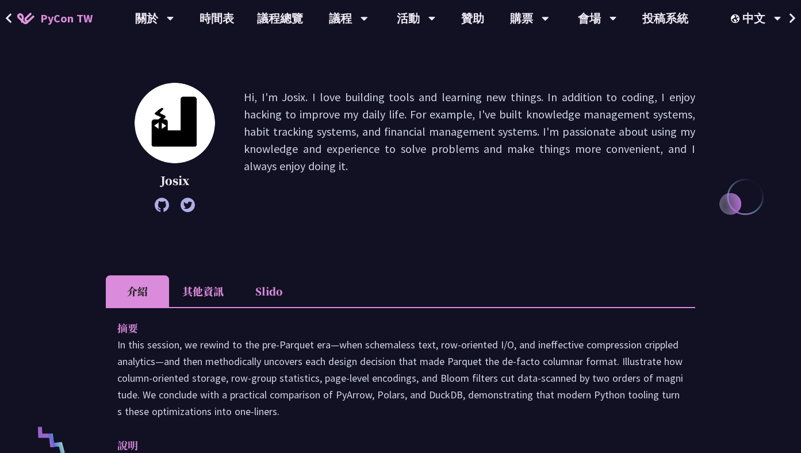
click at [221, 303] on li "其他資訊" at bounding box center [203, 291] width 68 height 32
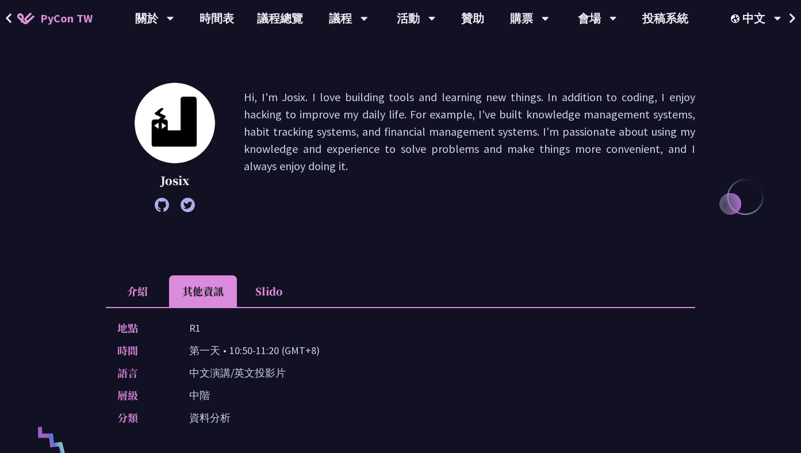
click at [275, 301] on li "Slido" at bounding box center [268, 291] width 63 height 32
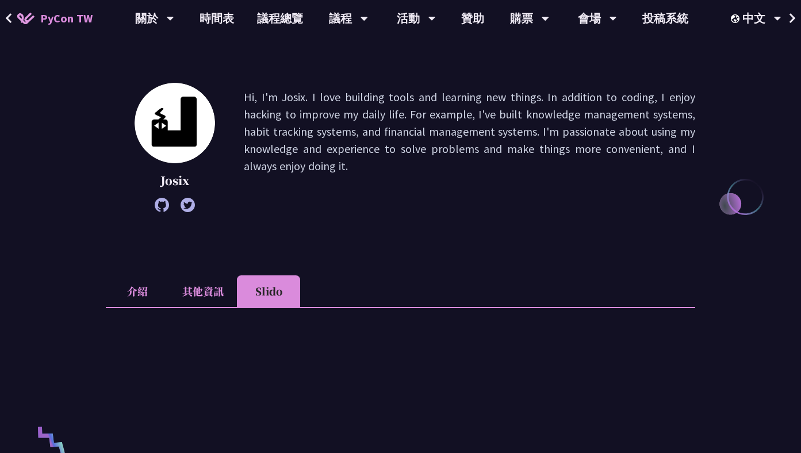
click at [130, 294] on li "介紹" at bounding box center [137, 291] width 63 height 32
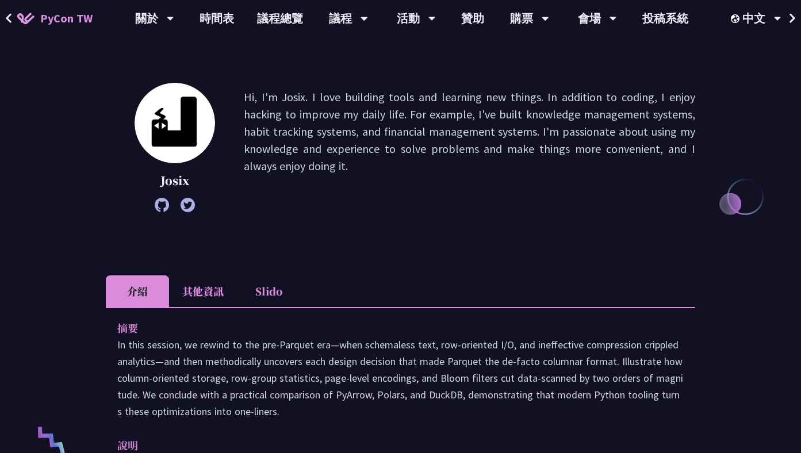
click at [217, 295] on li "其他資訊" at bounding box center [203, 291] width 68 height 32
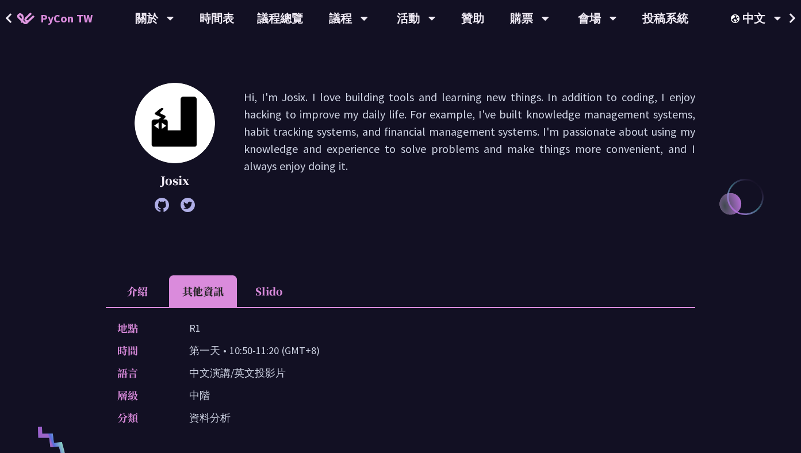
click at [152, 287] on li "介紹" at bounding box center [137, 291] width 63 height 32
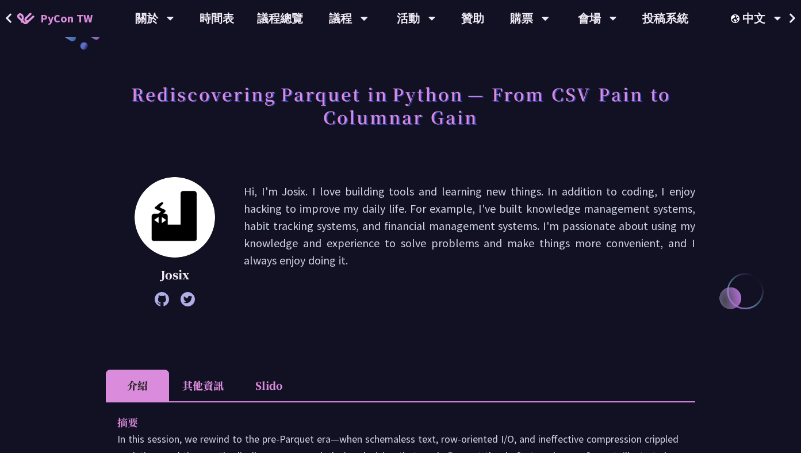
scroll to position [37, 0]
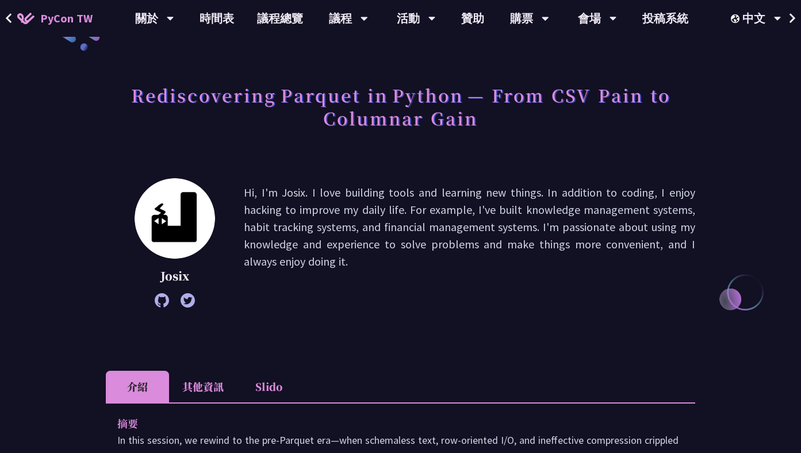
click at [85, 21] on span "PyCon TW" at bounding box center [66, 18] width 52 height 17
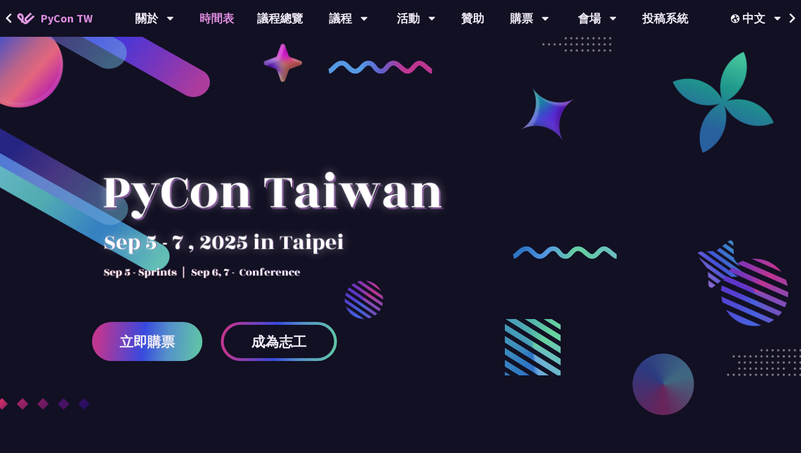
click at [222, 11] on link "時間表" at bounding box center [216, 18] width 57 height 37
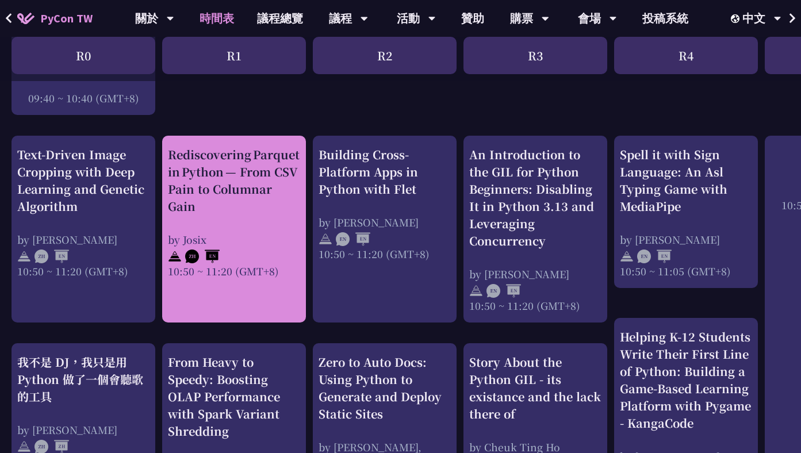
scroll to position [433, 0]
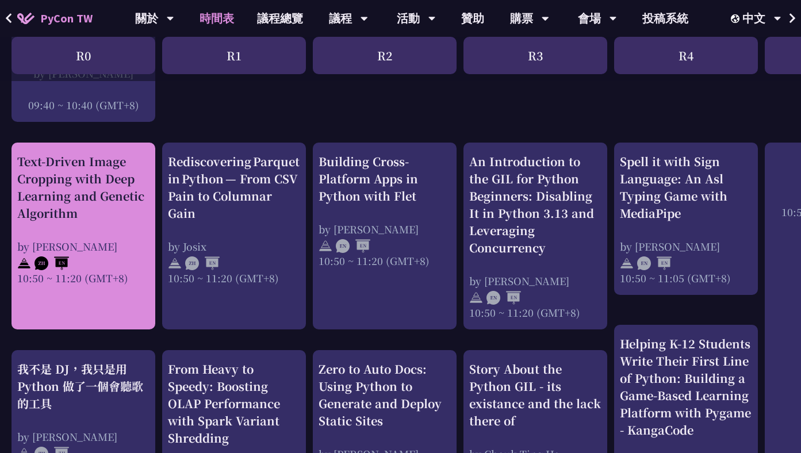
click at [136, 186] on div "Text-Driven Image Cropping with Deep Learning and Genetic Algorithm" at bounding box center [83, 187] width 132 height 69
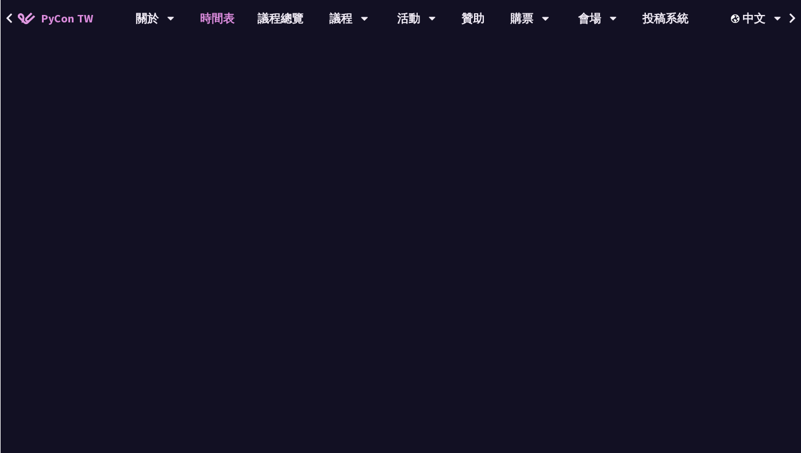
scroll to position [433, 0]
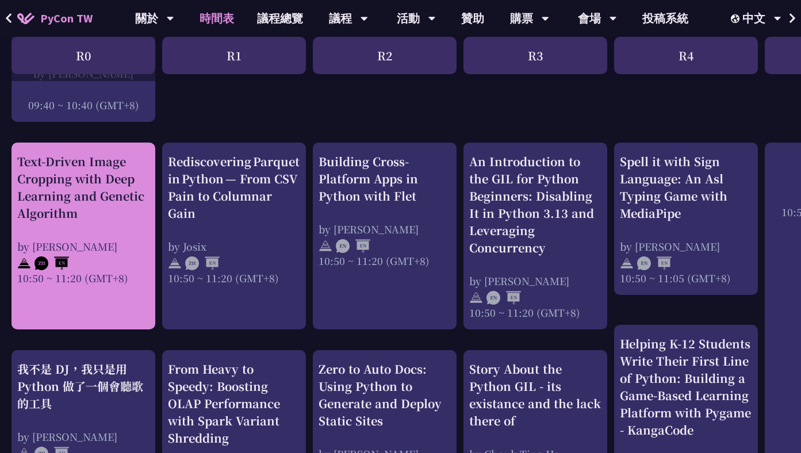
drag, startPoint x: 14, startPoint y: 152, endPoint x: 93, endPoint y: 217, distance: 101.6
click at [93, 217] on div "Text-Driven Image Cropping with Deep Learning and Genetic Algorithm by [PERSON_…" at bounding box center [83, 236] width 144 height 187
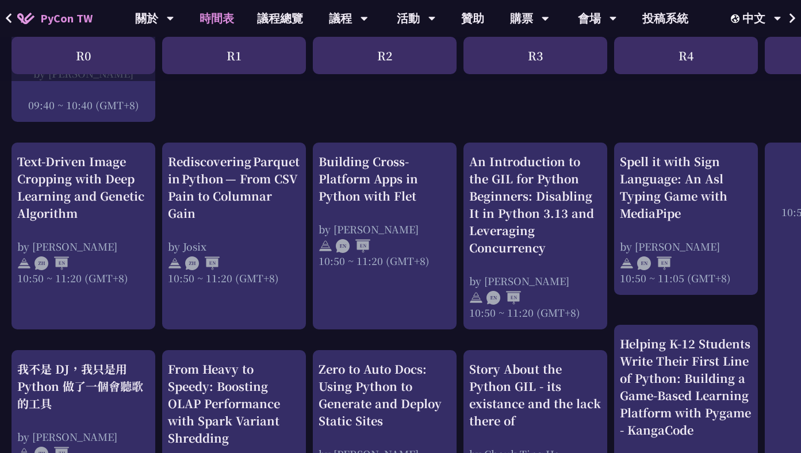
copy div "Text-Driven Image Cropping with Deep Learning and Genetic Algorithm"
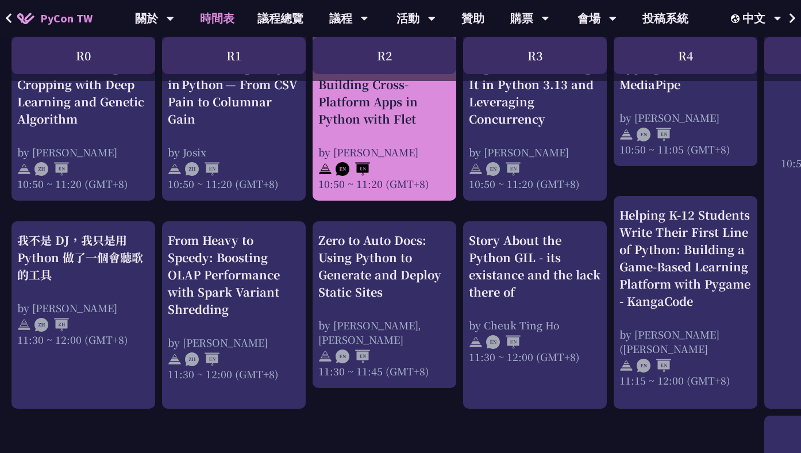
scroll to position [557, 0]
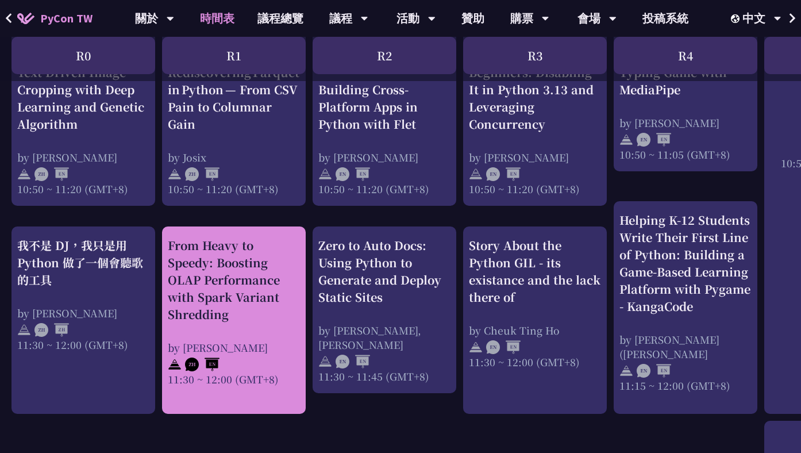
click at [243, 265] on div "From Heavy to Speedy: Boosting OLAP Performance with Spark Variant Shredding" at bounding box center [234, 280] width 132 height 86
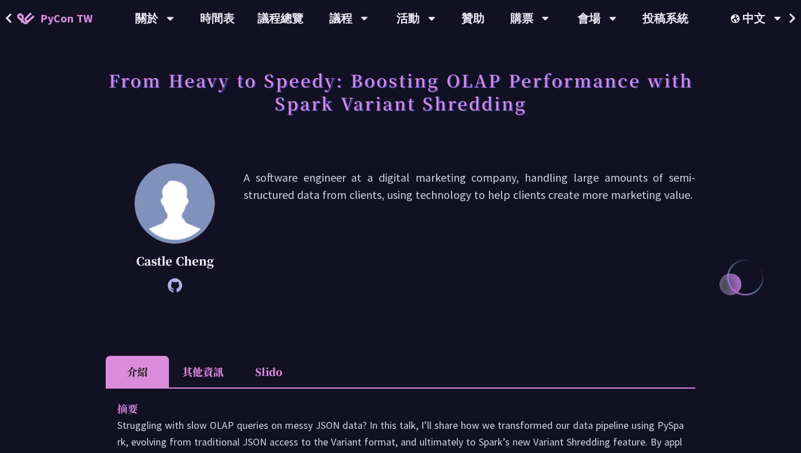
scroll to position [151, 0]
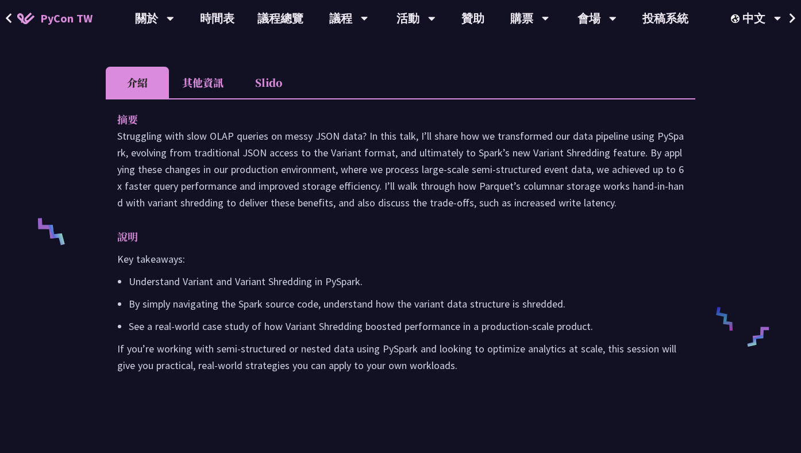
scroll to position [557, 0]
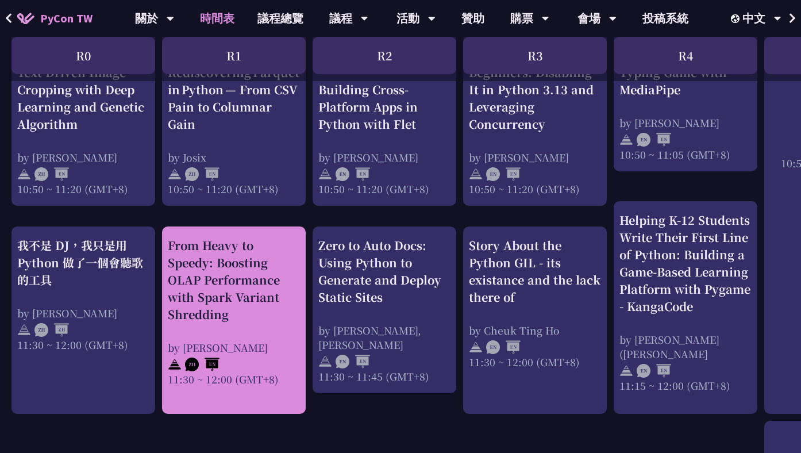
drag, startPoint x: 167, startPoint y: 243, endPoint x: 240, endPoint y: 319, distance: 105.7
click at [240, 319] on div "From Heavy to Speedy: Boosting OLAP Performance with Spark Variant Shredding by…" at bounding box center [234, 319] width 144 height 187
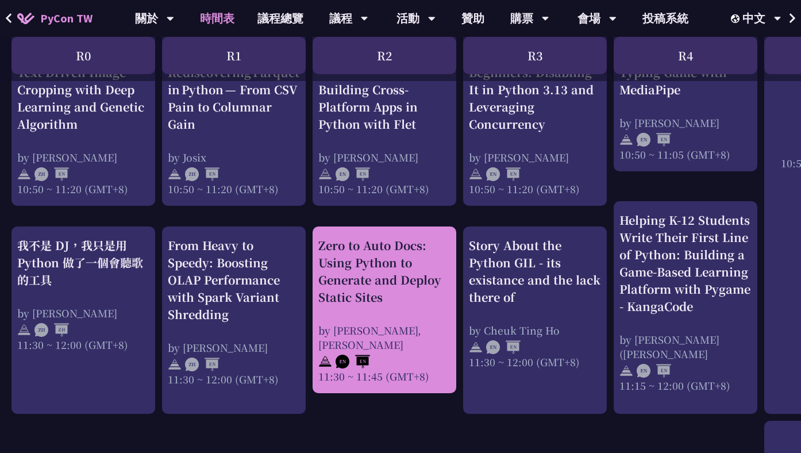
copy div "From Heavy to Speedy: Boosting OLAP Performance with Spark Variant Shredding"
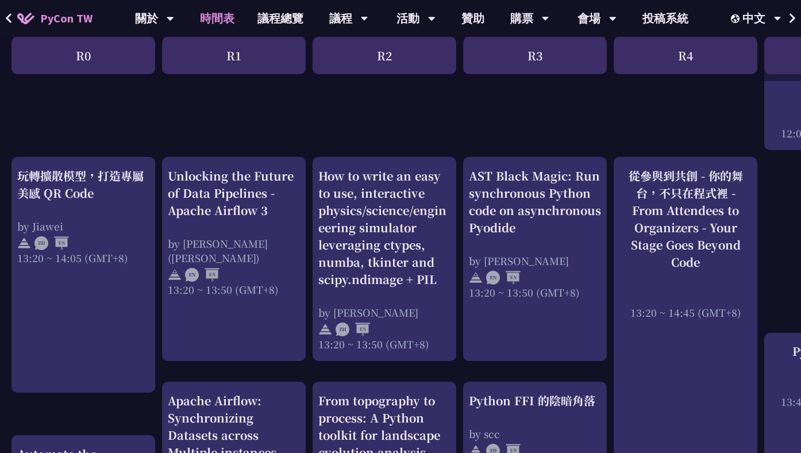
scroll to position [939, 0]
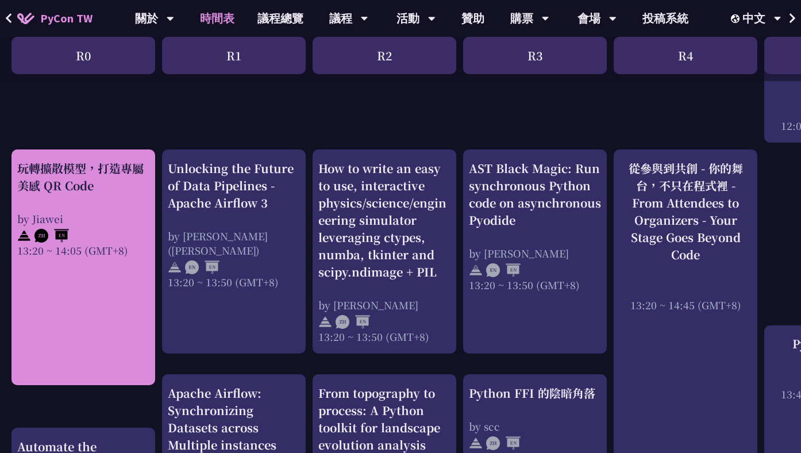
drag, startPoint x: 14, startPoint y: 166, endPoint x: 95, endPoint y: 182, distance: 83.2
click at [95, 182] on div "玩轉擴散模型，打造專屬美感 QR Code by Jiawei 13:20 ~ 14:05 (GMT+8)" at bounding box center [83, 267] width 144 height 236
copy div "玩轉擴散模型，打造專屬美感 QR Code"
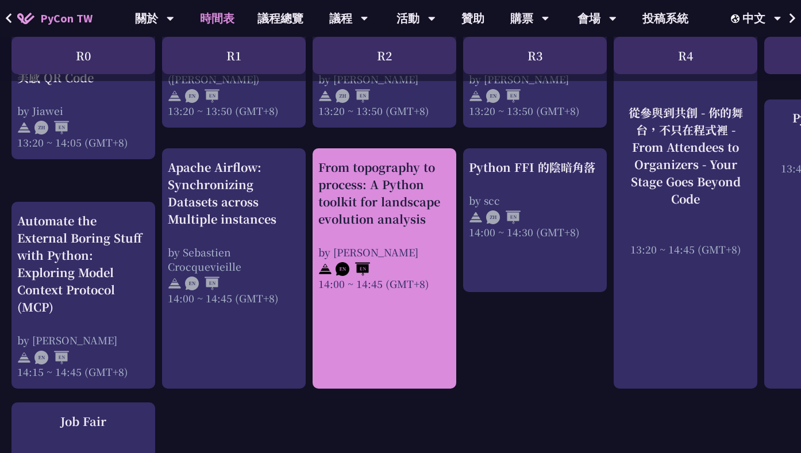
scroll to position [1151, 0]
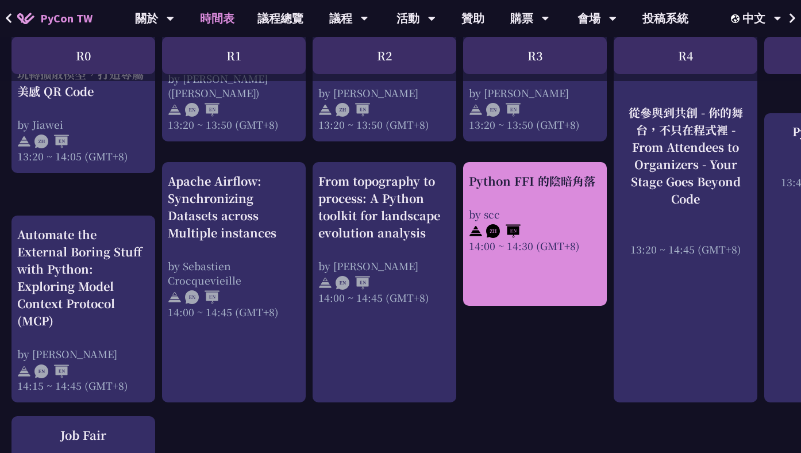
click at [497, 184] on div "Python FFI 的陰暗角落" at bounding box center [535, 180] width 132 height 17
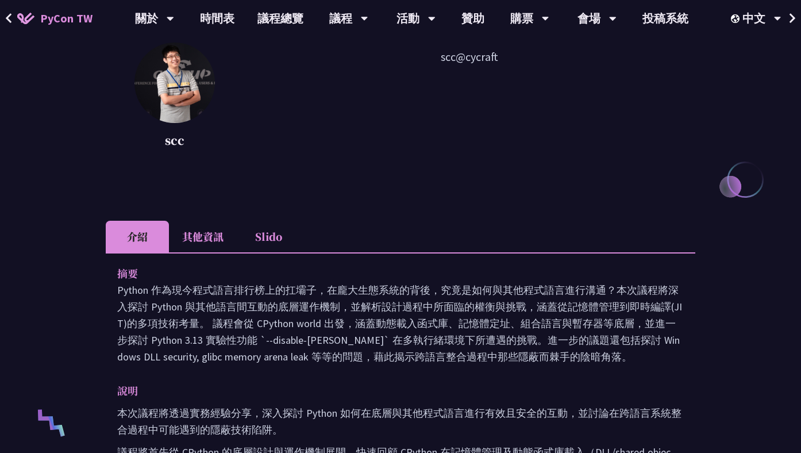
scroll to position [57, 0]
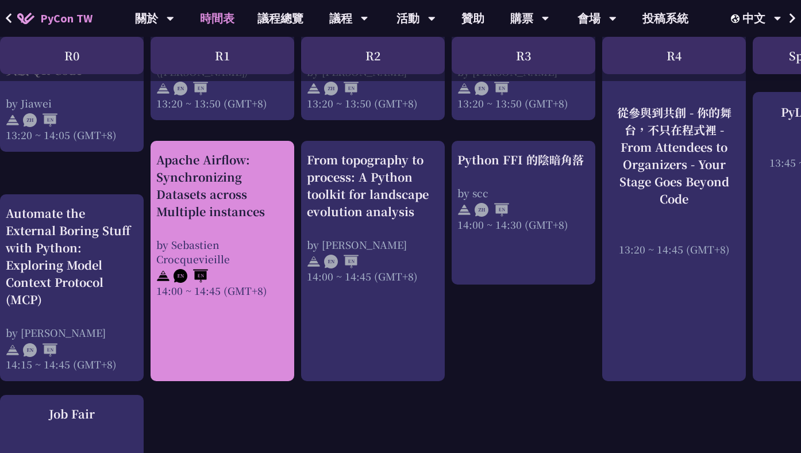
scroll to position [1172, 0]
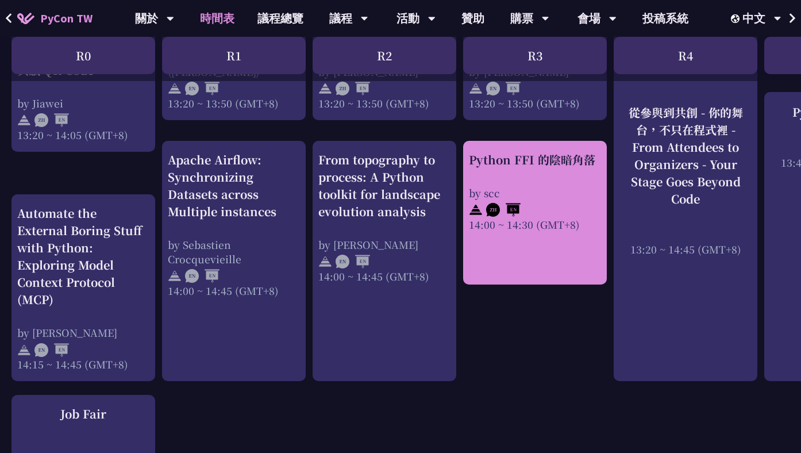
click at [541, 193] on div "by scc" at bounding box center [535, 193] width 132 height 14
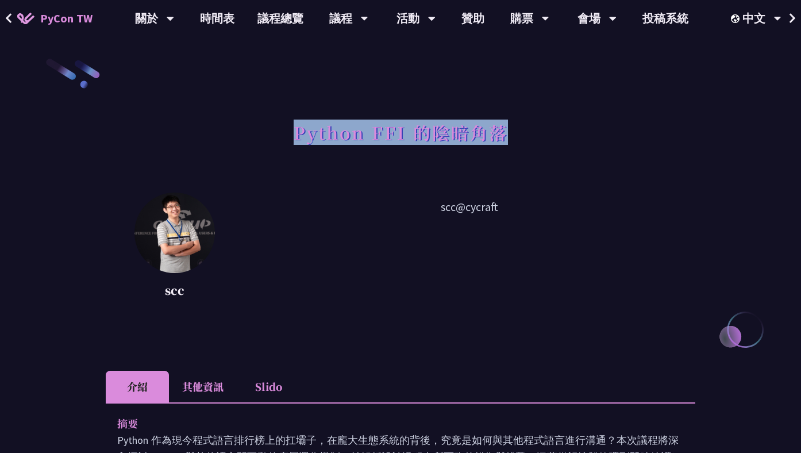
drag, startPoint x: 520, startPoint y: 134, endPoint x: 290, endPoint y: 129, distance: 229.4
click at [290, 129] on div "Python FFI 的陰暗角落" at bounding box center [401, 145] width 590 height 60
copy h1 "Python FFI 的陰暗角落"
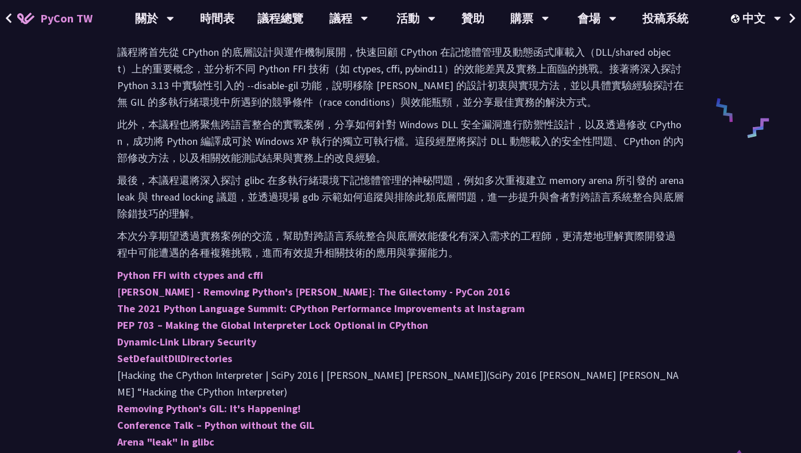
scroll to position [548, 0]
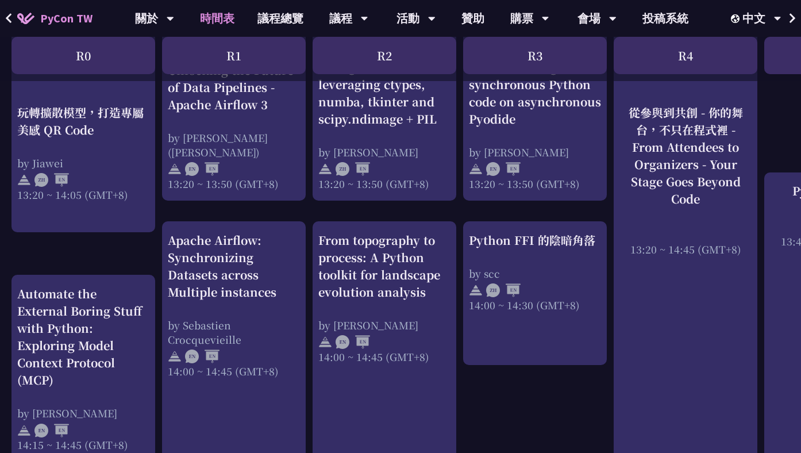
scroll to position [1074, 0]
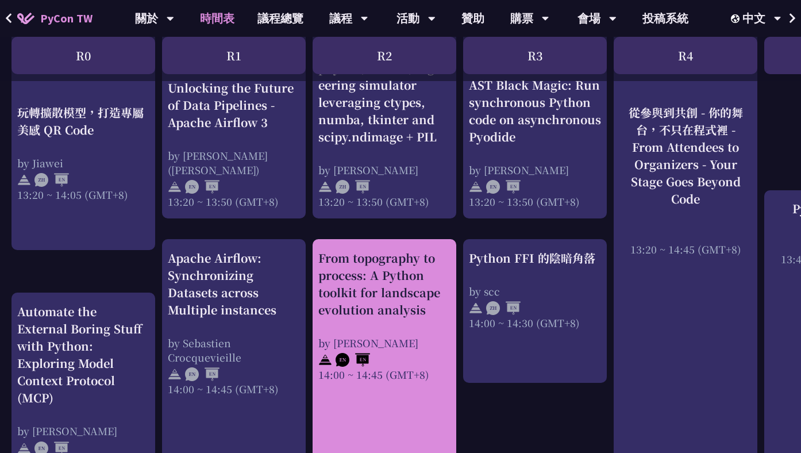
click at [341, 277] on div "From topography to process: A Python toolkit for landscape evolution analysis" at bounding box center [384, 283] width 132 height 69
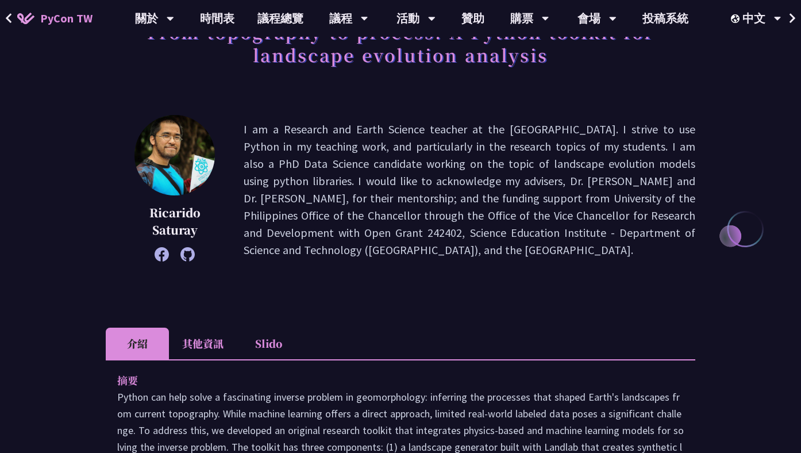
scroll to position [122, 0]
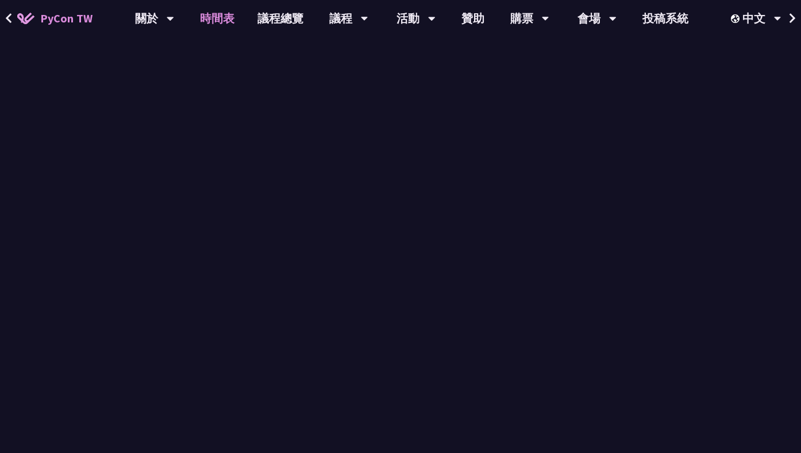
scroll to position [1074, 0]
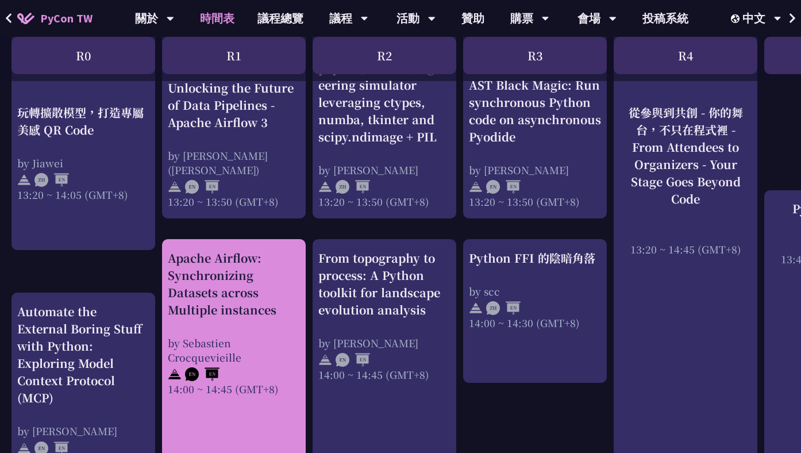
click at [265, 392] on div "14:00 ~ 14:45 (GMT+8)" at bounding box center [234, 389] width 132 height 14
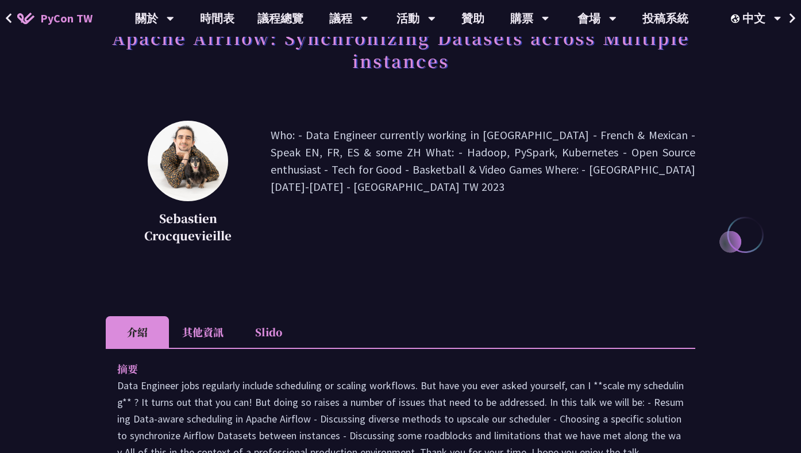
scroll to position [95, 0]
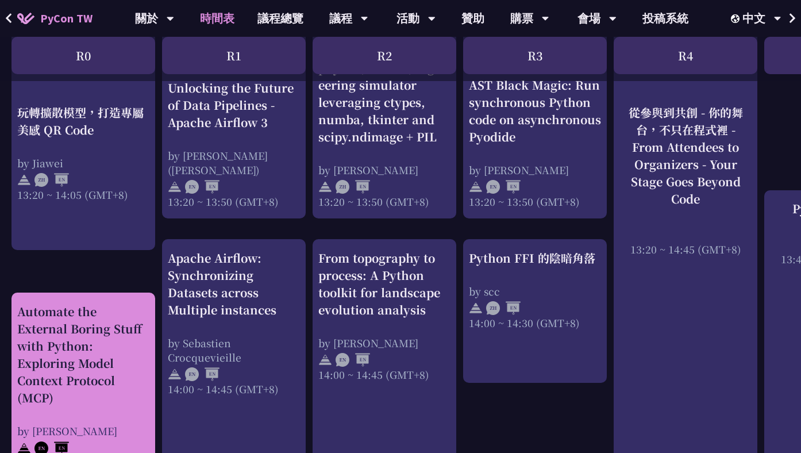
click at [74, 424] on div "Automate the External Boring Stuff with Python: Exploring Model Context Protoco…" at bounding box center [83, 386] width 132 height 167
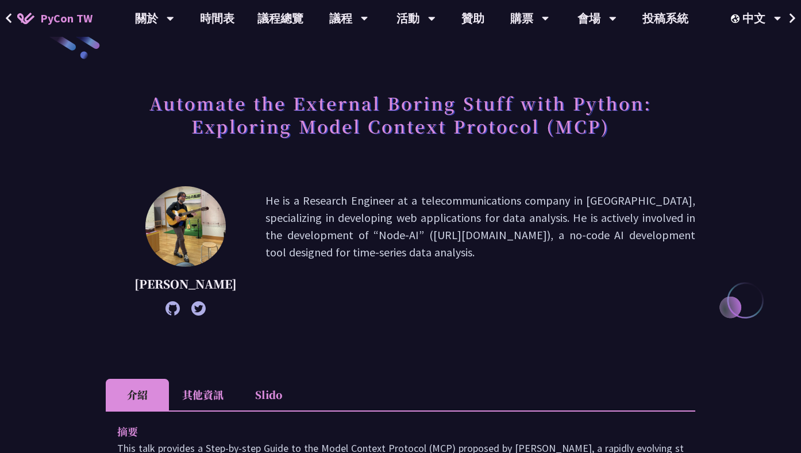
scroll to position [30, 0]
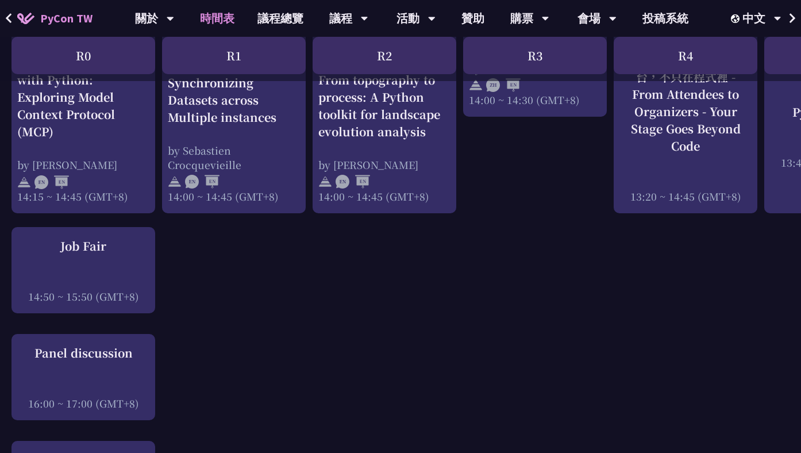
scroll to position [1448, 0]
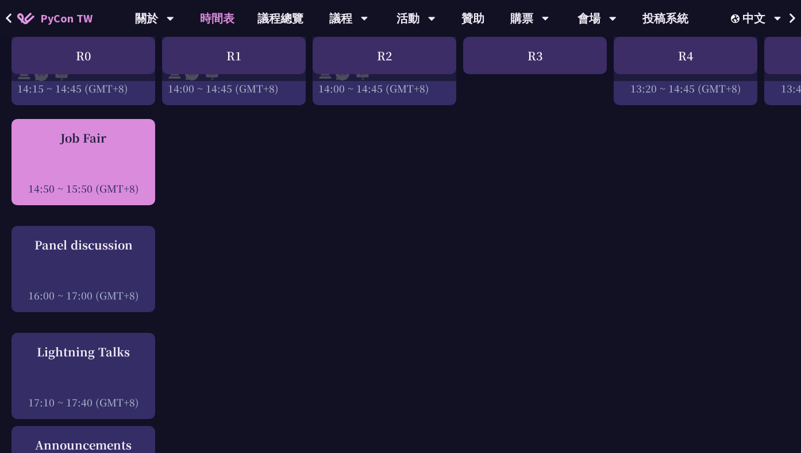
click at [107, 159] on div "Job Fair 14:50 ~ 15:50 (GMT+8)" at bounding box center [83, 162] width 132 height 66
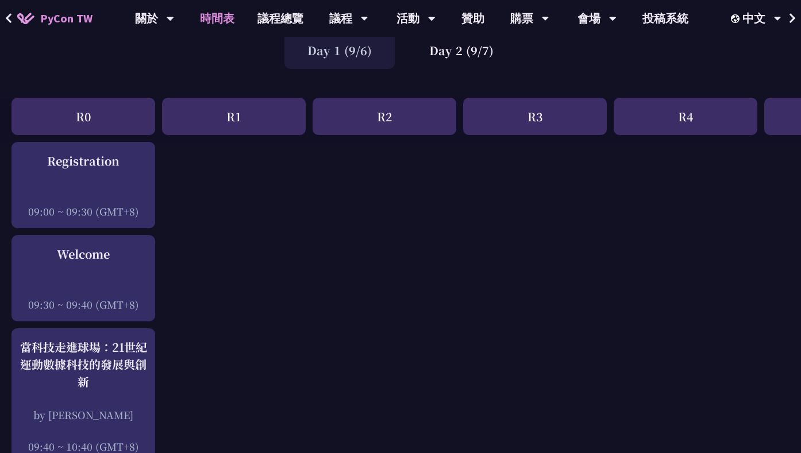
scroll to position [80, 0]
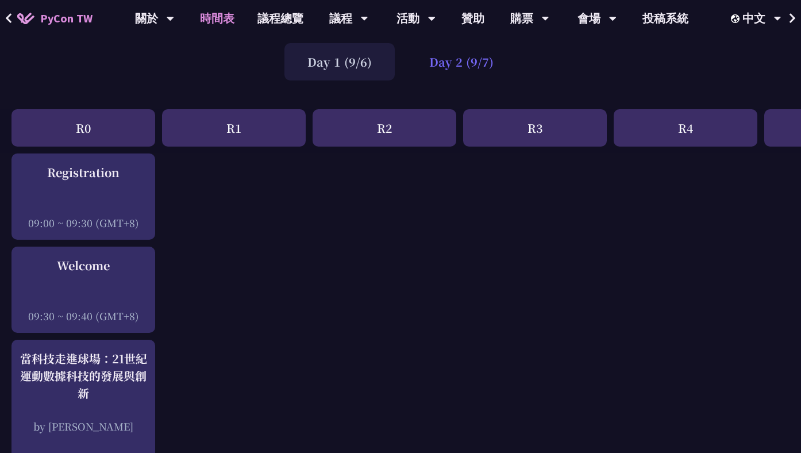
click at [464, 59] on div "Day 2 (9/7)" at bounding box center [461, 61] width 110 height 37
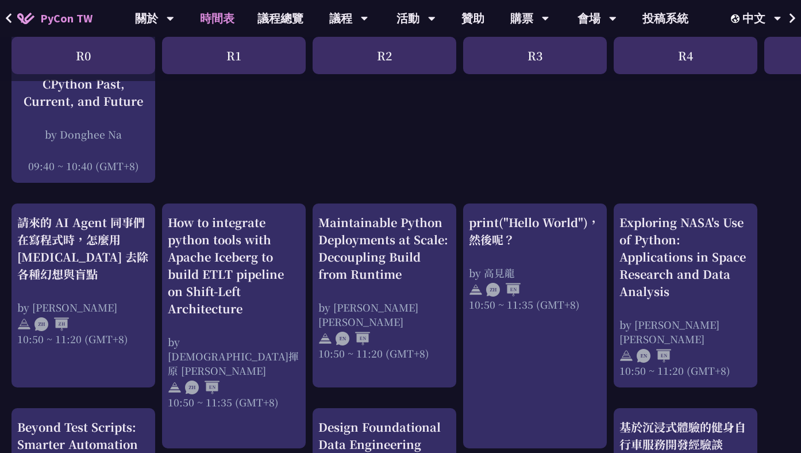
scroll to position [459, 0]
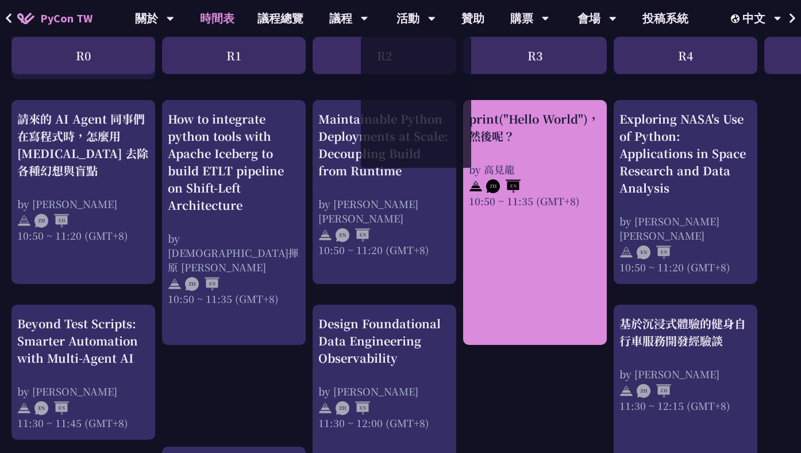
click at [511, 166] on div "by 高見龍" at bounding box center [535, 169] width 132 height 14
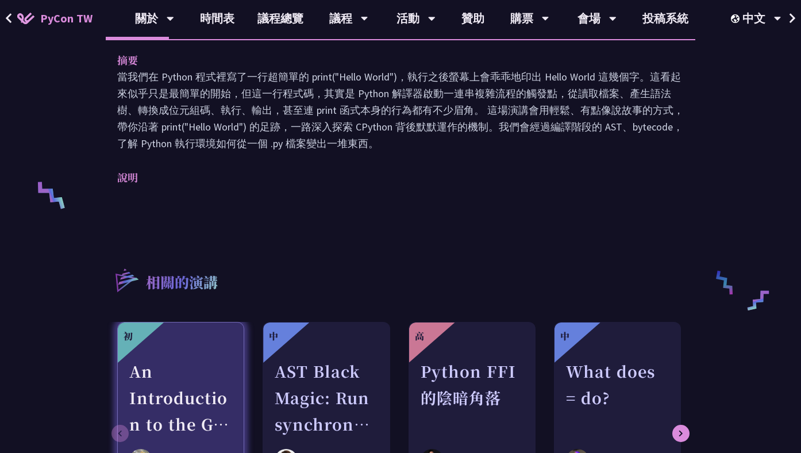
scroll to position [266, 0]
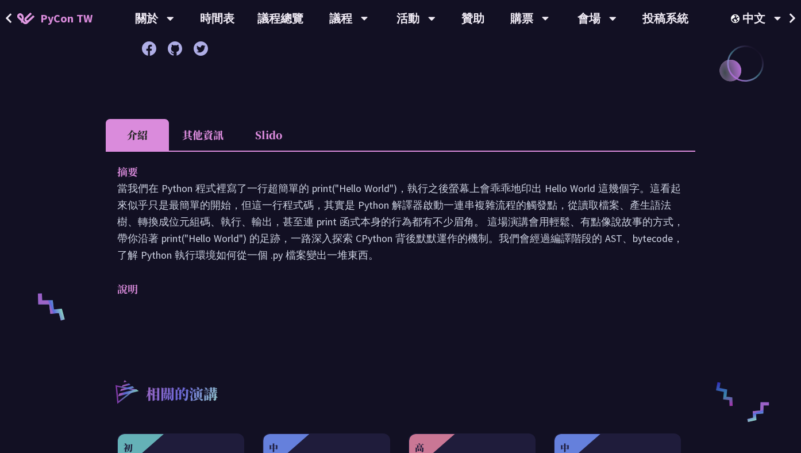
click at [217, 127] on li "其他資訊" at bounding box center [203, 135] width 68 height 32
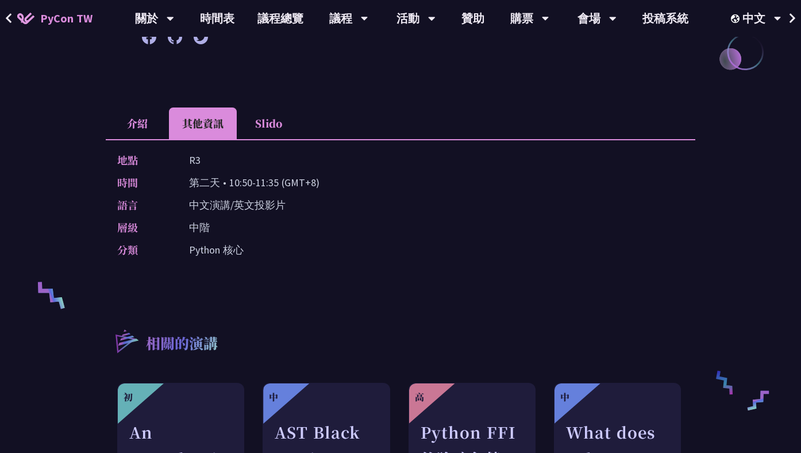
scroll to position [276, 0]
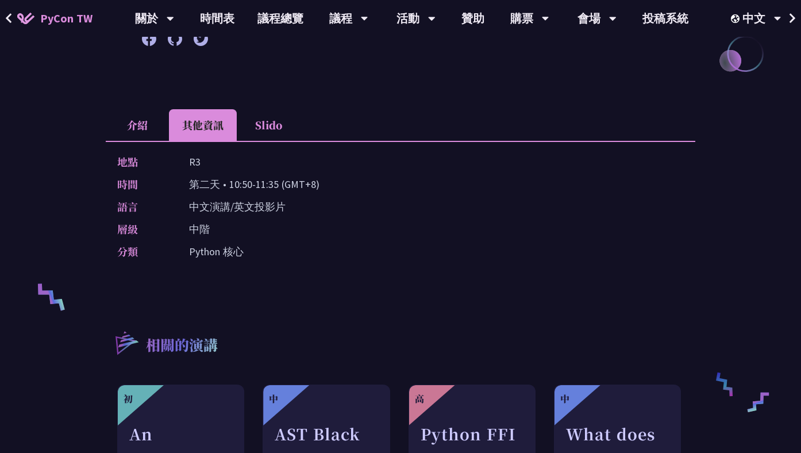
click at [137, 116] on li "介紹" at bounding box center [137, 125] width 63 height 32
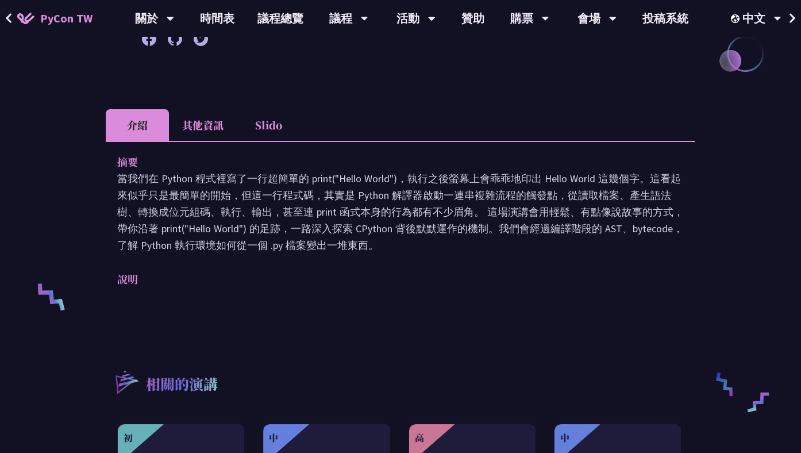
scroll to position [0, 0]
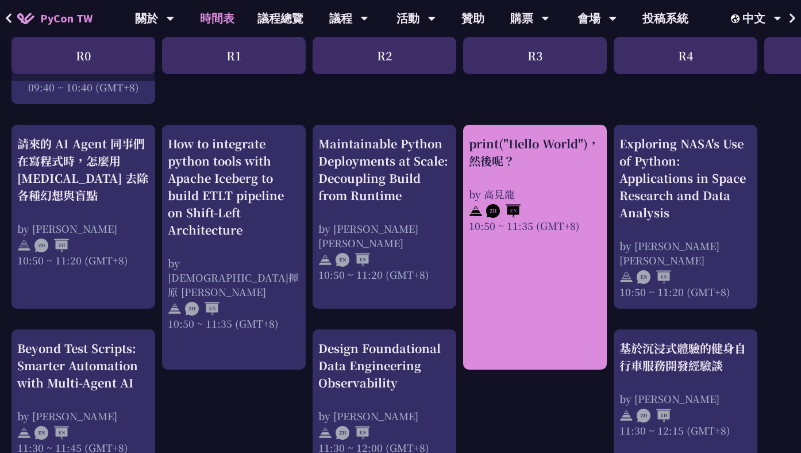
scroll to position [426, 0]
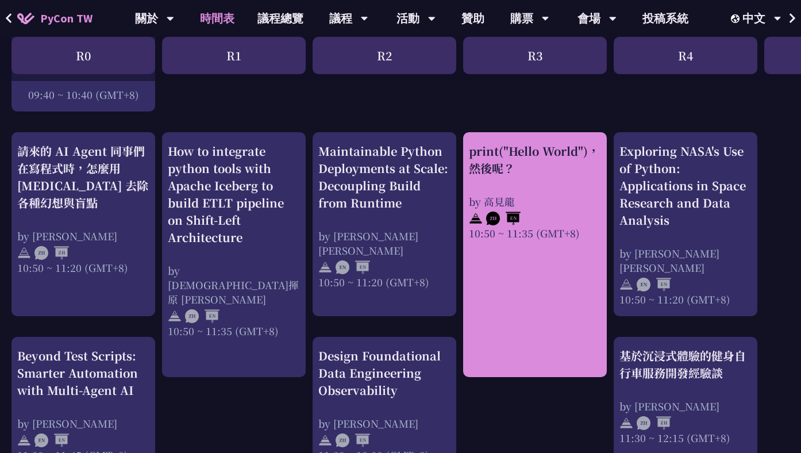
drag, startPoint x: 468, startPoint y: 141, endPoint x: 519, endPoint y: 174, distance: 60.7
click at [519, 174] on div "print("Hello World")，然後呢？ by [PERSON_NAME] 10:50 ~ 11:35 (GMT+8)" at bounding box center [535, 254] width 144 height 245
copy div "print("Hello World")，然後呢？"
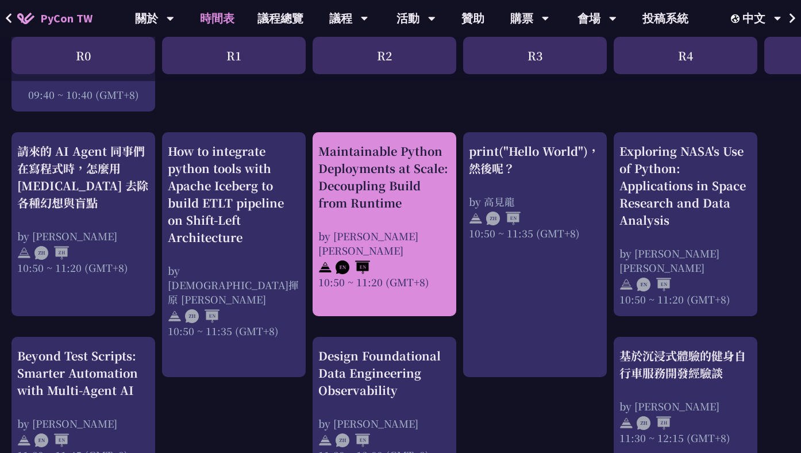
scroll to position [576, 0]
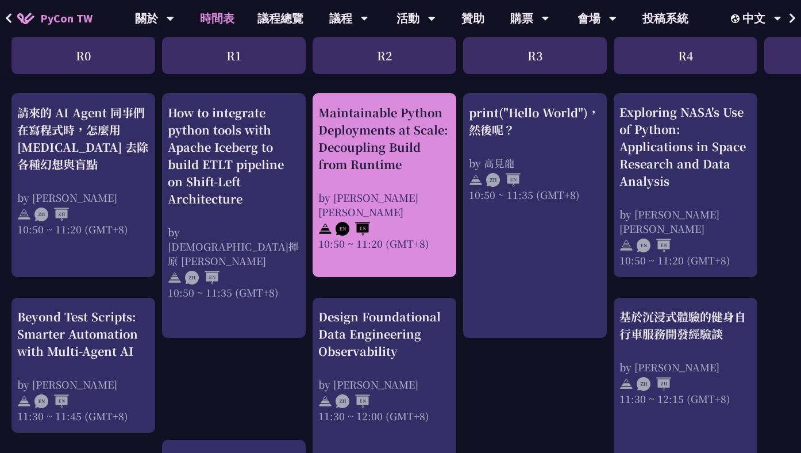
scroll to position [467, 0]
